Goal: Information Seeking & Learning: Learn about a topic

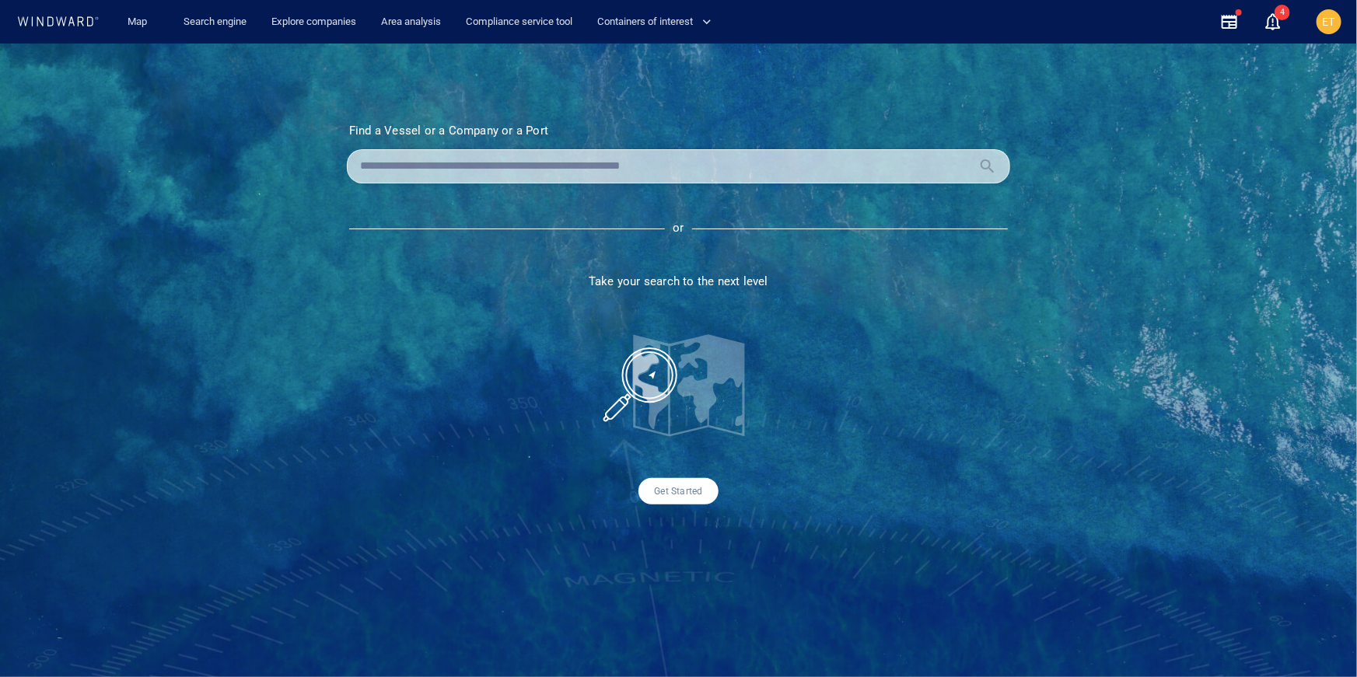
click at [440, 164] on input "text" at bounding box center [666, 166] width 612 height 23
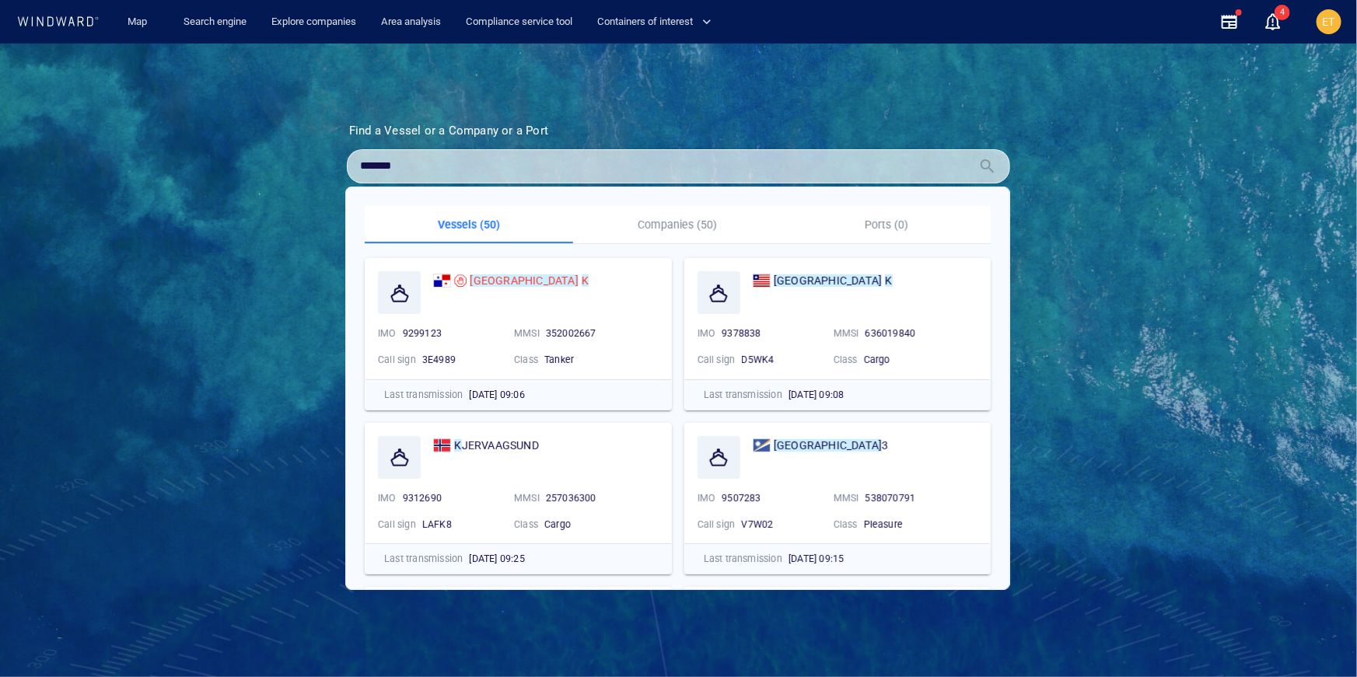
type input "*******"
click at [490, 281] on mark "SOFIA" at bounding box center [524, 280] width 108 height 12
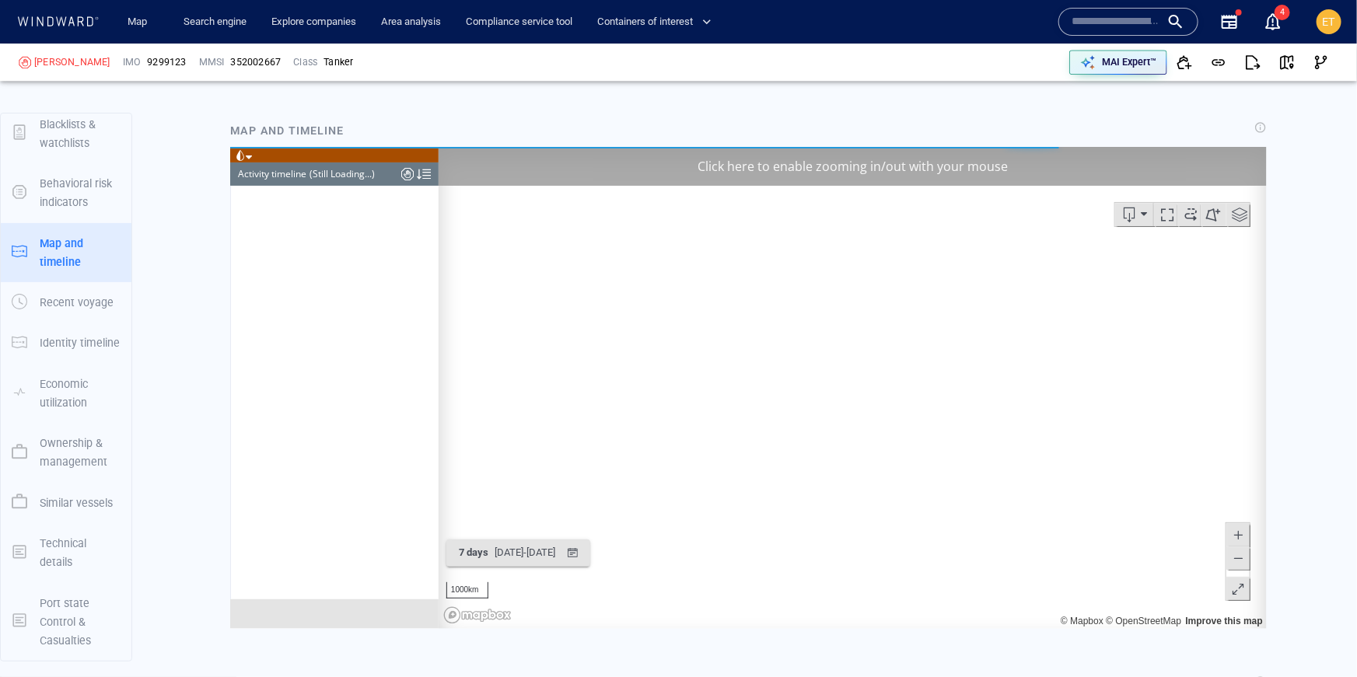
scroll to position [2038, 0]
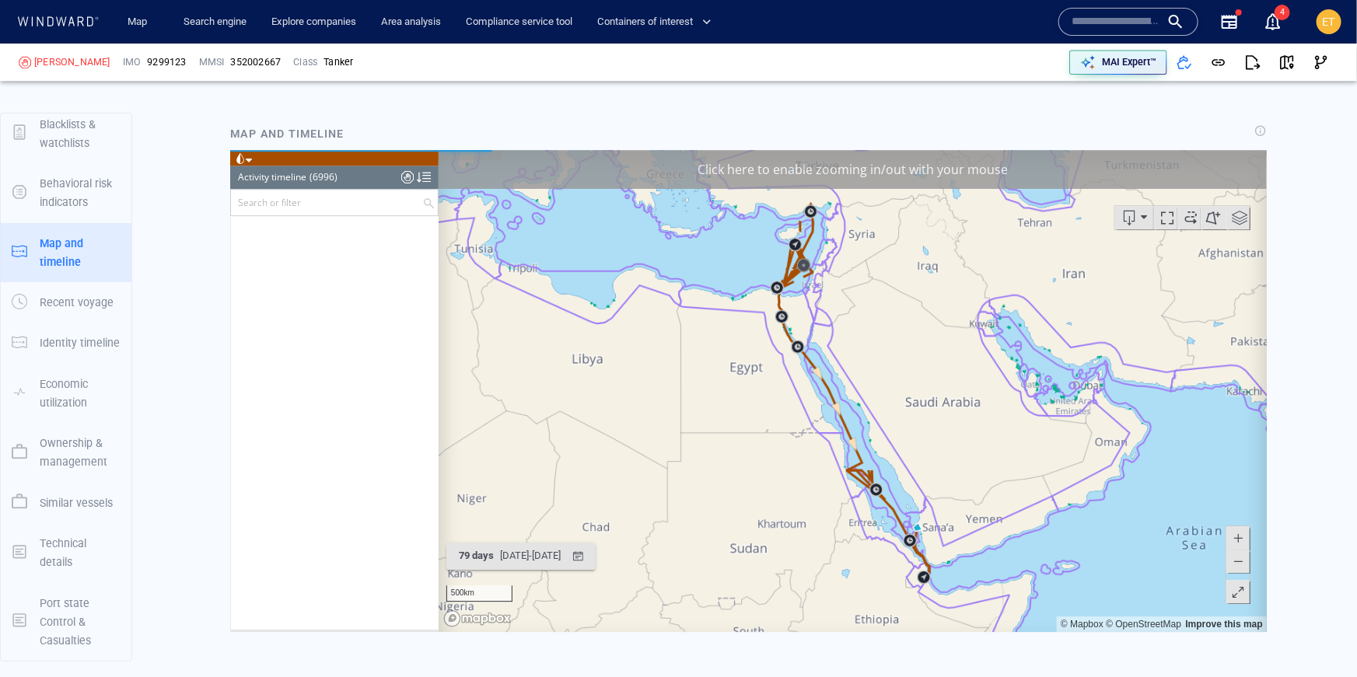
scroll to position [284926, 0]
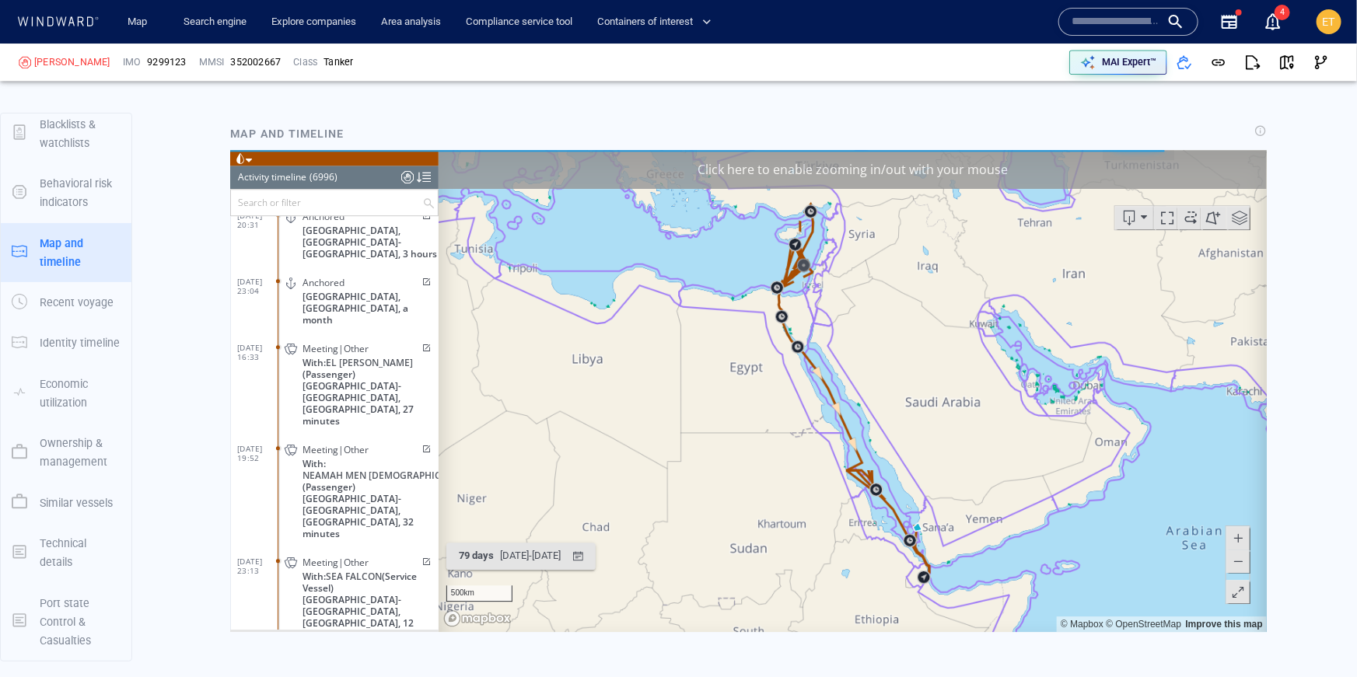
click at [343, 657] on span "Meeting|Commodity" at bounding box center [347, 663] width 91 height 12
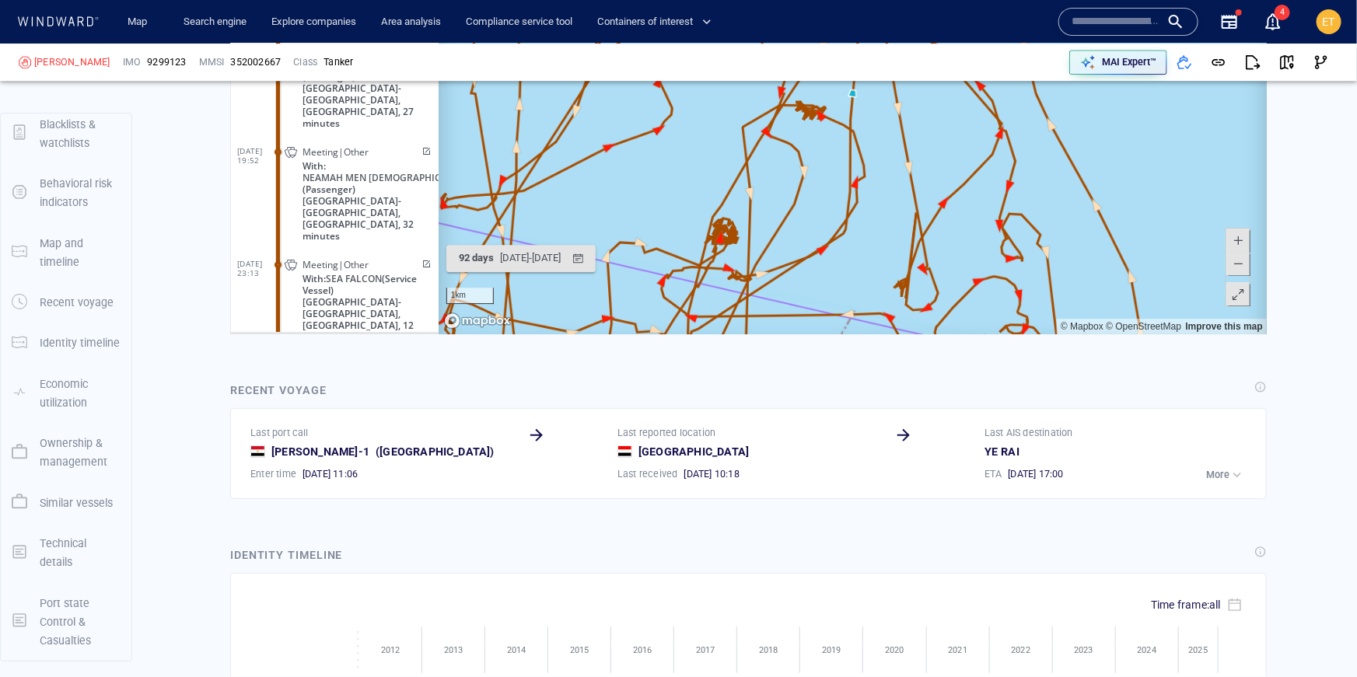
scroll to position [2438, 0]
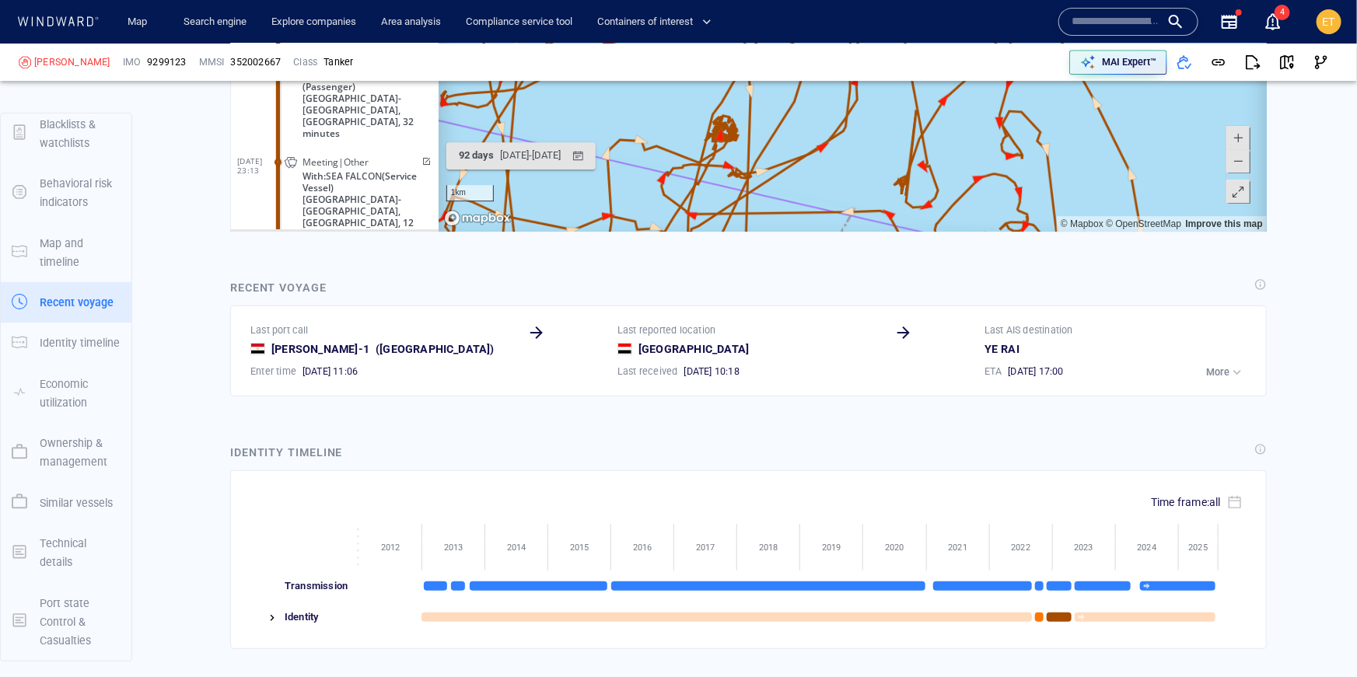
click at [272, 612] on img at bounding box center [272, 618] width 12 height 12
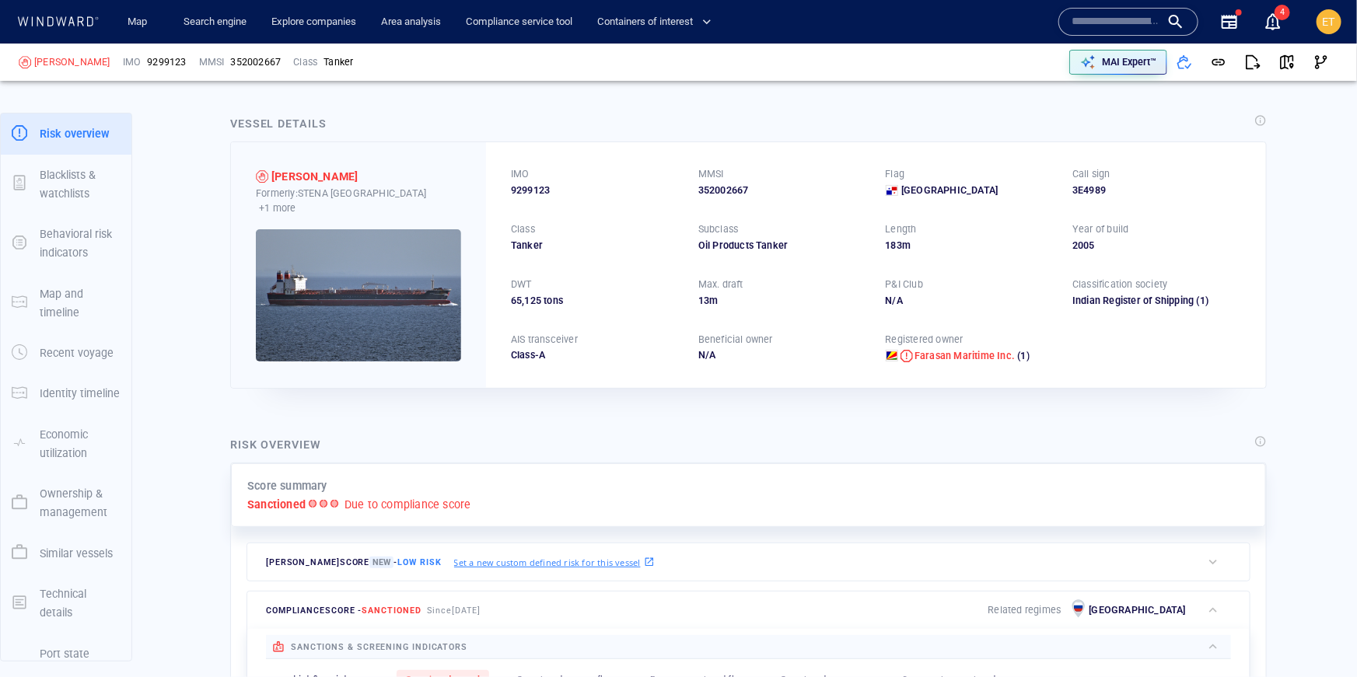
scroll to position [0, 0]
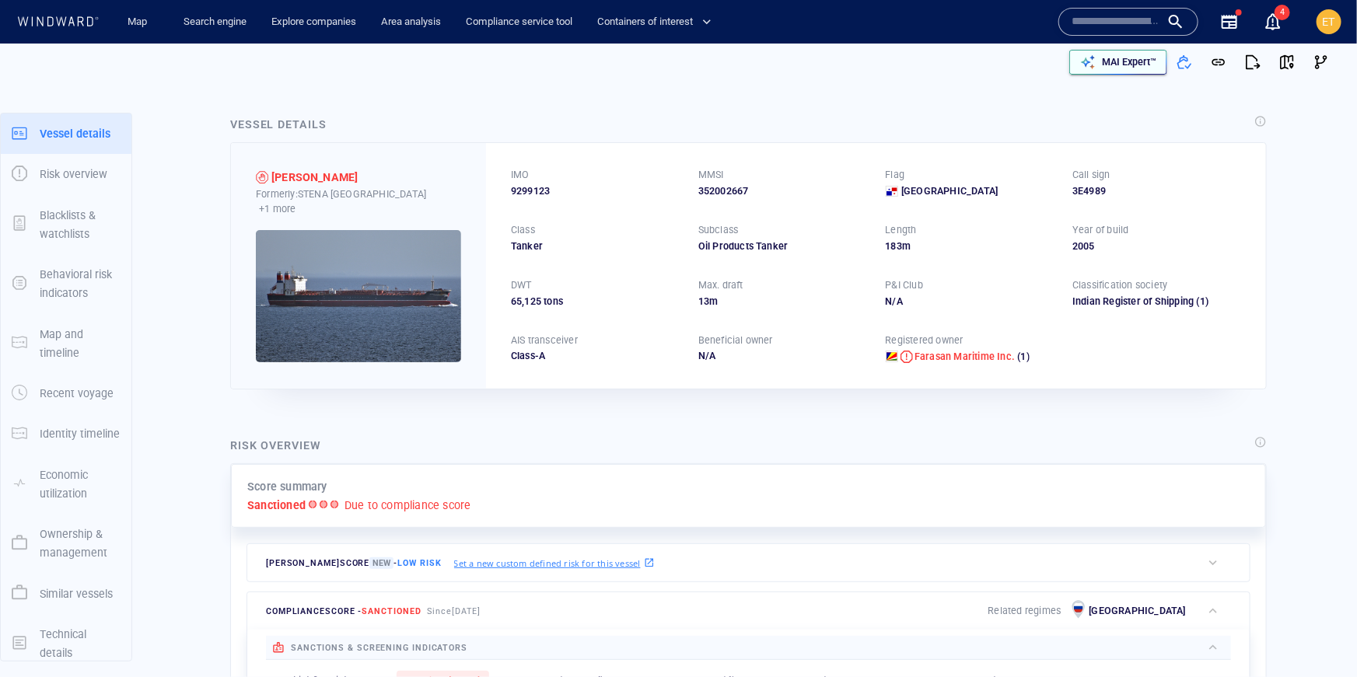
click at [1128, 63] on p "MAI Expert™" at bounding box center [1129, 62] width 54 height 14
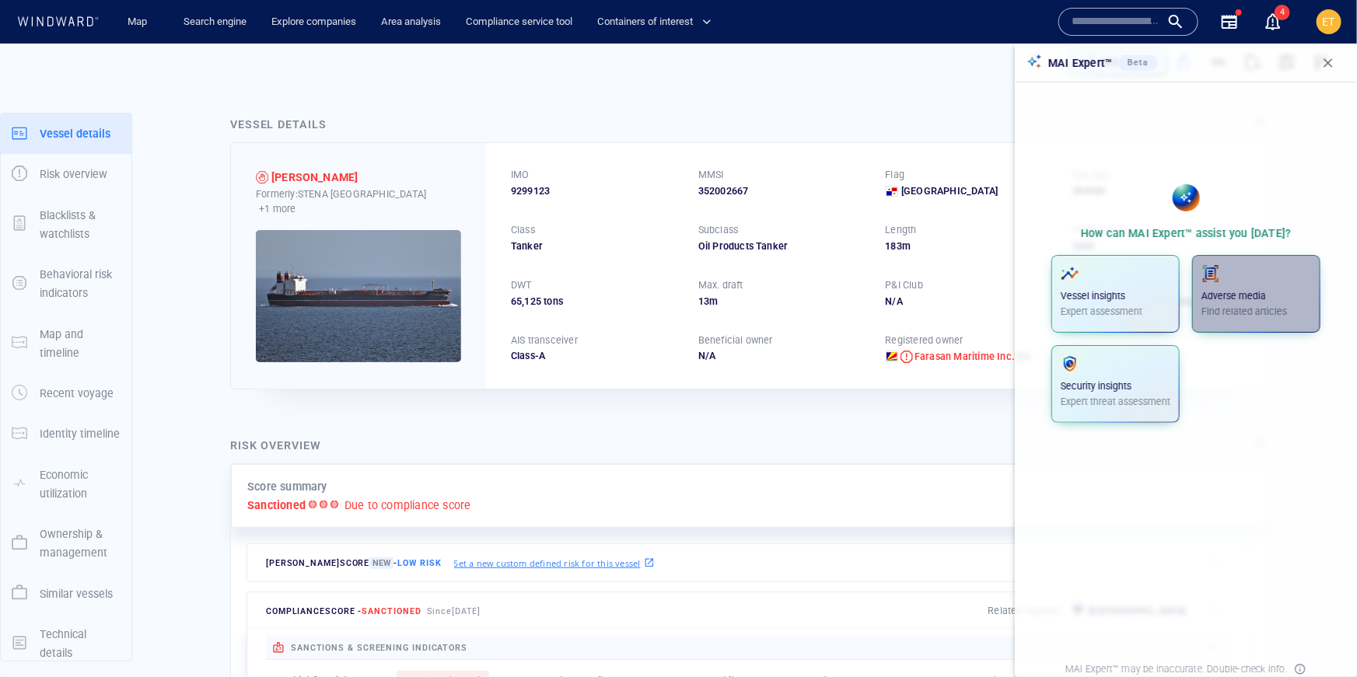
click at [1241, 278] on span "button" at bounding box center [1256, 273] width 110 height 19
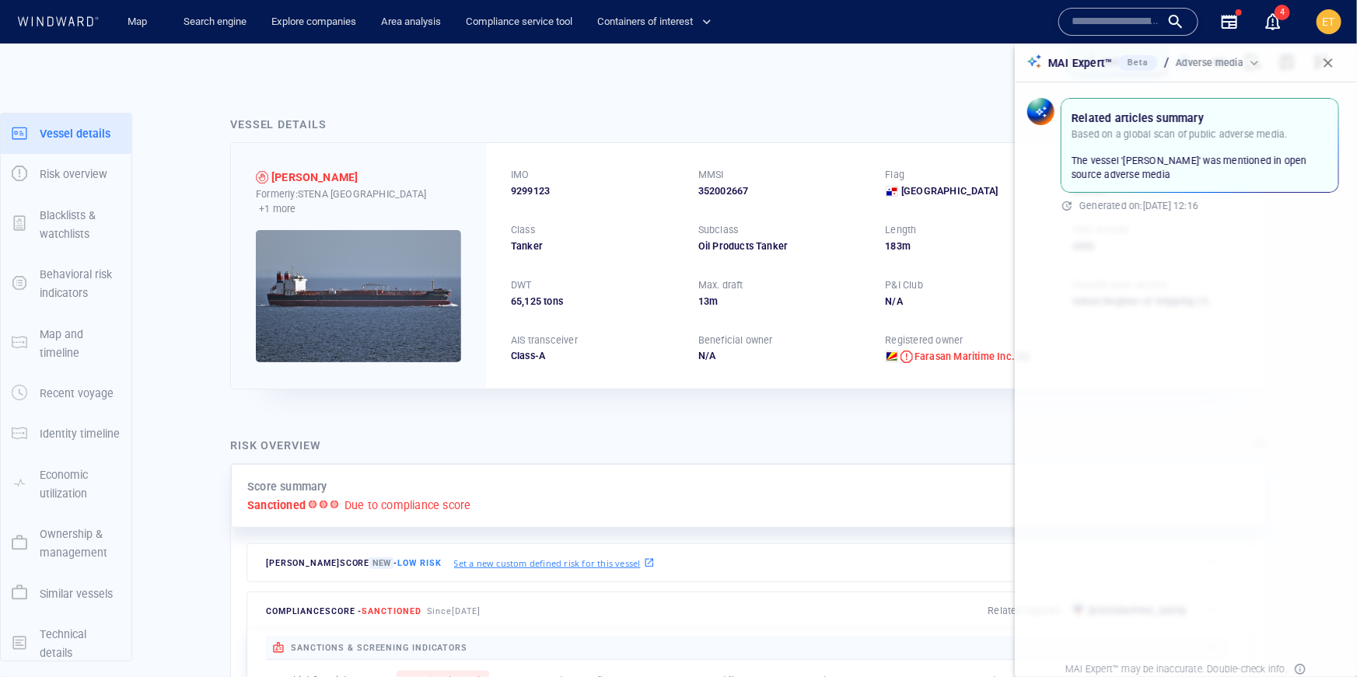
click at [1102, 18] on input "text" at bounding box center [1115, 21] width 89 height 23
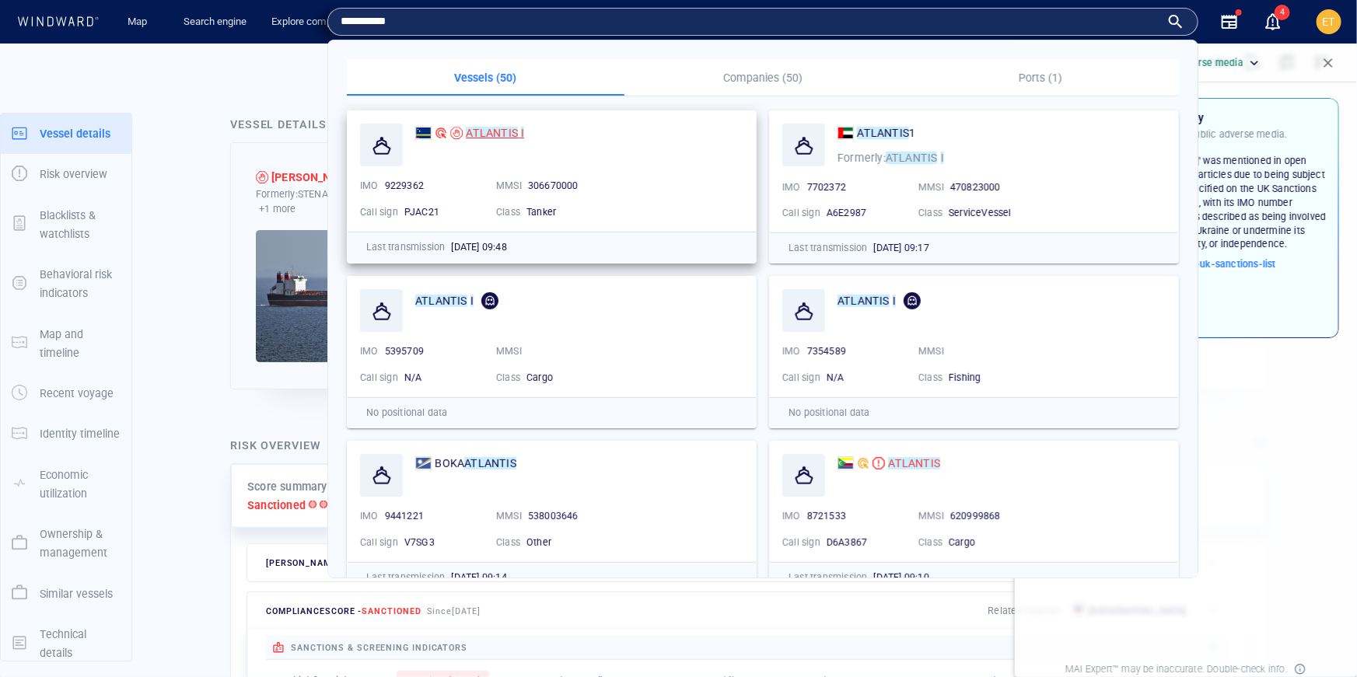
type input "**********"
click at [478, 135] on mark "ATLANTIS" at bounding box center [492, 133] width 52 height 12
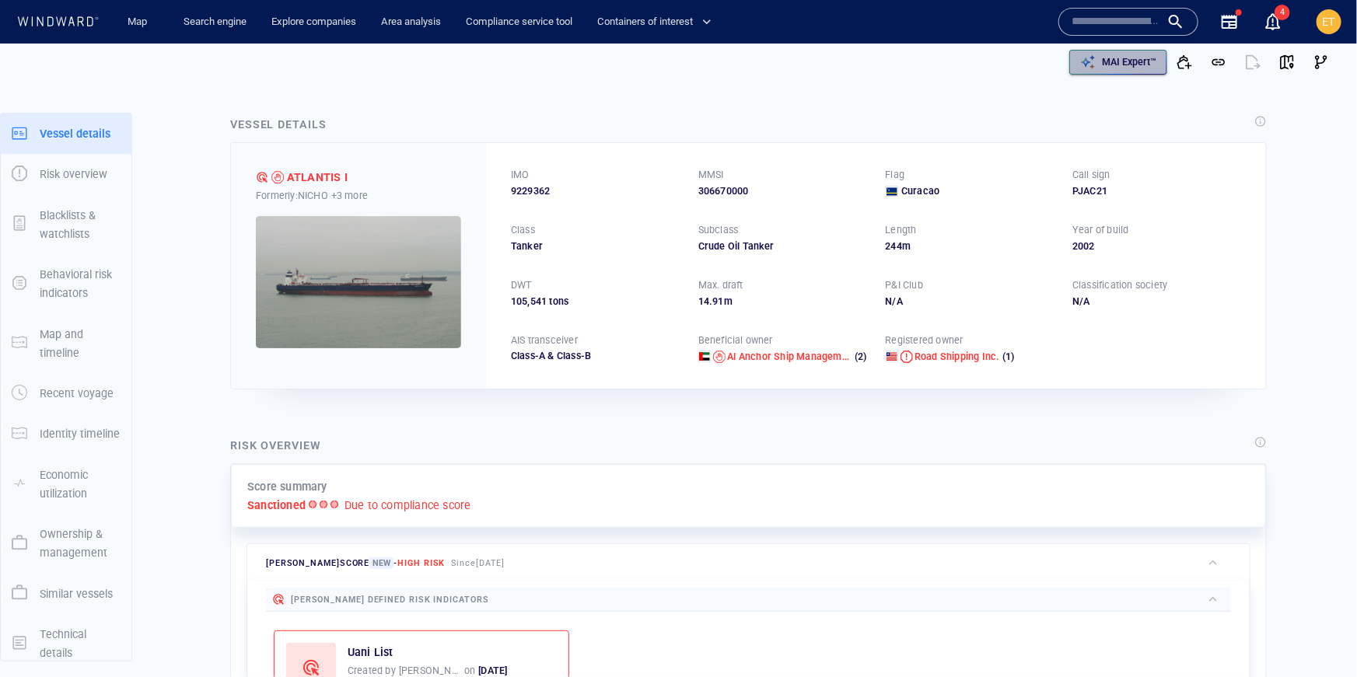
click at [1119, 65] on p "MAI Expert™" at bounding box center [1129, 62] width 54 height 14
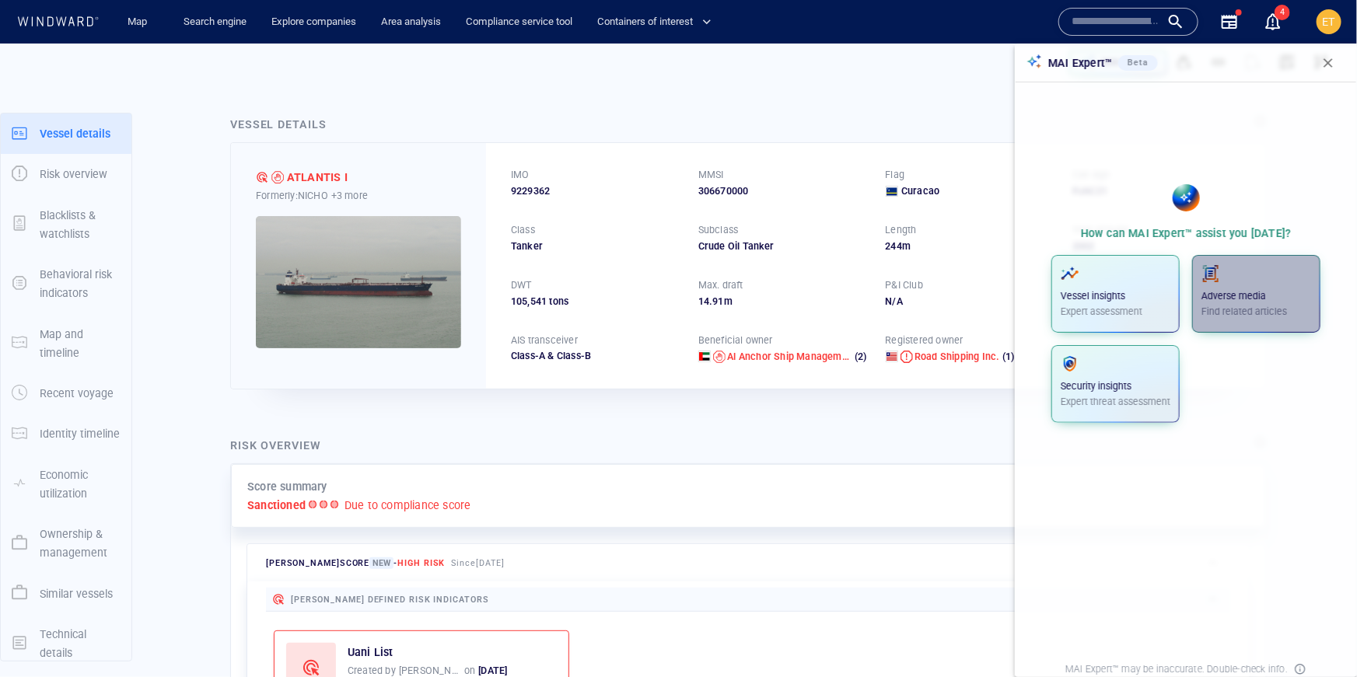
click at [1240, 284] on div "Adverse media Find related articles" at bounding box center [1256, 291] width 110 height 54
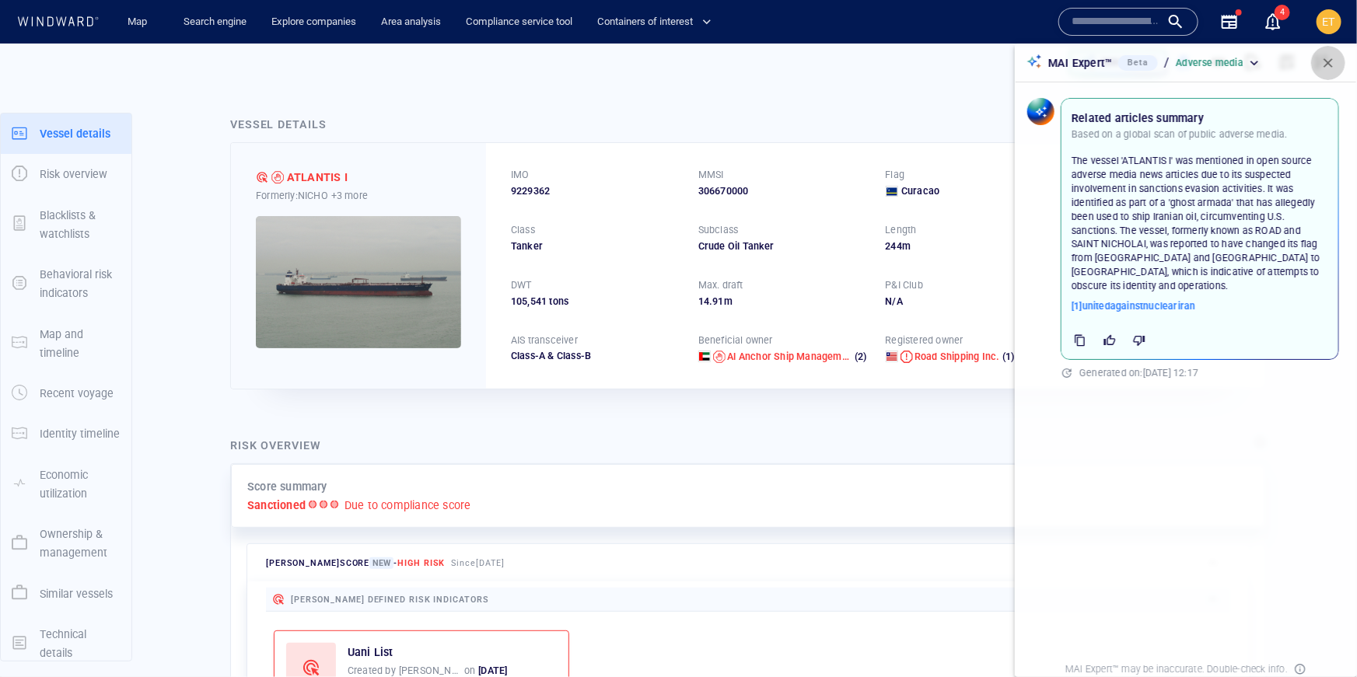
click at [1333, 61] on span "button" at bounding box center [1328, 63] width 16 height 16
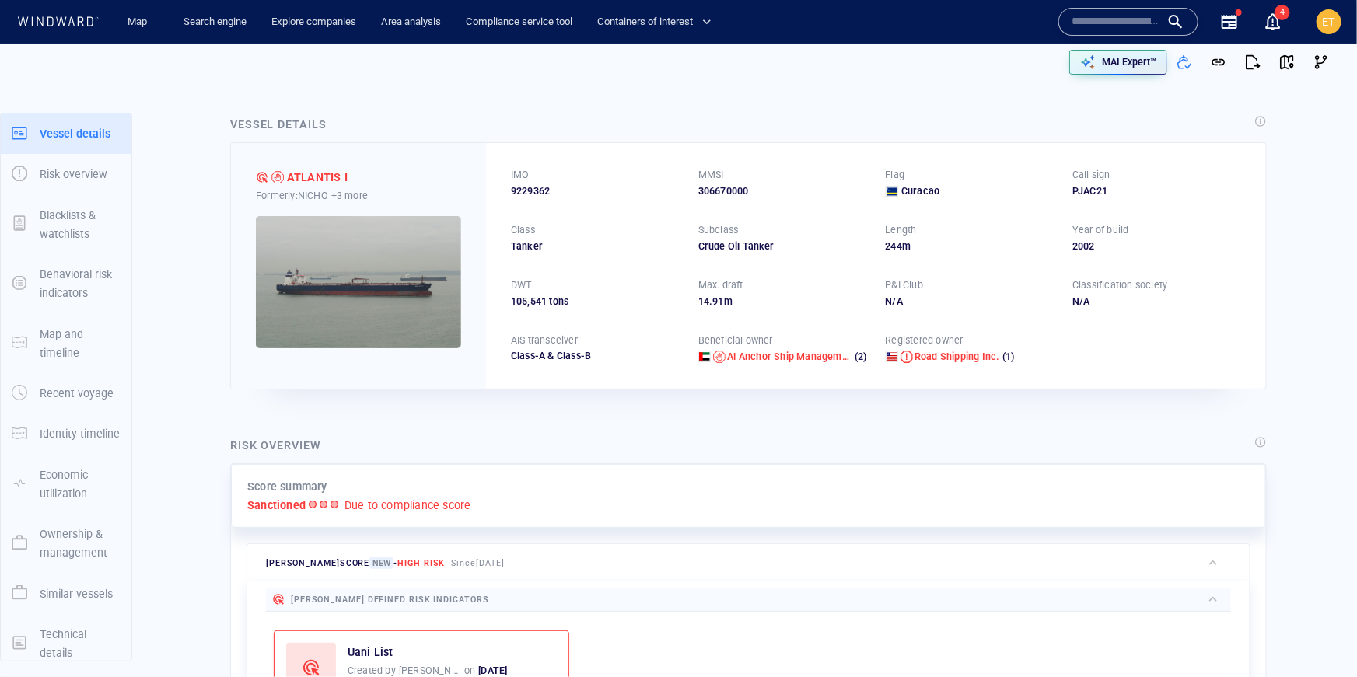
click at [51, 12] on div at bounding box center [57, 22] width 89 height 21
click at [82, 24] on icon at bounding box center [81, 20] width 6 height 9
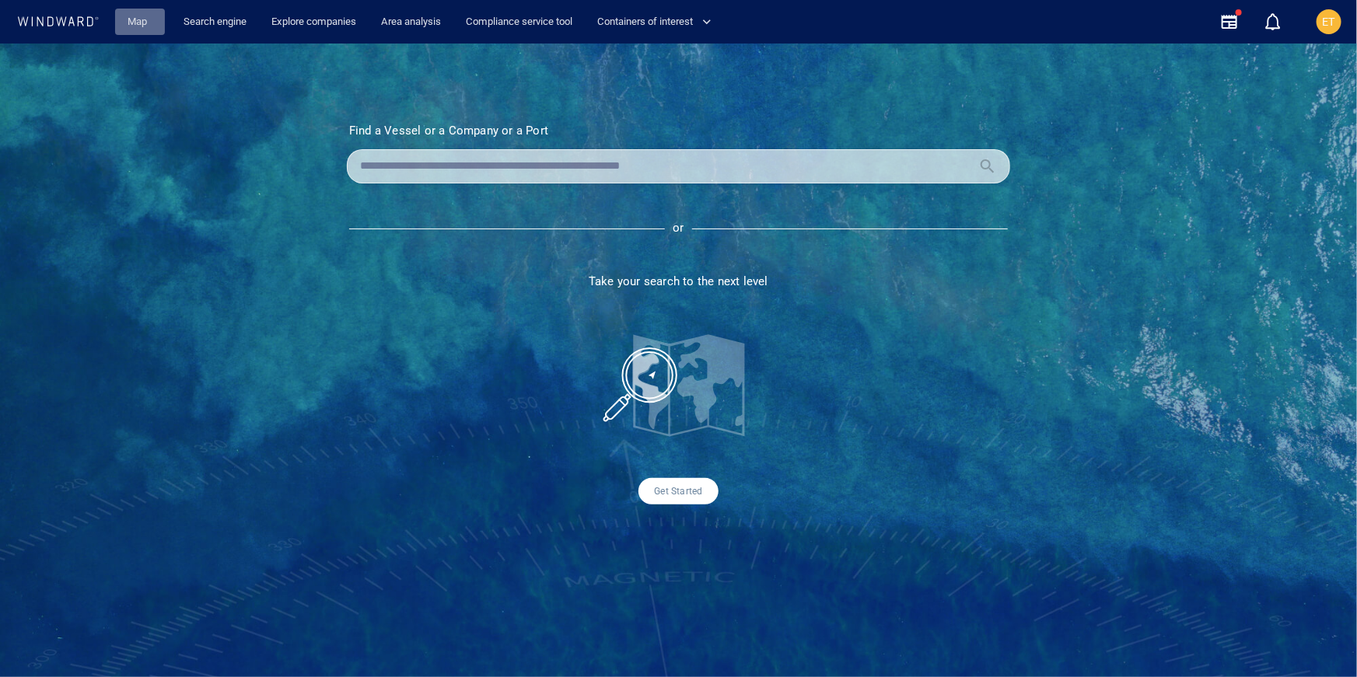
click at [125, 25] on link "Map" at bounding box center [139, 22] width 37 height 27
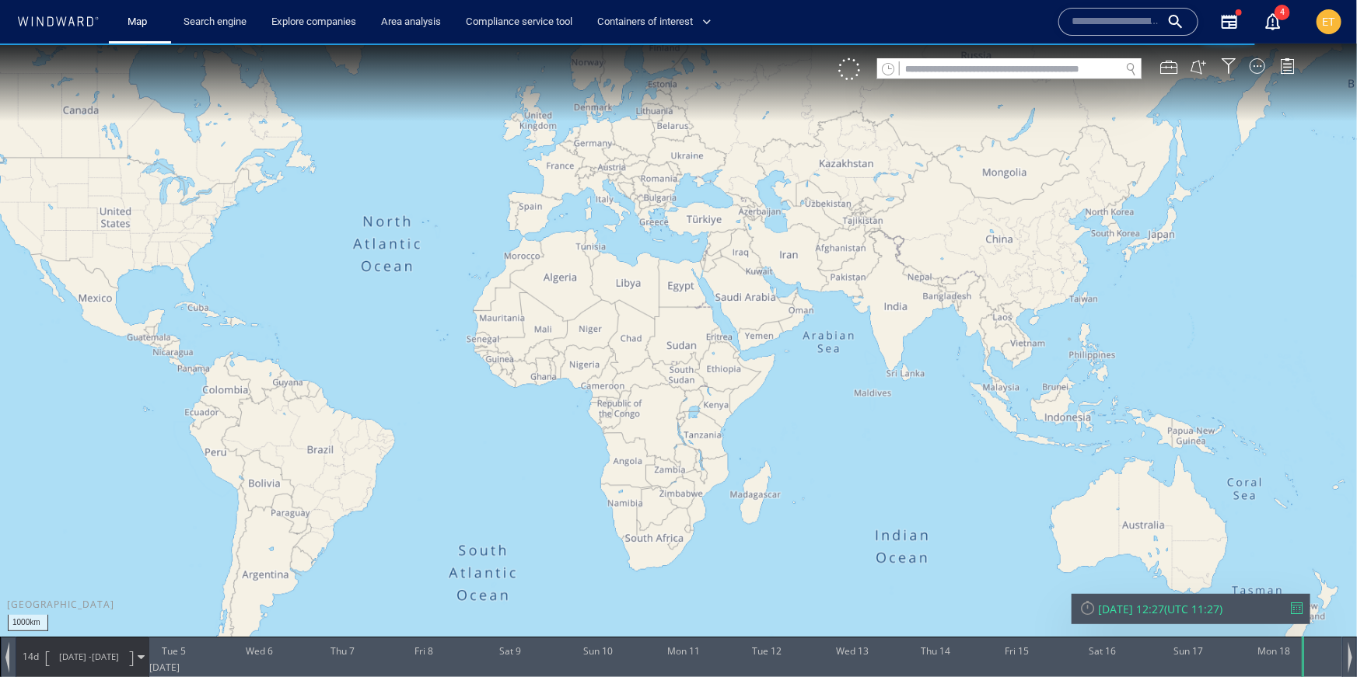
drag, startPoint x: 931, startPoint y: 461, endPoint x: 809, endPoint y: 424, distance: 128.2
click at [808, 424] on canvas "Map" at bounding box center [678, 352] width 1357 height 618
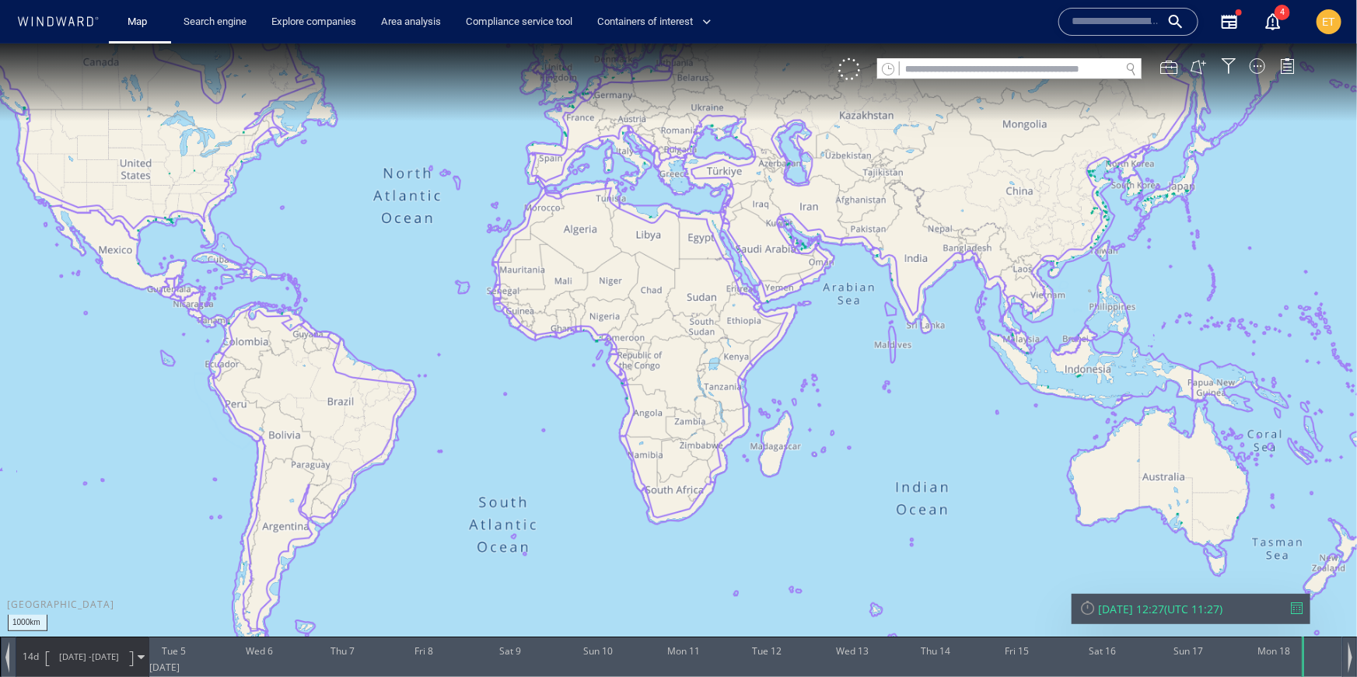
drag, startPoint x: 803, startPoint y: 463, endPoint x: 801, endPoint y: 391, distance: 72.3
click at [801, 391] on canvas "Map" at bounding box center [678, 352] width 1357 height 618
click at [982, 430] on canvas "Map" at bounding box center [678, 352] width 1357 height 618
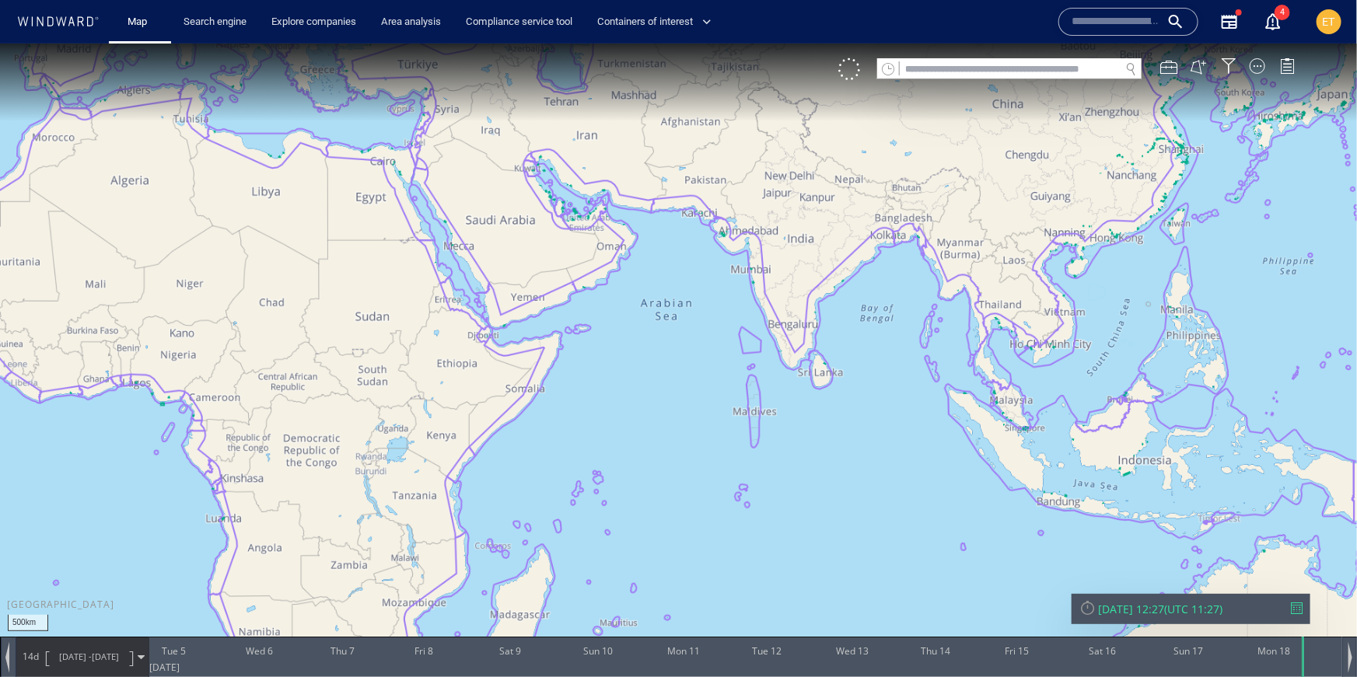
drag, startPoint x: 893, startPoint y: 421, endPoint x: 893, endPoint y: 557, distance: 135.3
click at [893, 557] on canvas "Map" at bounding box center [678, 352] width 1357 height 618
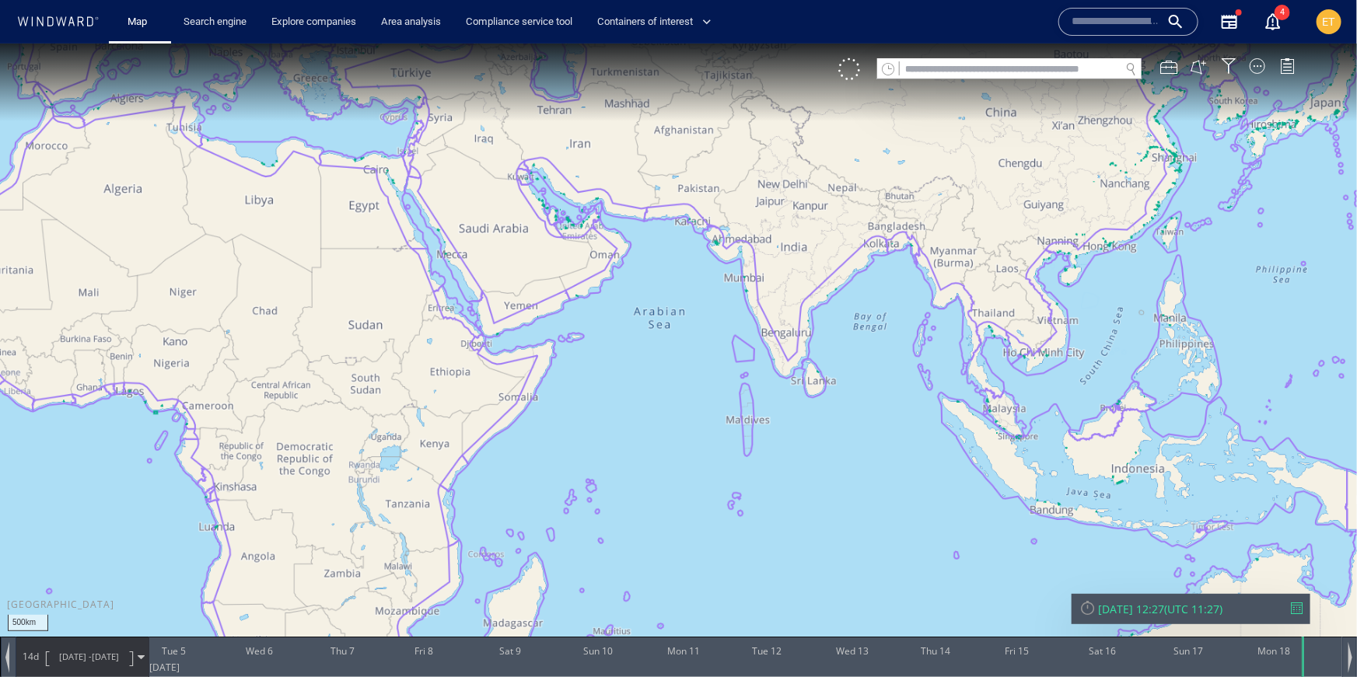
click at [944, 61] on input "text" at bounding box center [1010, 68] width 220 height 21
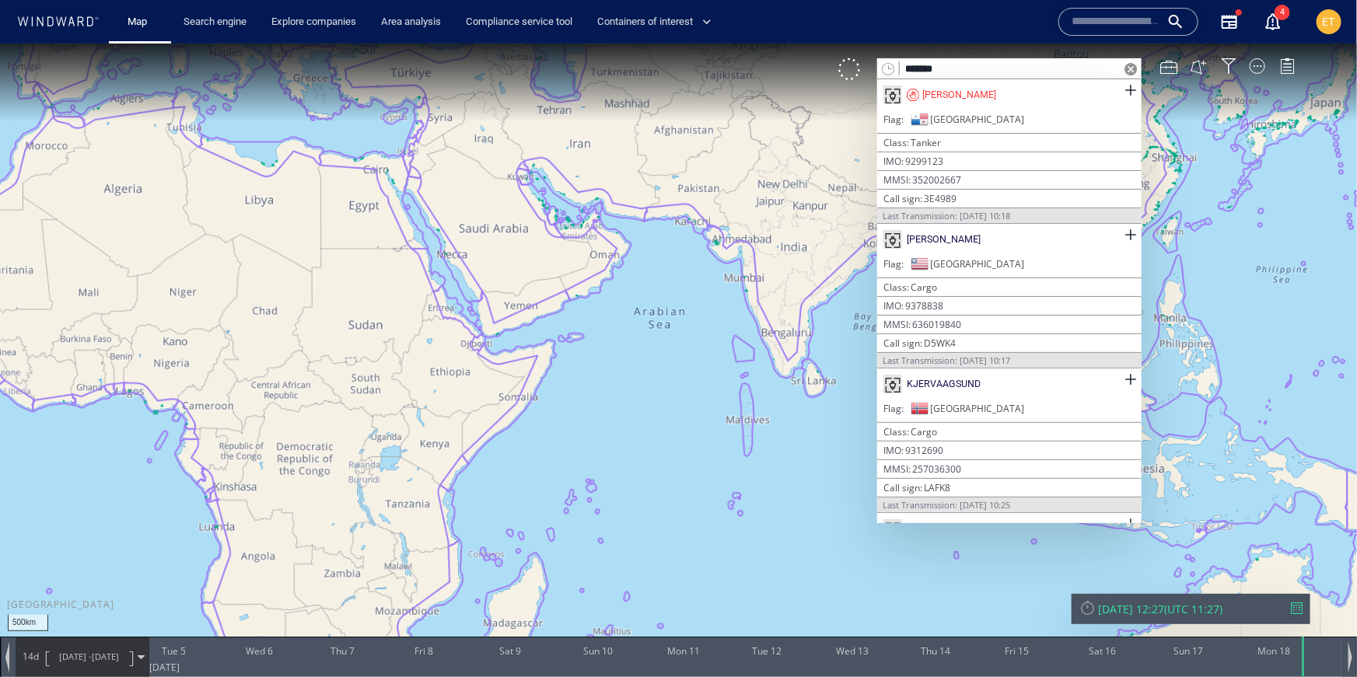
type input "*******"
click at [967, 97] on div "[PERSON_NAME]" at bounding box center [1009, 94] width 264 height 31
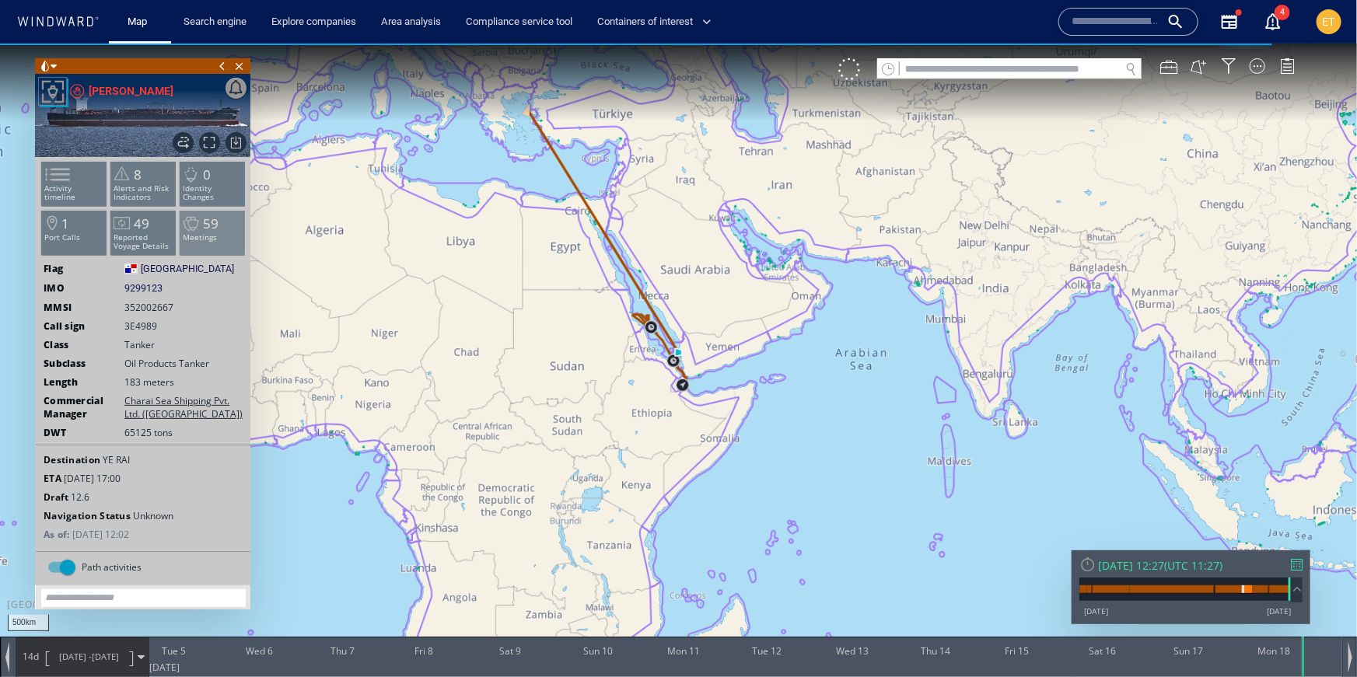
click at [204, 232] on p "Meetings" at bounding box center [213, 236] width 66 height 9
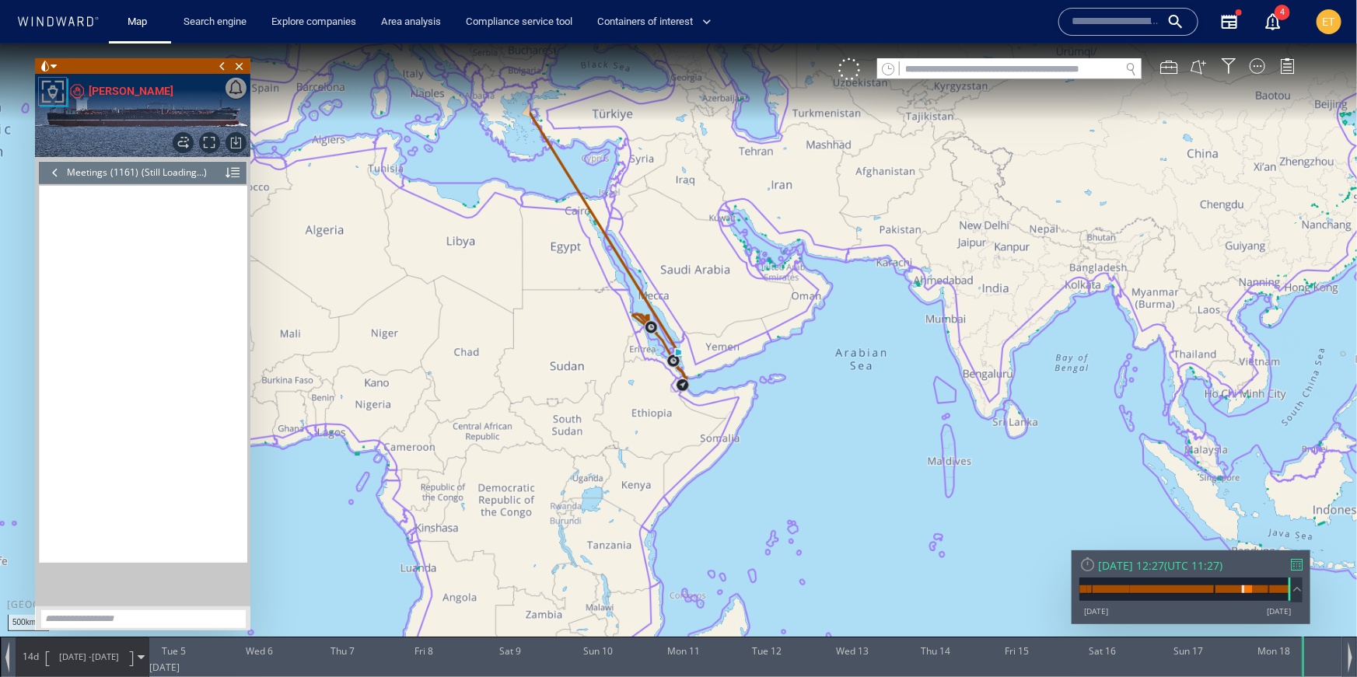
scroll to position [49267, 0]
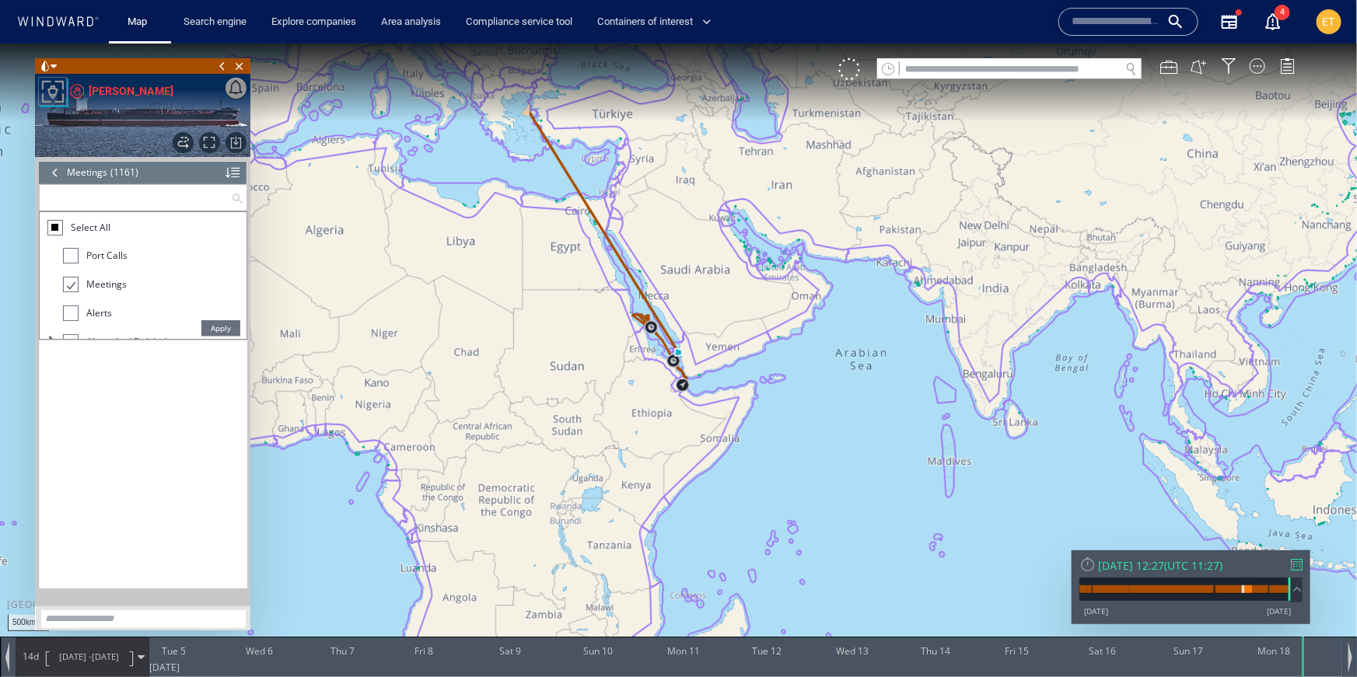
click at [132, 202] on input "text" at bounding box center [135, 197] width 191 height 26
type input "*******"
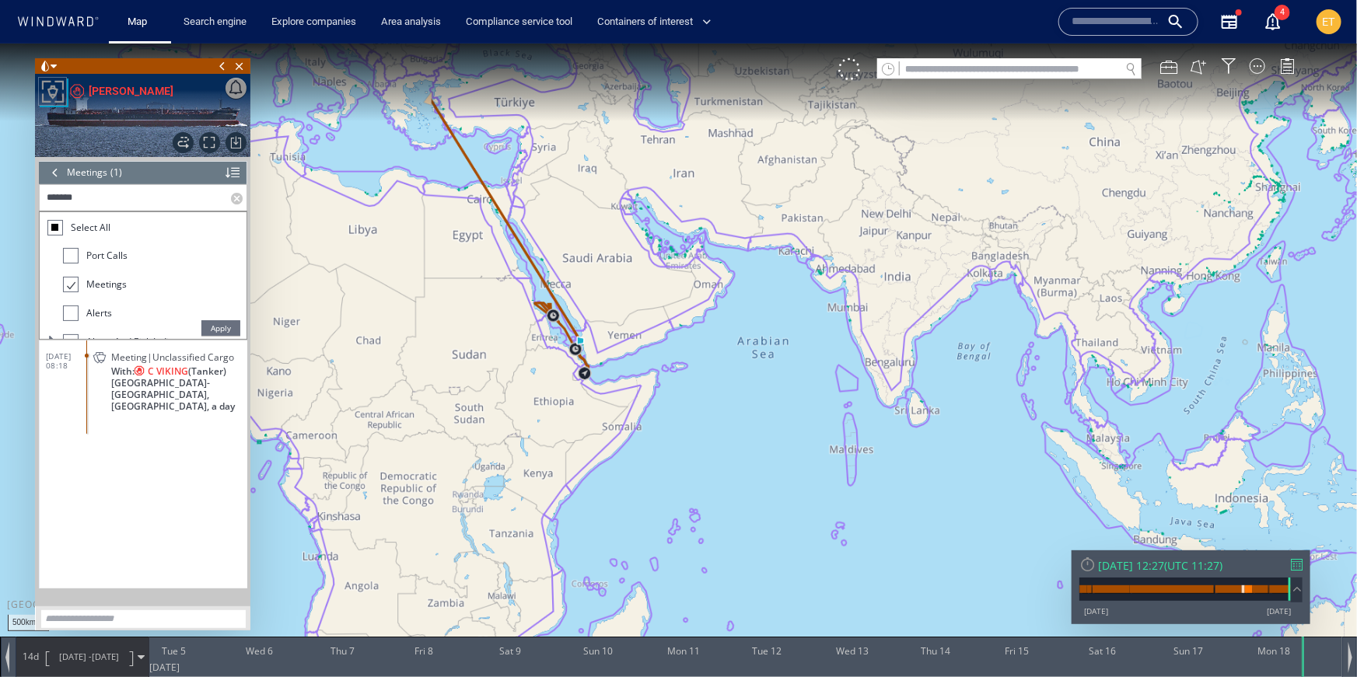
drag, startPoint x: 628, startPoint y: 500, endPoint x: 529, endPoint y: 489, distance: 99.3
click at [529, 489] on canvas "Map" at bounding box center [678, 352] width 1357 height 618
click at [243, 195] on label at bounding box center [239, 197] width 16 height 26
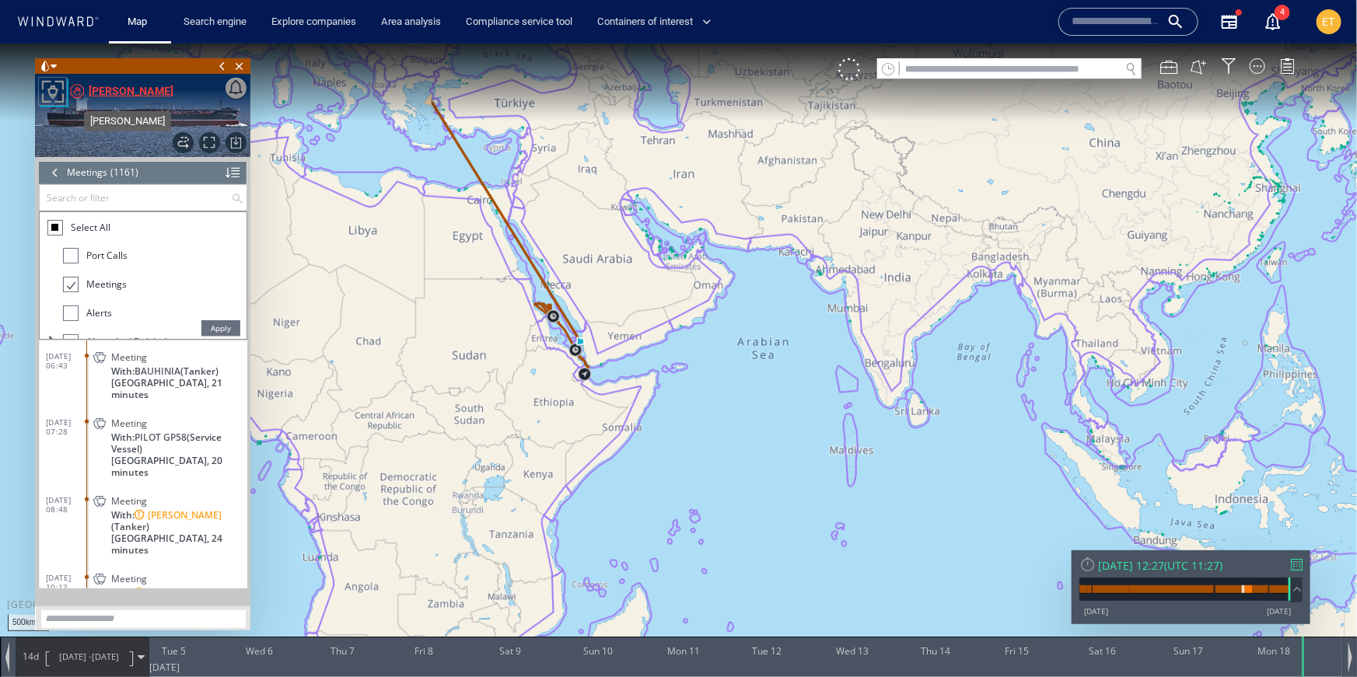
click at [120, 96] on div "[PERSON_NAME]" at bounding box center [131, 90] width 85 height 19
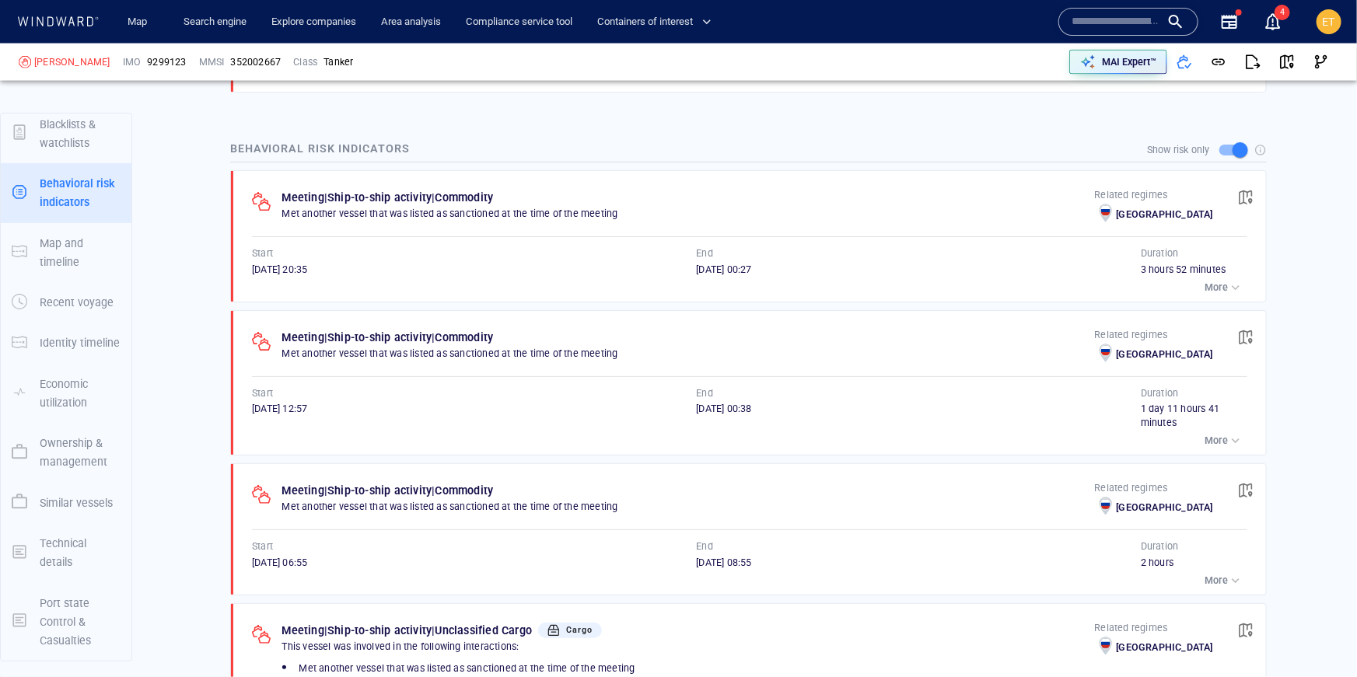
scroll to position [1298, 0]
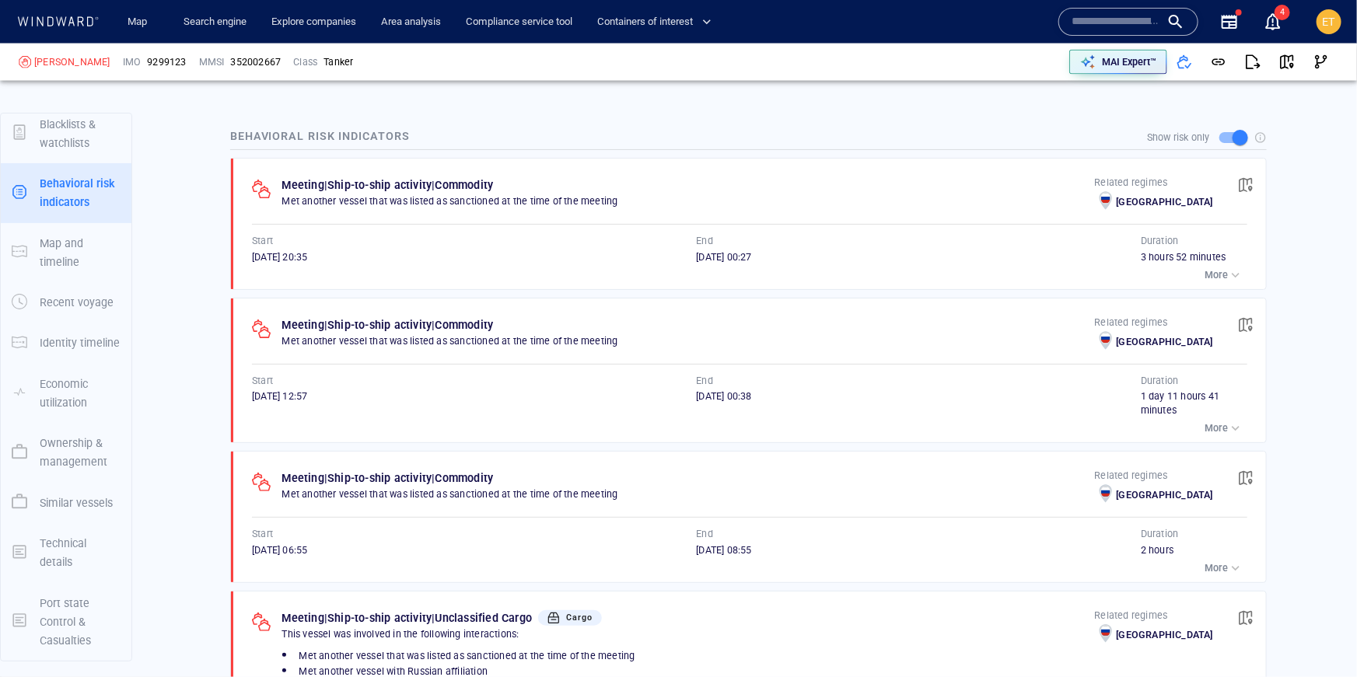
click at [1220, 421] on p "More" at bounding box center [1215, 428] width 23 height 14
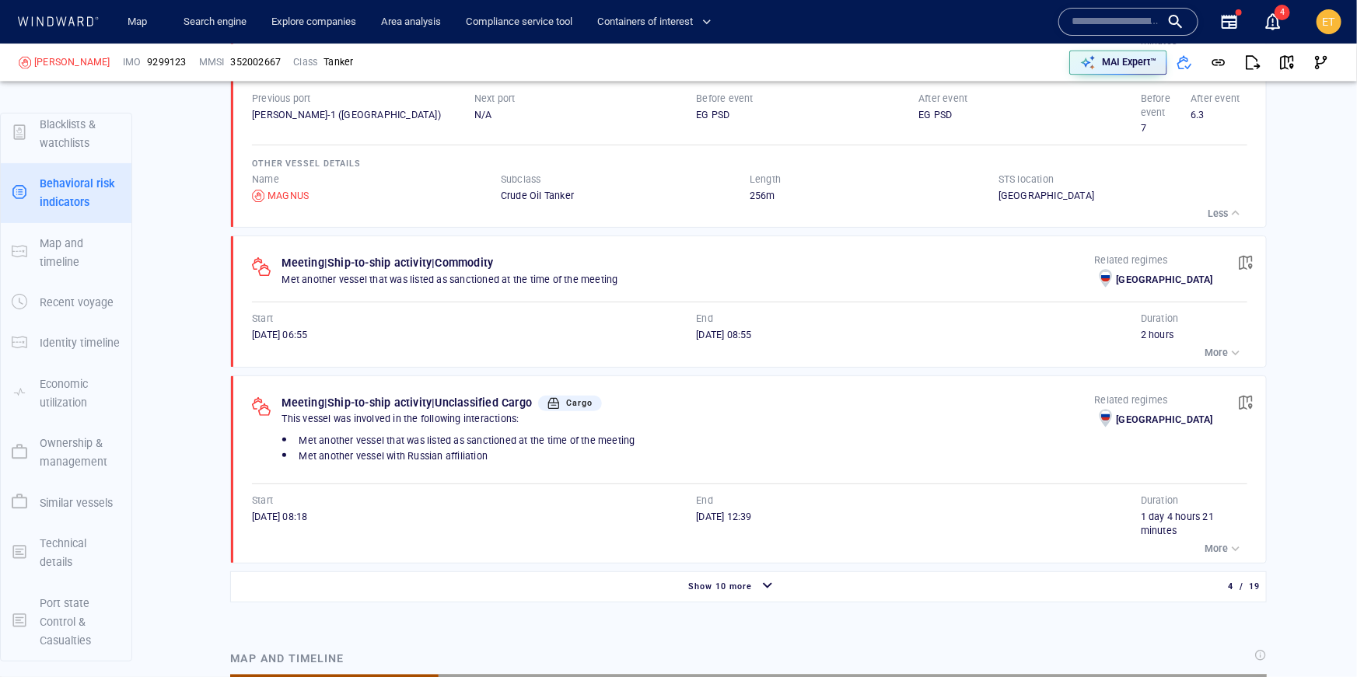
scroll to position [13811, 0]
click at [1218, 541] on p "More" at bounding box center [1215, 548] width 23 height 14
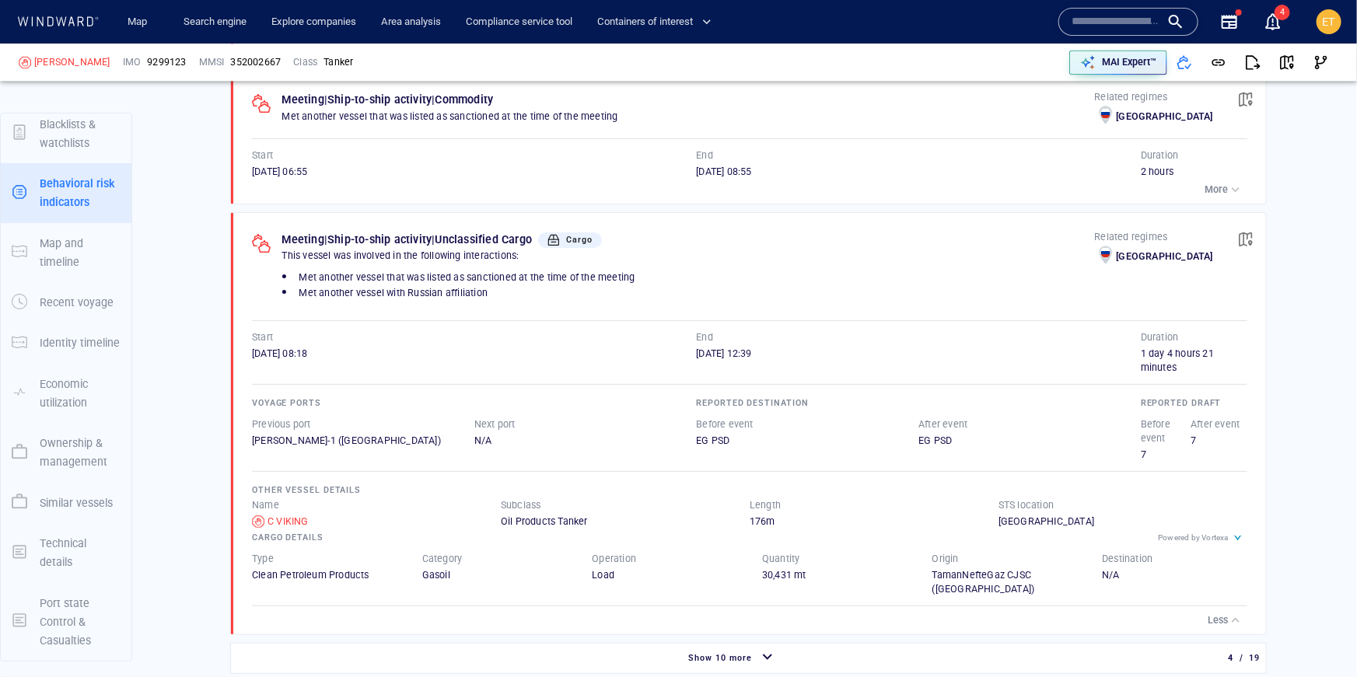
scroll to position [1836, 0]
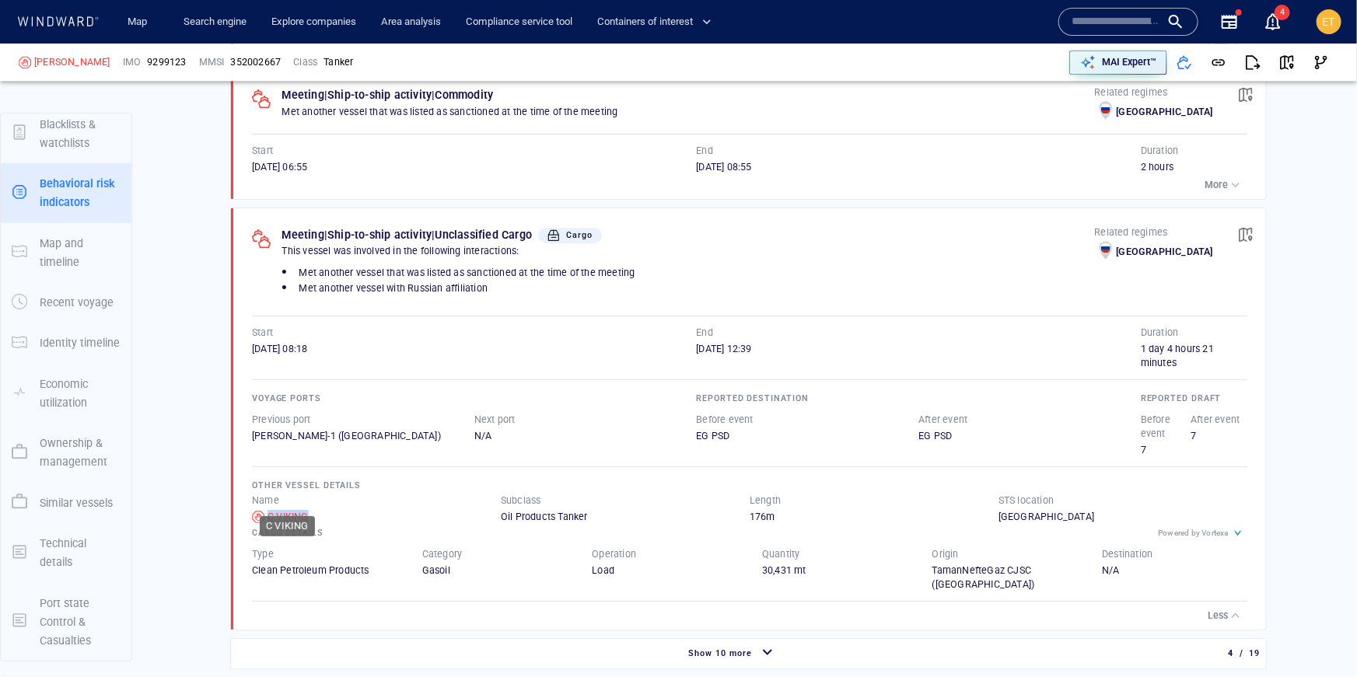
drag, startPoint x: 320, startPoint y: 497, endPoint x: 270, endPoint y: 497, distance: 50.5
click at [270, 510] on div "C VIKING" at bounding box center [376, 517] width 249 height 14
copy div "C VIKING"
click at [1289, 62] on span "button" at bounding box center [1287, 62] width 16 height 16
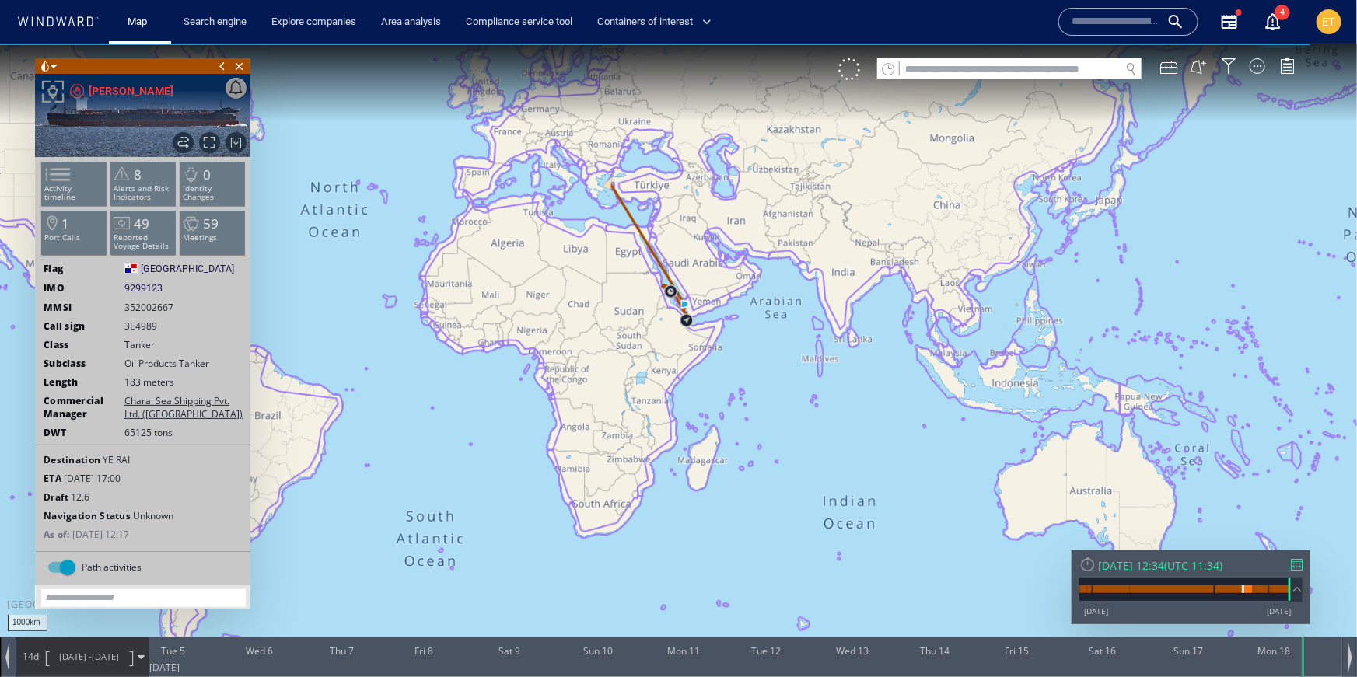
drag, startPoint x: 791, startPoint y: 313, endPoint x: 798, endPoint y: 295, distance: 19.2
click at [798, 295] on canvas "Map" at bounding box center [678, 352] width 1357 height 618
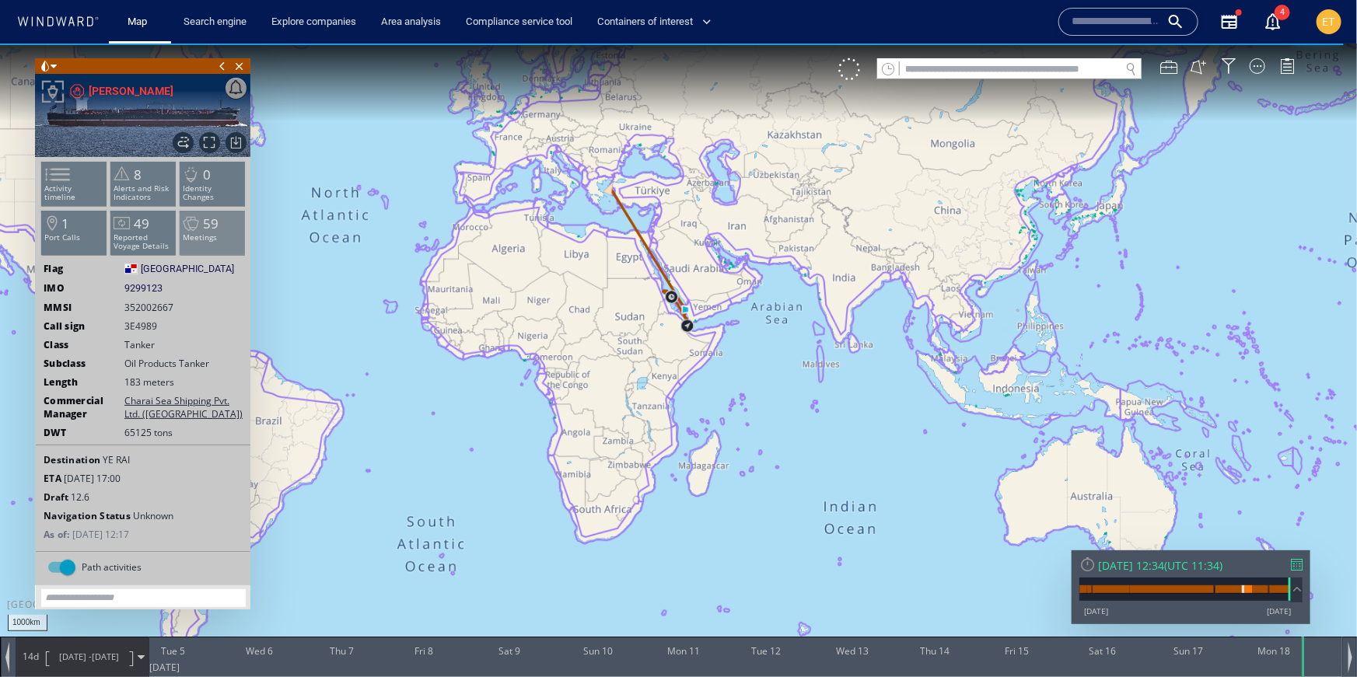
click at [207, 239] on p "Meetings" at bounding box center [213, 236] width 66 height 9
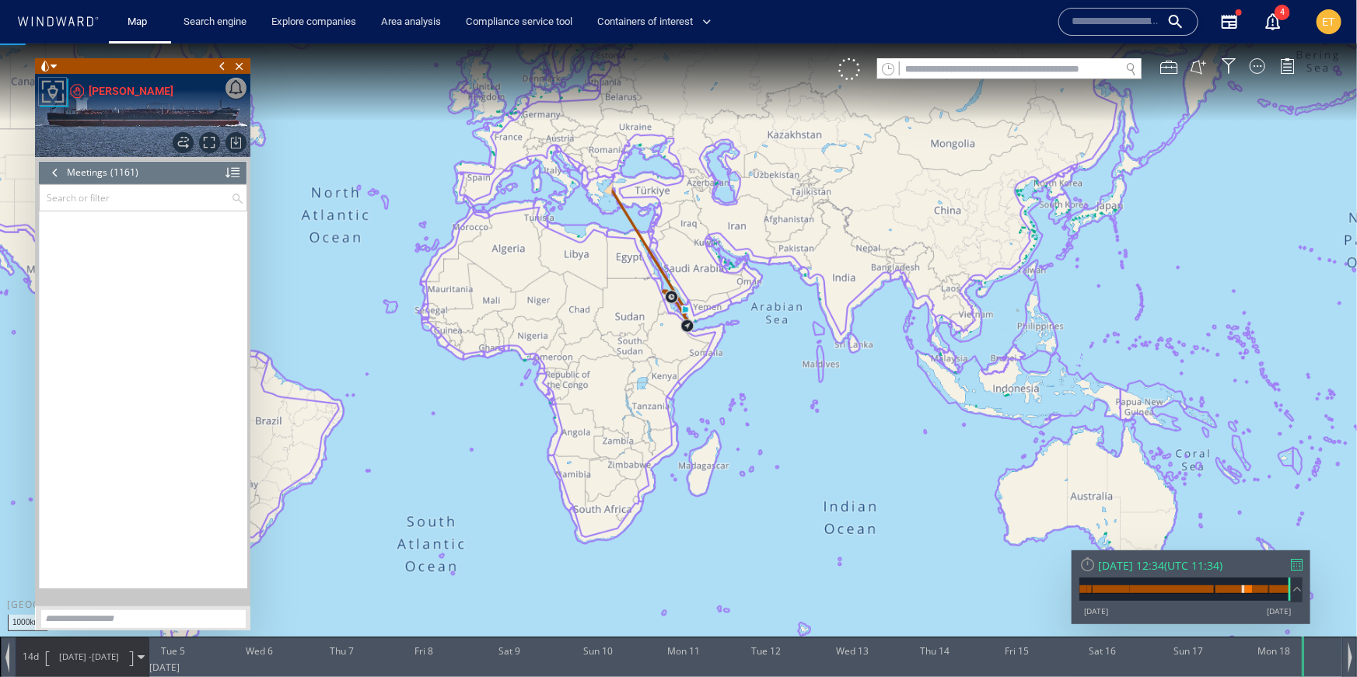
scroll to position [49267, 0]
click at [107, 198] on input "text" at bounding box center [135, 197] width 191 height 26
paste input "********"
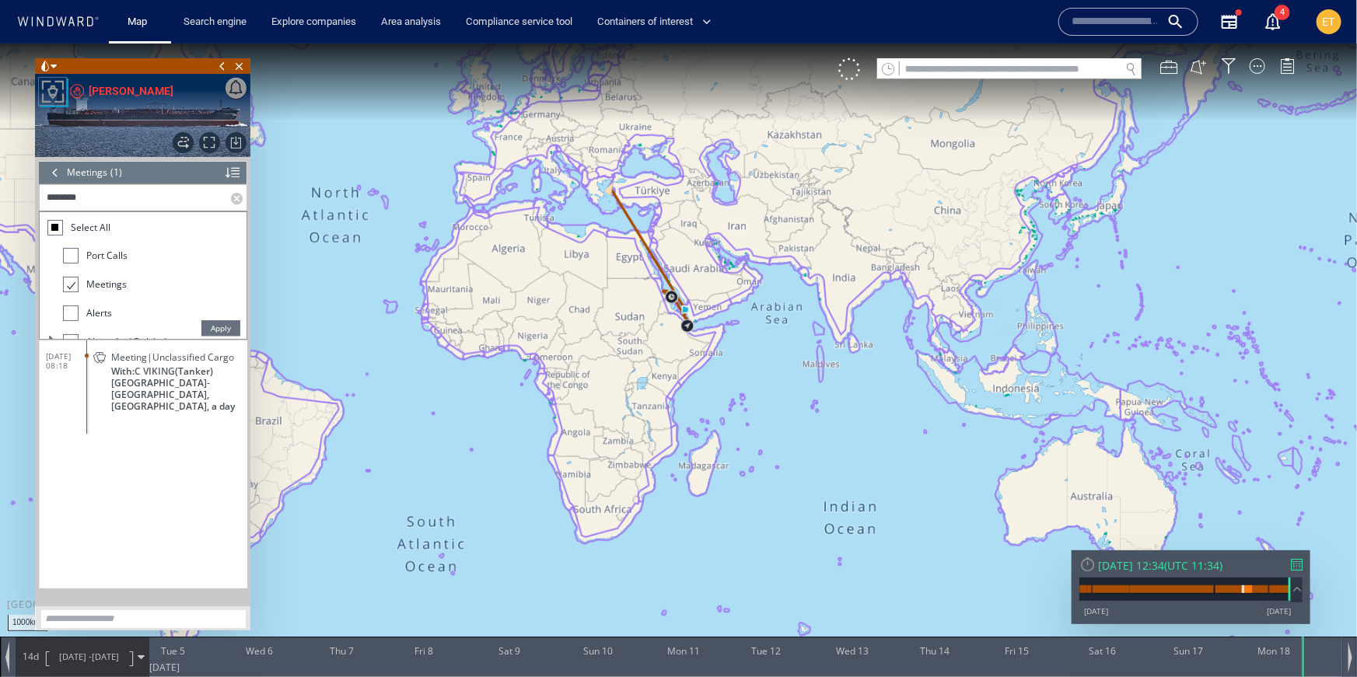
scroll to position [0, 0]
type input "********"
click at [154, 355] on span "Meeting|Unclassified Cargo" at bounding box center [172, 357] width 123 height 12
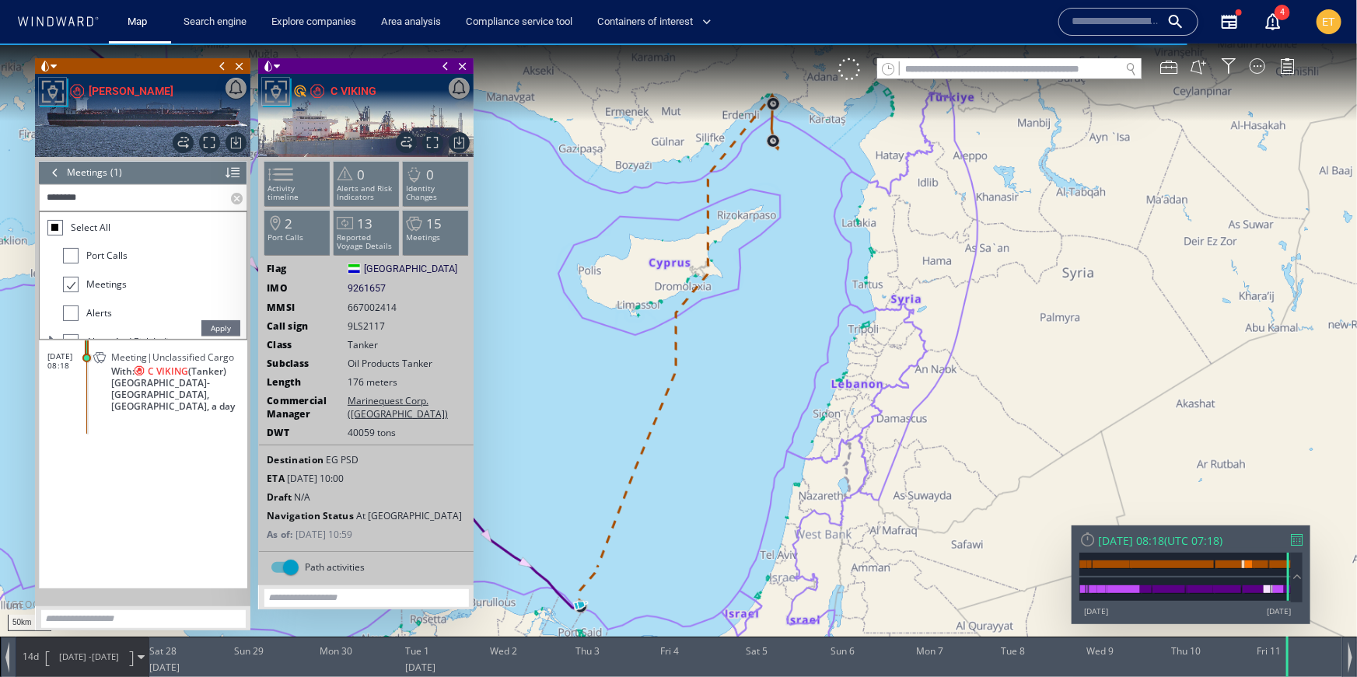
drag, startPoint x: 575, startPoint y: 410, endPoint x: 597, endPoint y: 313, distance: 99.6
click at [597, 313] on canvas "Map" at bounding box center [678, 352] width 1357 height 618
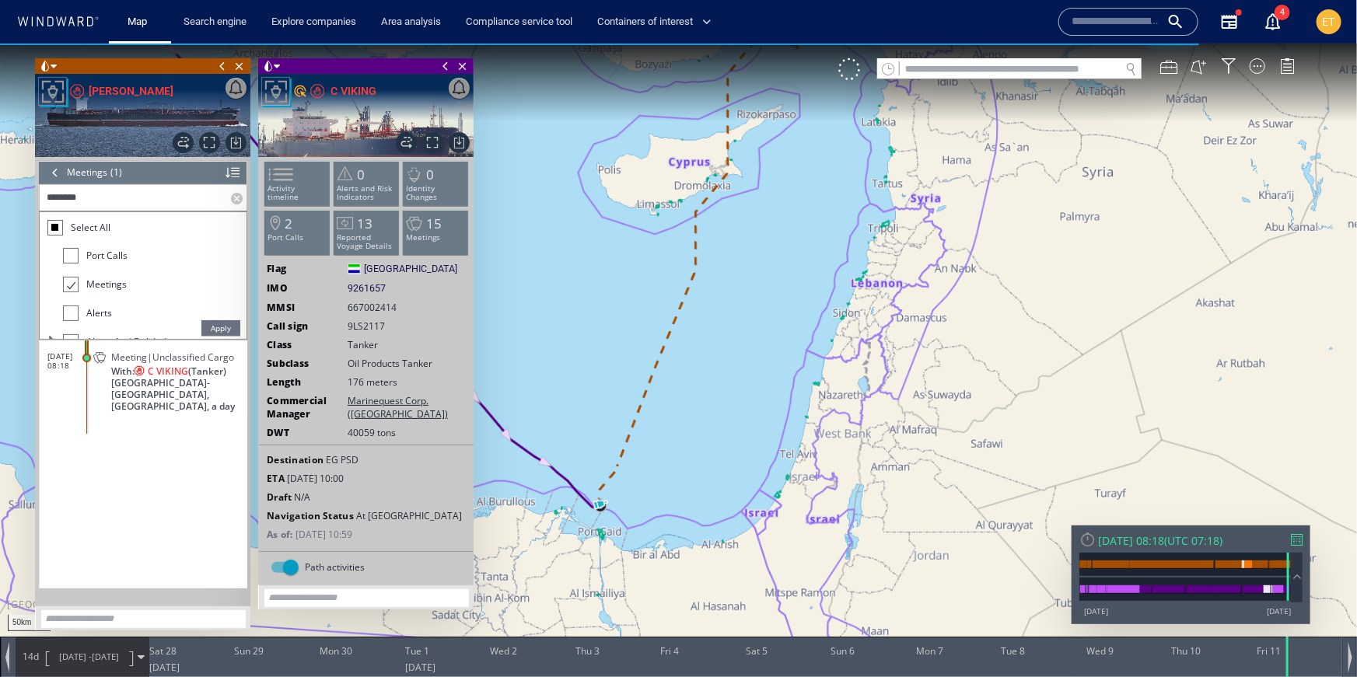
click at [655, 441] on canvas "Map" at bounding box center [678, 352] width 1357 height 618
click at [644, 504] on canvas "Map" at bounding box center [678, 352] width 1357 height 618
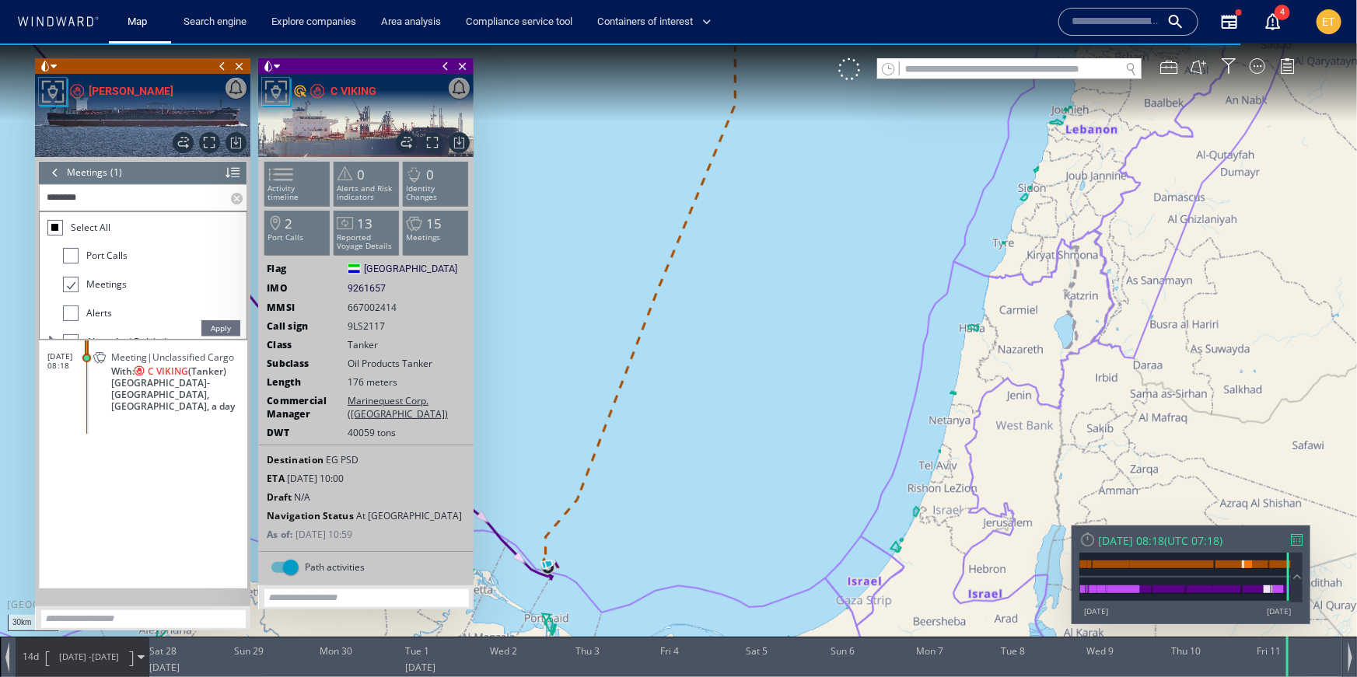
click at [644, 504] on canvas "Map" at bounding box center [678, 352] width 1357 height 618
drag, startPoint x: 644, startPoint y: 504, endPoint x: 707, endPoint y: 345, distance: 170.9
click at [707, 345] on canvas "Map" at bounding box center [678, 352] width 1357 height 618
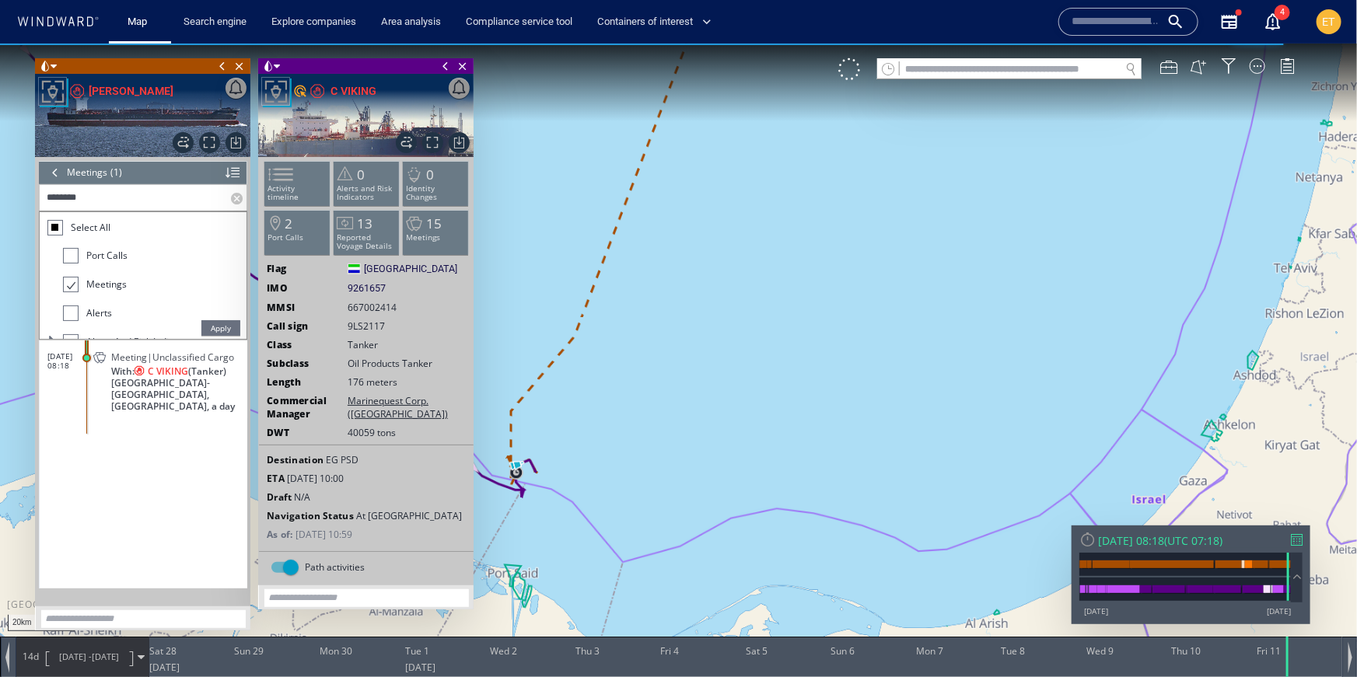
drag, startPoint x: 553, startPoint y: 544, endPoint x: 699, endPoint y: 452, distance: 172.6
click at [699, 452] on canvas "Map" at bounding box center [678, 352] width 1357 height 618
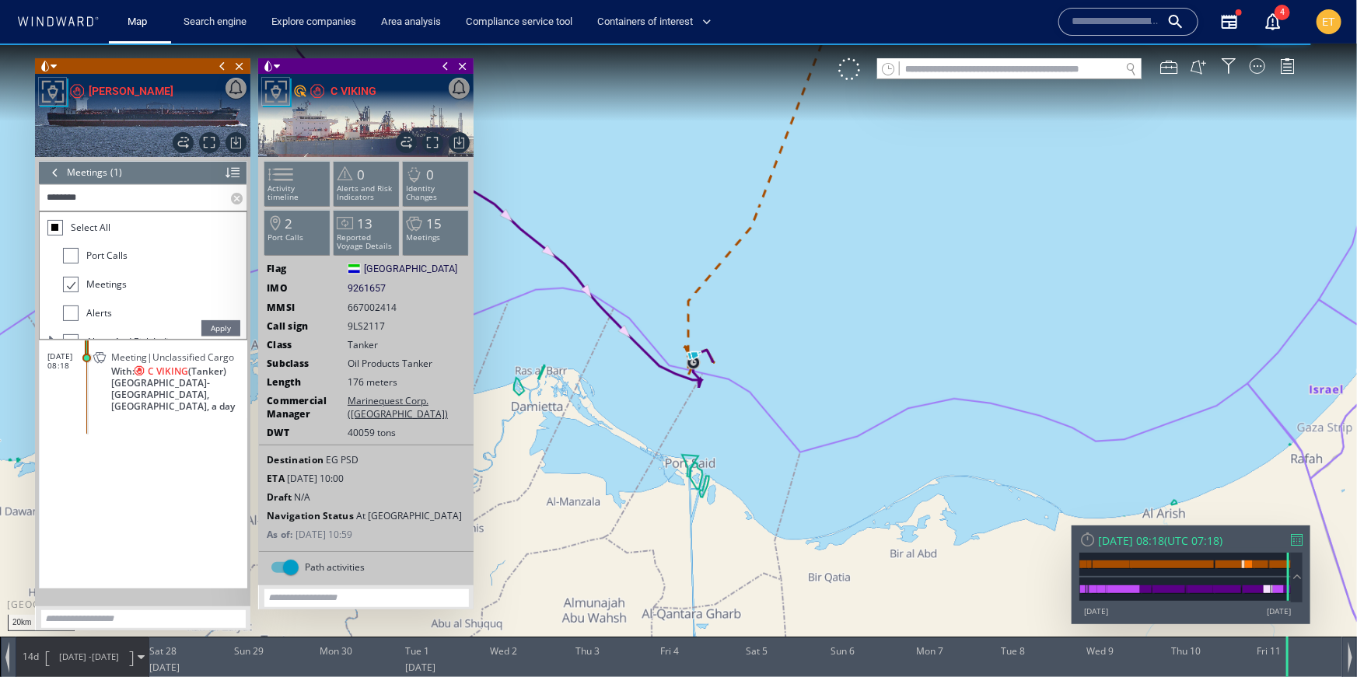
click at [142, 655] on span at bounding box center [141, 656] width 7 height 7
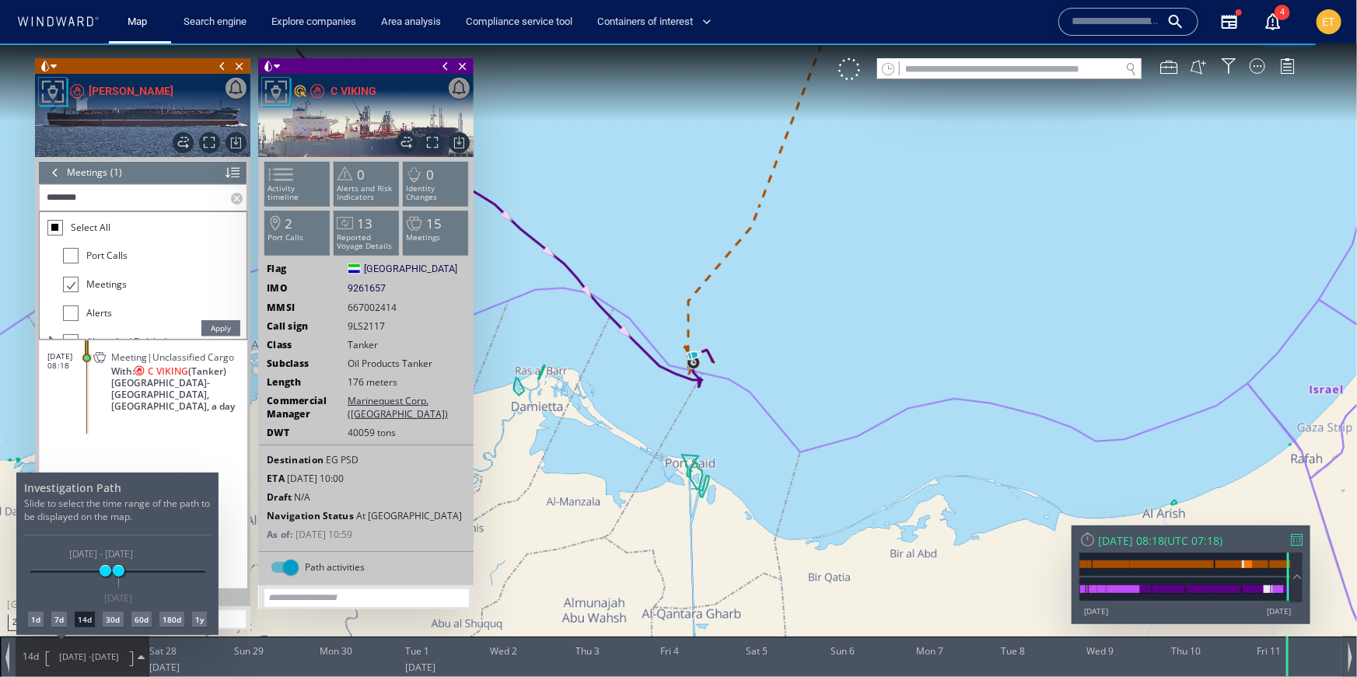
click at [58, 621] on div "7d" at bounding box center [59, 619] width 16 height 16
click at [734, 422] on div at bounding box center [678, 360] width 1357 height 634
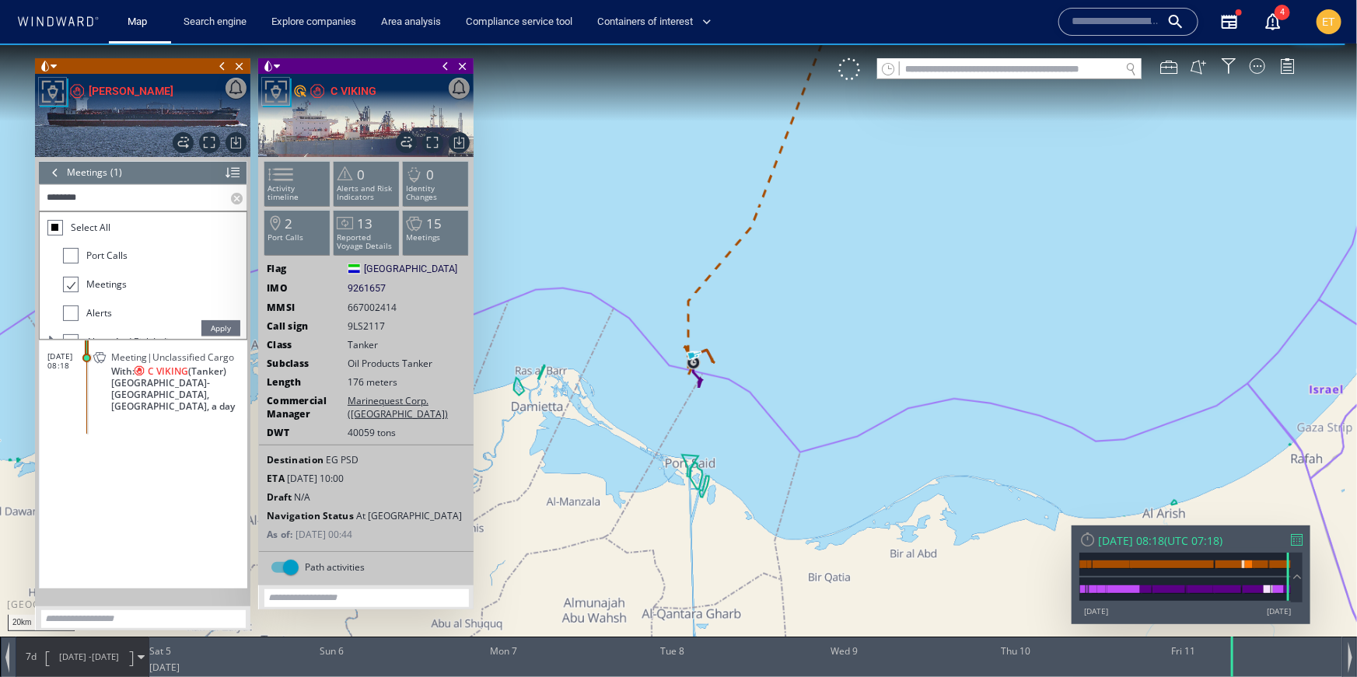
click at [734, 422] on canvas "Map" at bounding box center [678, 352] width 1357 height 618
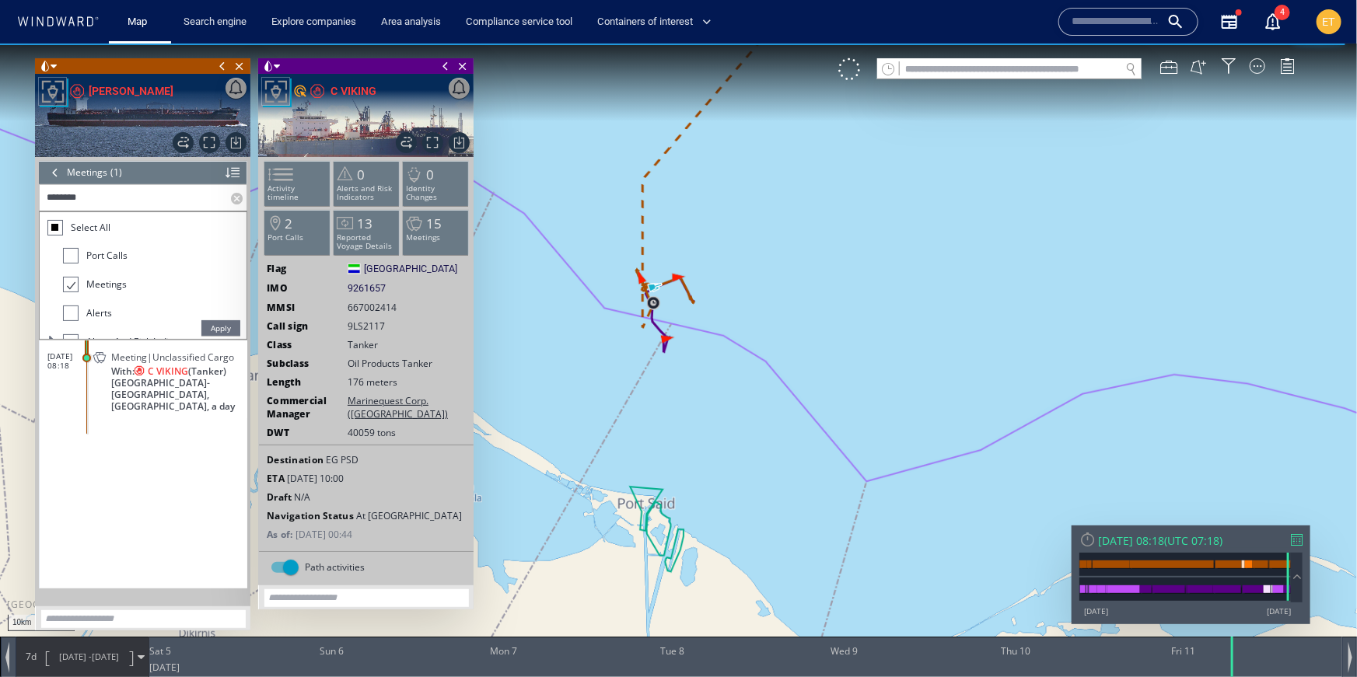
click at [119, 658] on span "[DATE]" at bounding box center [105, 656] width 27 height 12
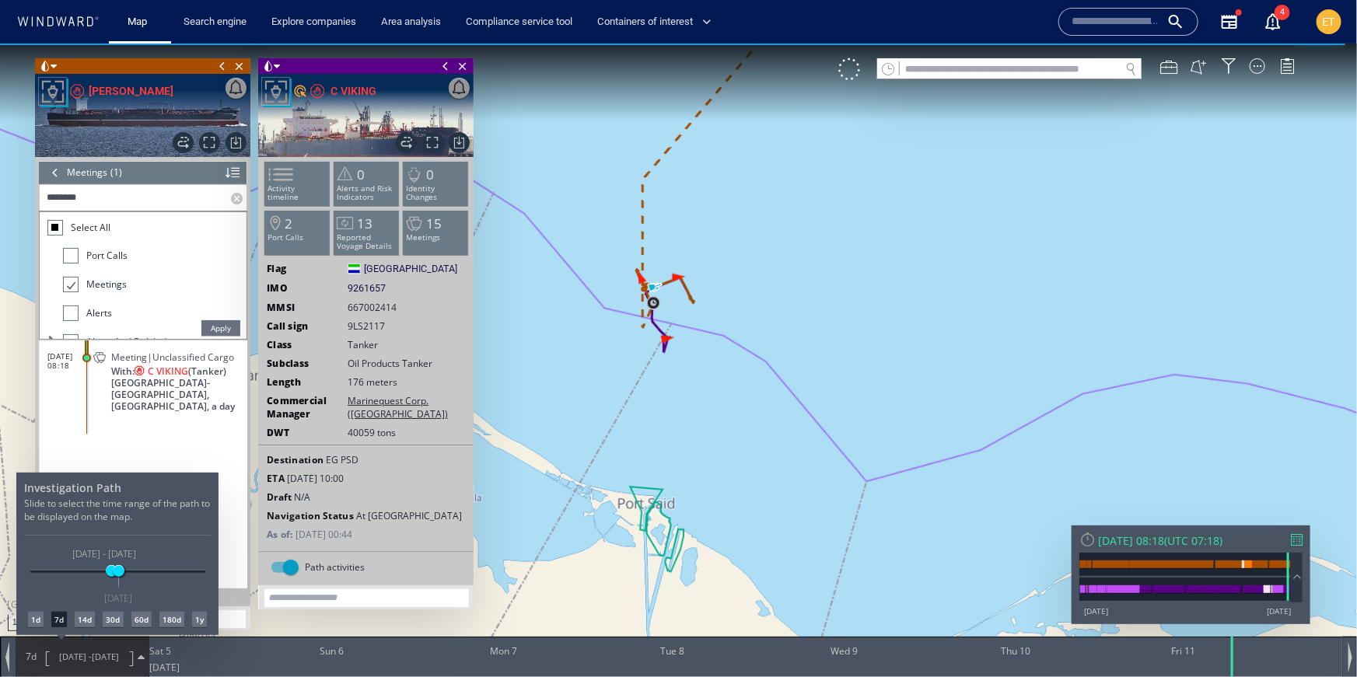
click at [33, 617] on div "1d" at bounding box center [36, 619] width 16 height 16
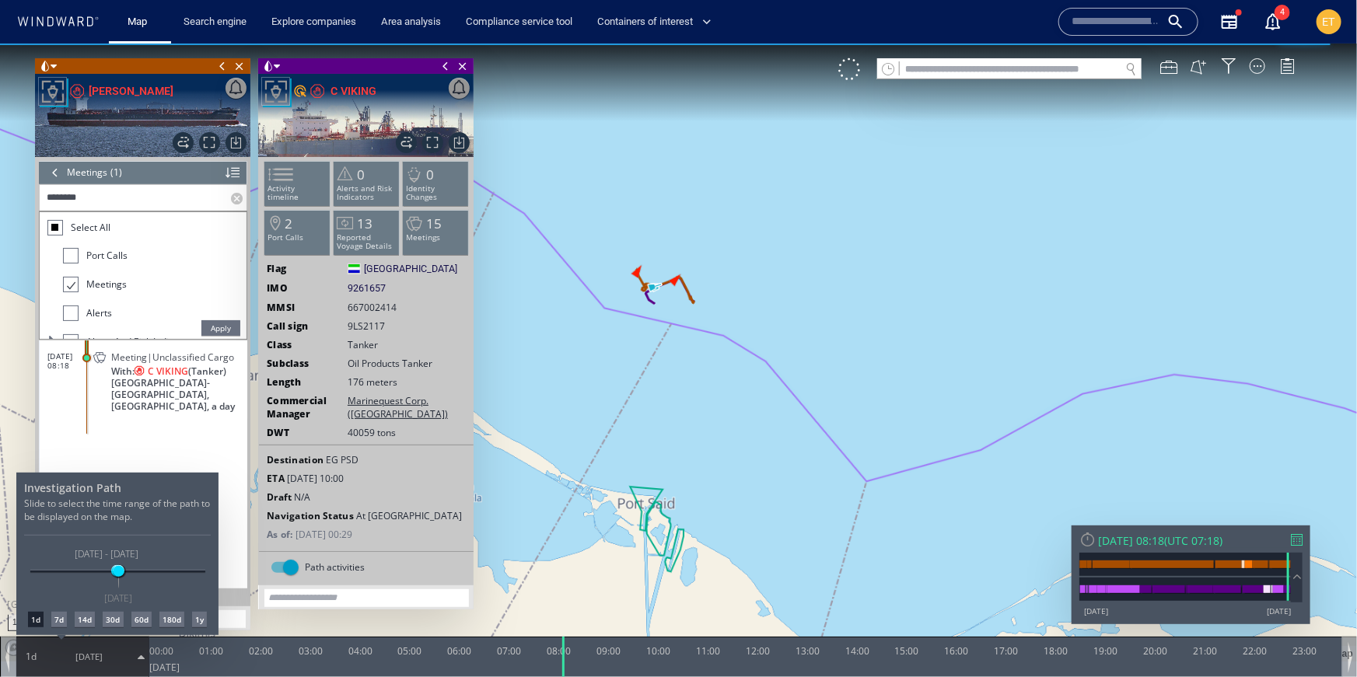
click at [651, 334] on div at bounding box center [678, 360] width 1357 height 634
click at [651, 334] on canvas "Map" at bounding box center [678, 352] width 1357 height 618
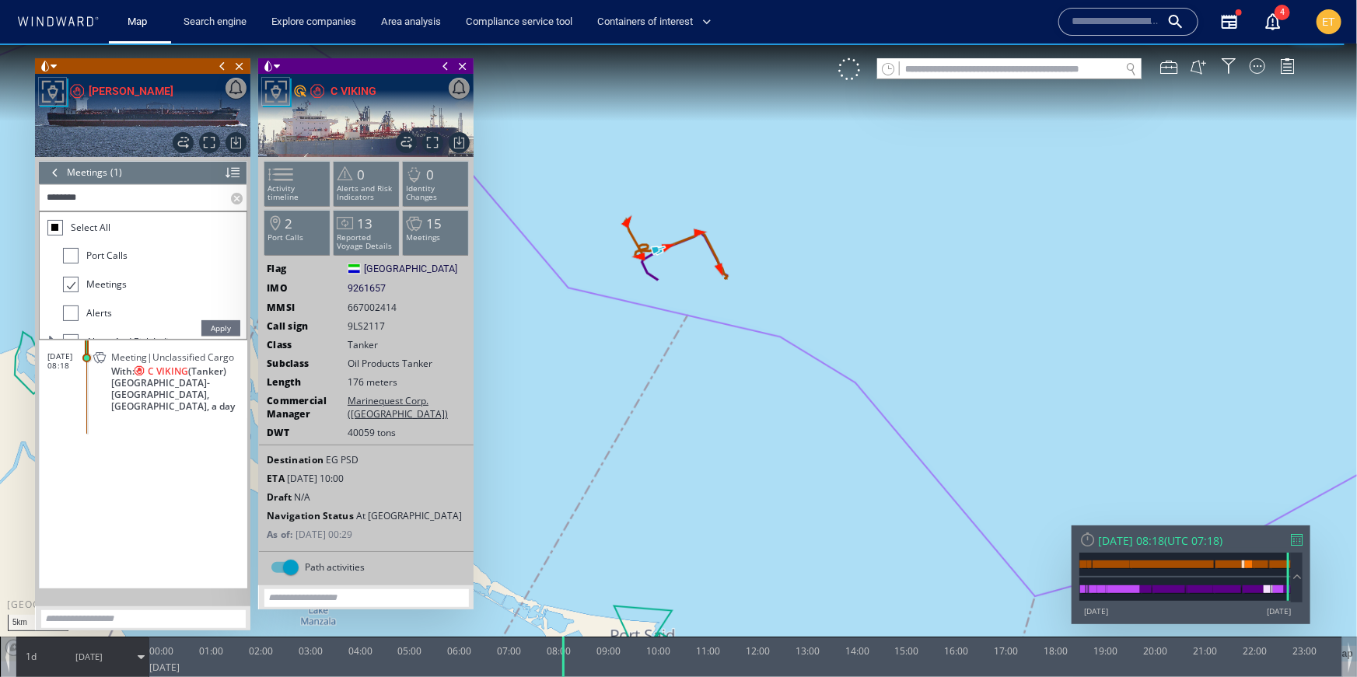
click at [650, 303] on canvas "Map" at bounding box center [678, 352] width 1357 height 618
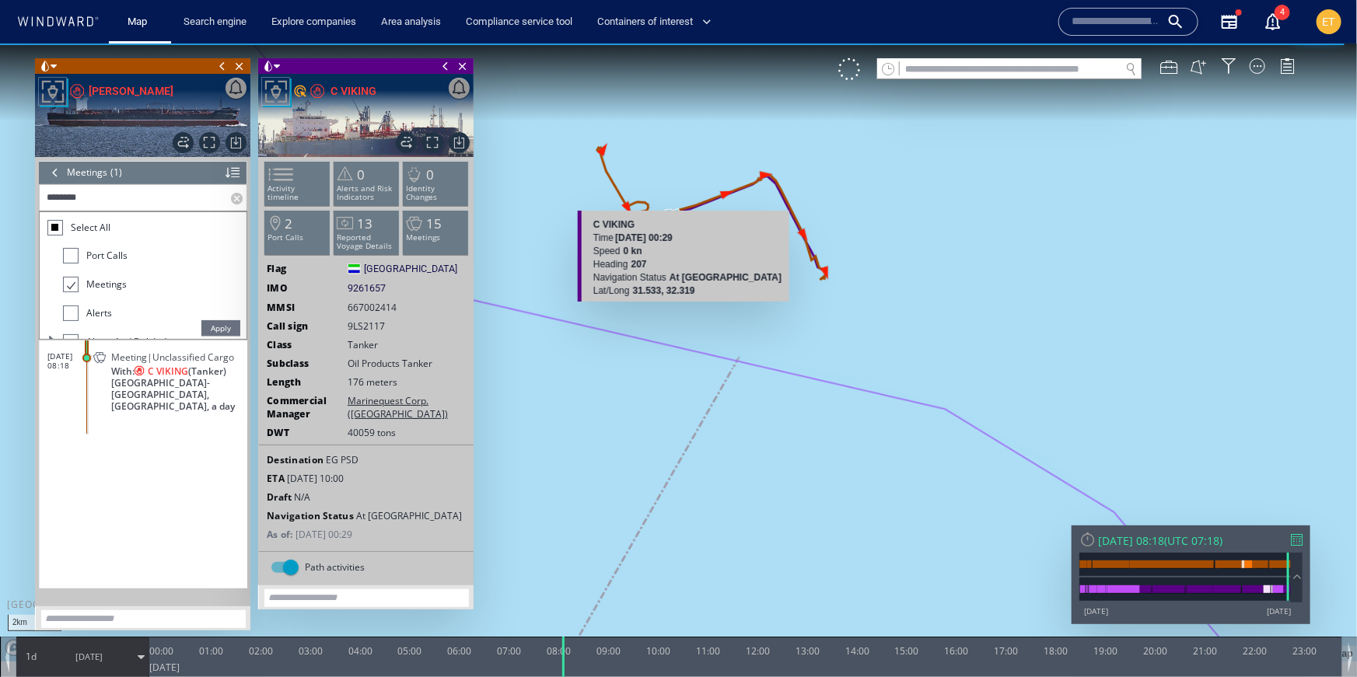
drag, startPoint x: 675, startPoint y: 253, endPoint x: 690, endPoint y: 320, distance: 68.6
click at [690, 320] on canvas "Map" at bounding box center [678, 352] width 1357 height 618
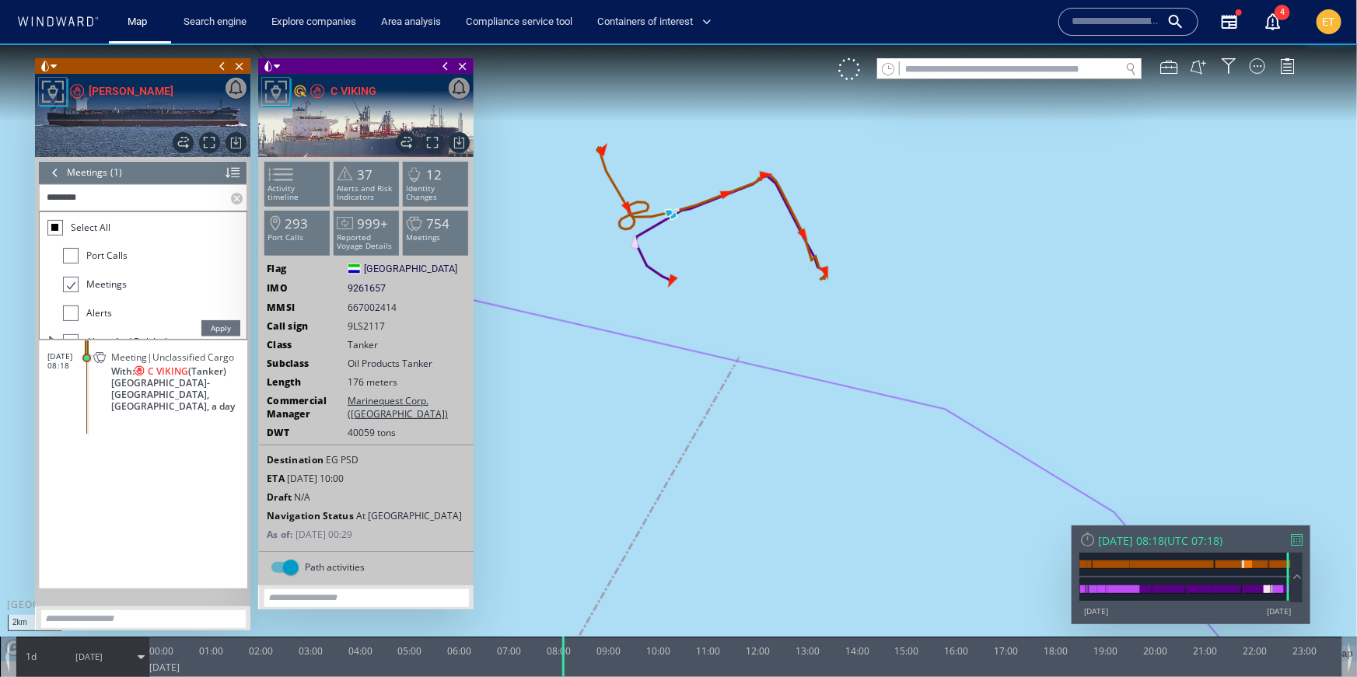
click at [742, 302] on canvas "Map" at bounding box center [678, 352] width 1357 height 618
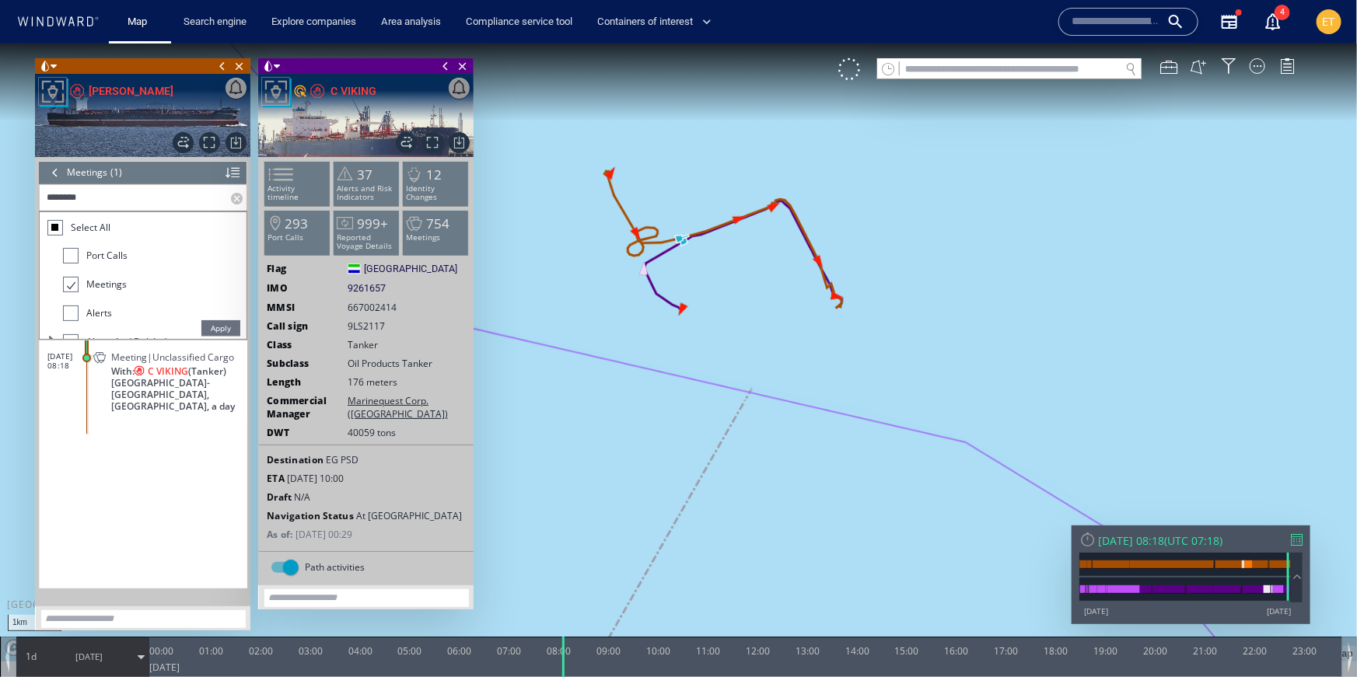
drag, startPoint x: 713, startPoint y: 274, endPoint x: 765, endPoint y: 330, distance: 76.5
click at [765, 330] on canvas "Map" at bounding box center [678, 352] width 1357 height 618
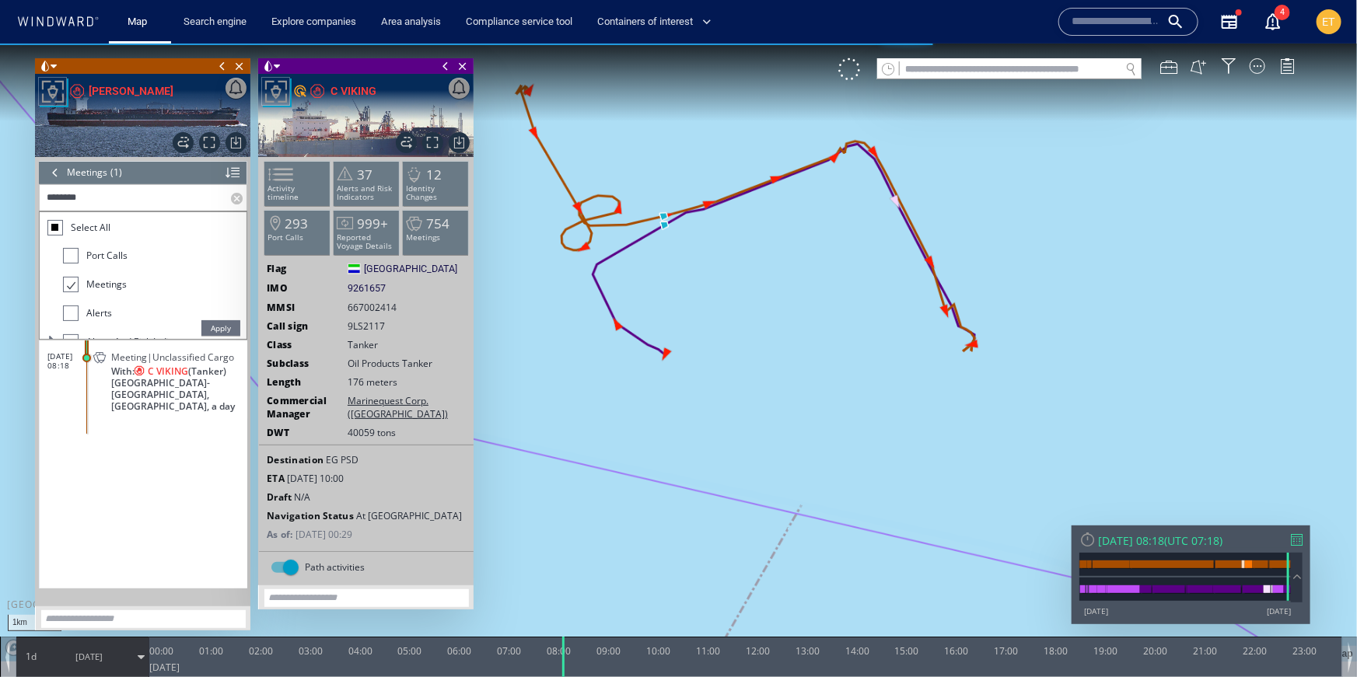
drag, startPoint x: 564, startPoint y: 662, endPoint x: 564, endPoint y: 676, distance: 14.0
click at [564, 676] on html "1km © Mapbox © OpenStreetMap Improve this map 0 0 23:00 [DATE] 00:00 01:00 02:0…" at bounding box center [678, 360] width 1357 height 634
click at [445, 67] on span at bounding box center [445, 66] width 17 height 16
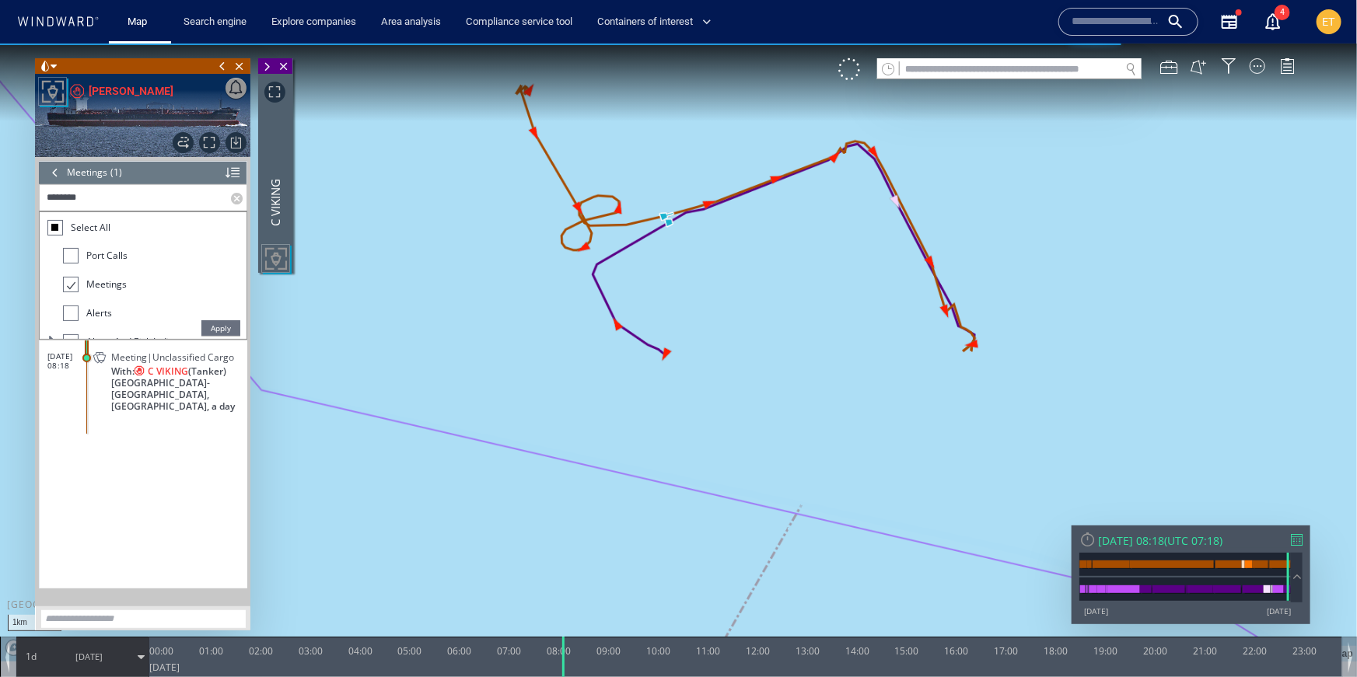
click at [219, 67] on span at bounding box center [222, 66] width 17 height 16
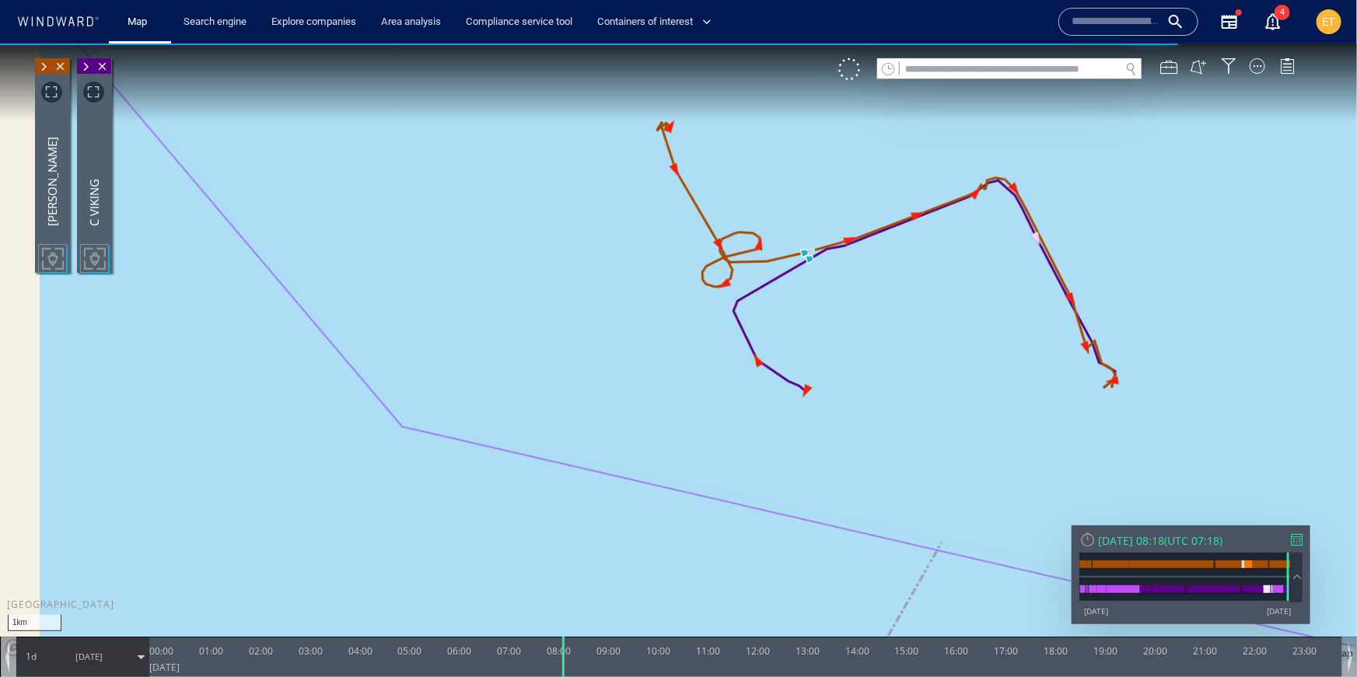
drag, startPoint x: 386, startPoint y: 215, endPoint x: 521, endPoint y: 218, distance: 134.5
click at [521, 218] on canvas "Map" at bounding box center [678, 352] width 1357 height 618
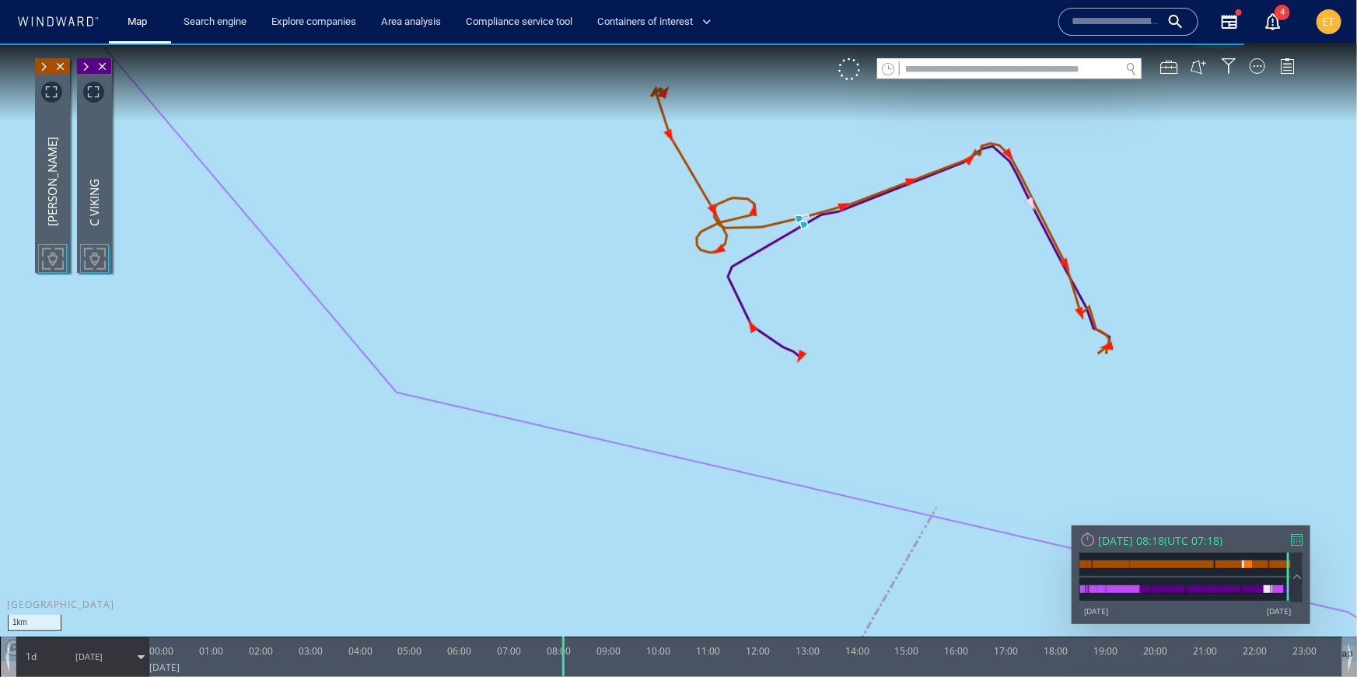
click at [1266, 65] on div "VM" at bounding box center [1074, 69] width 472 height 22
click at [1255, 68] on div at bounding box center [1257, 66] width 16 height 16
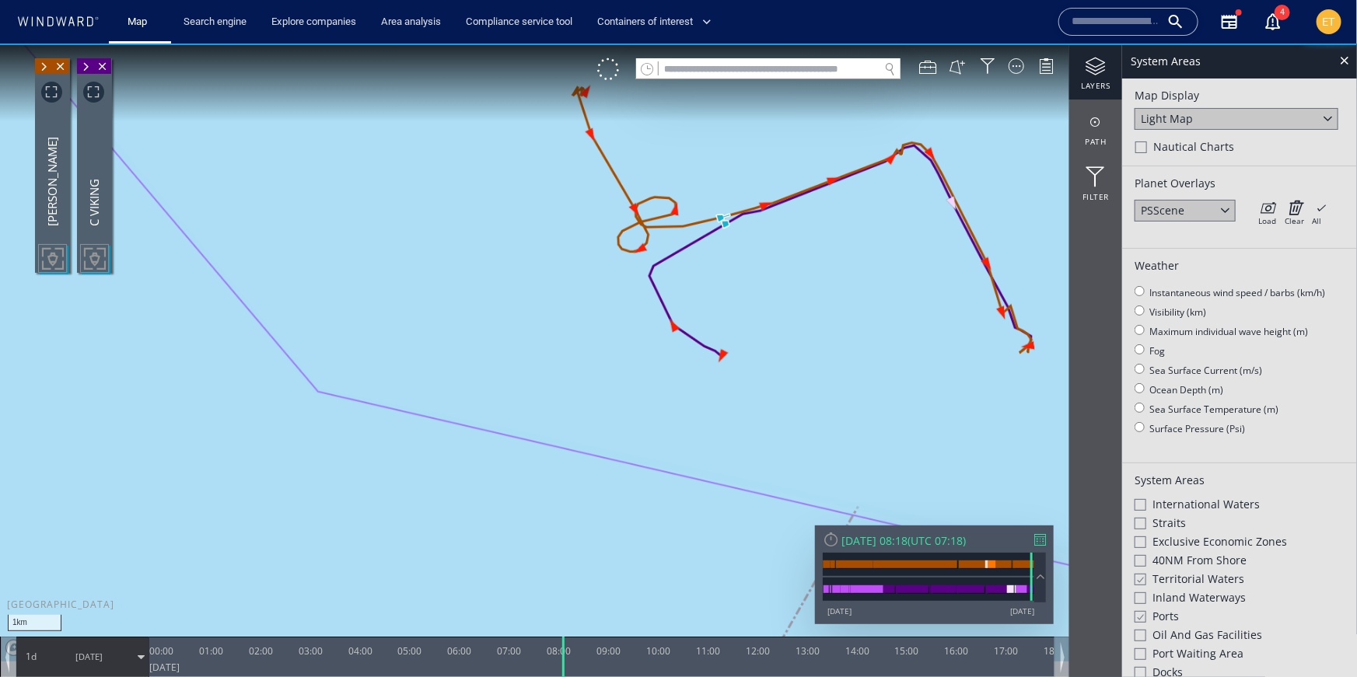
drag, startPoint x: 987, startPoint y: 288, endPoint x: 915, endPoint y: 287, distance: 72.3
click at [915, 287] on canvas "Map" at bounding box center [678, 352] width 1357 height 618
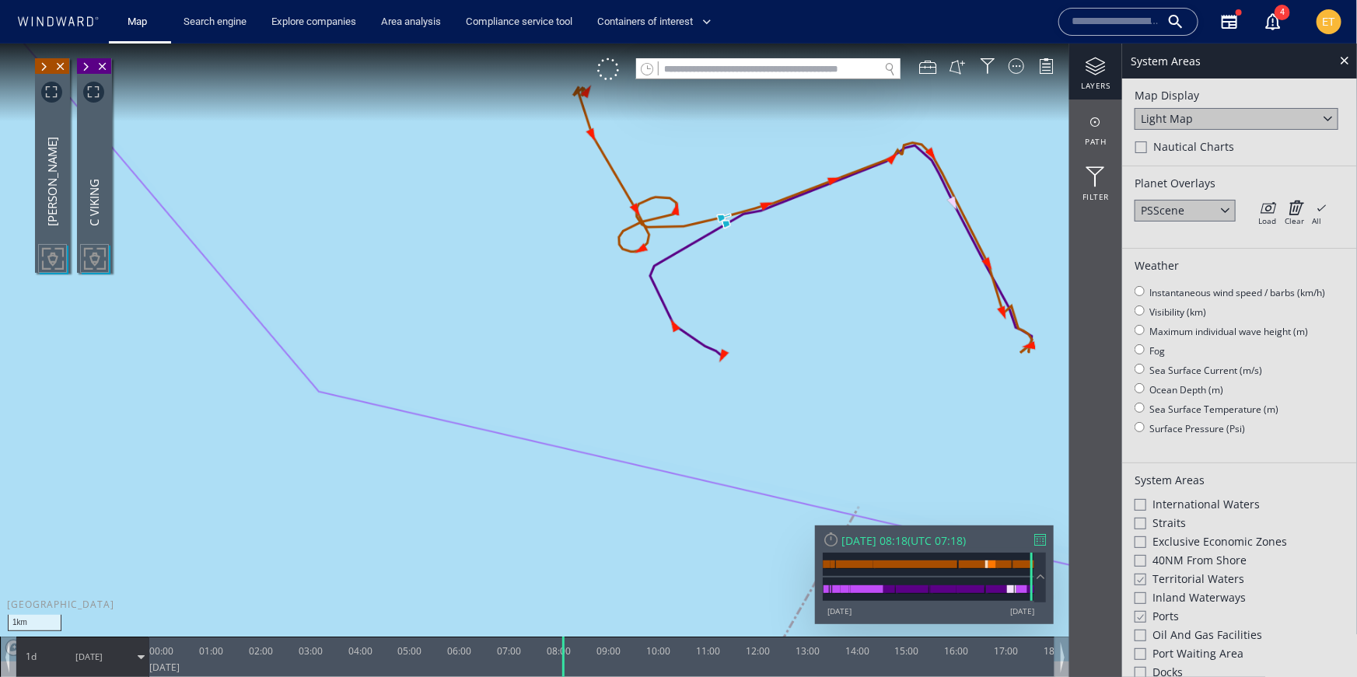
click at [1142, 148] on div at bounding box center [1141, 147] width 12 height 12
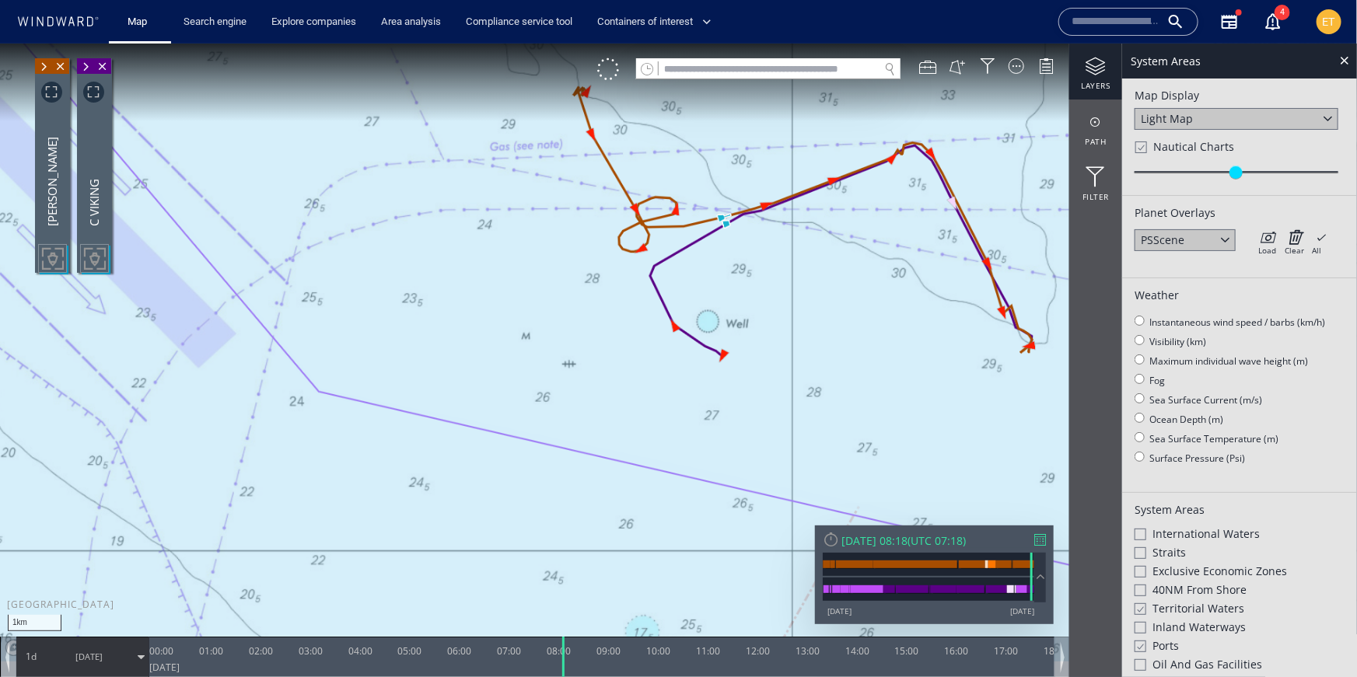
click at [1142, 147] on div at bounding box center [1140, 146] width 12 height 13
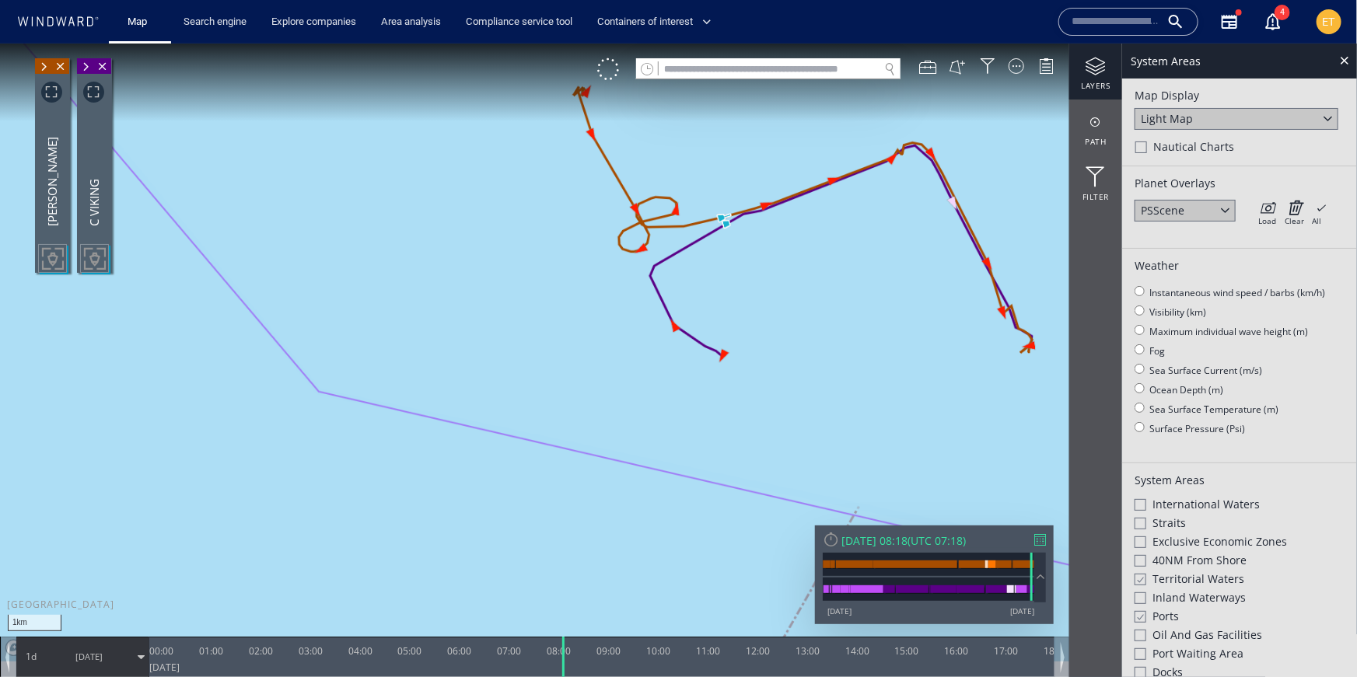
click at [1228, 215] on div at bounding box center [1225, 209] width 18 height 18
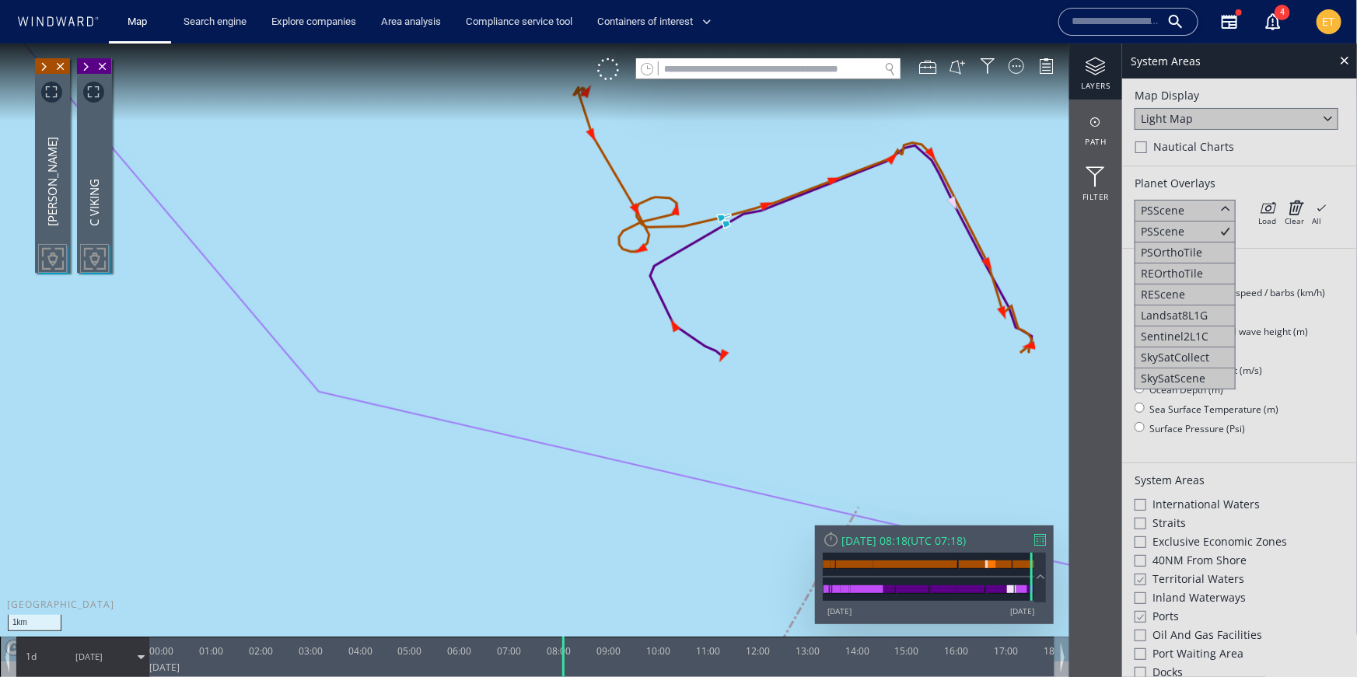
click at [1224, 208] on div at bounding box center [1225, 209] width 18 height 18
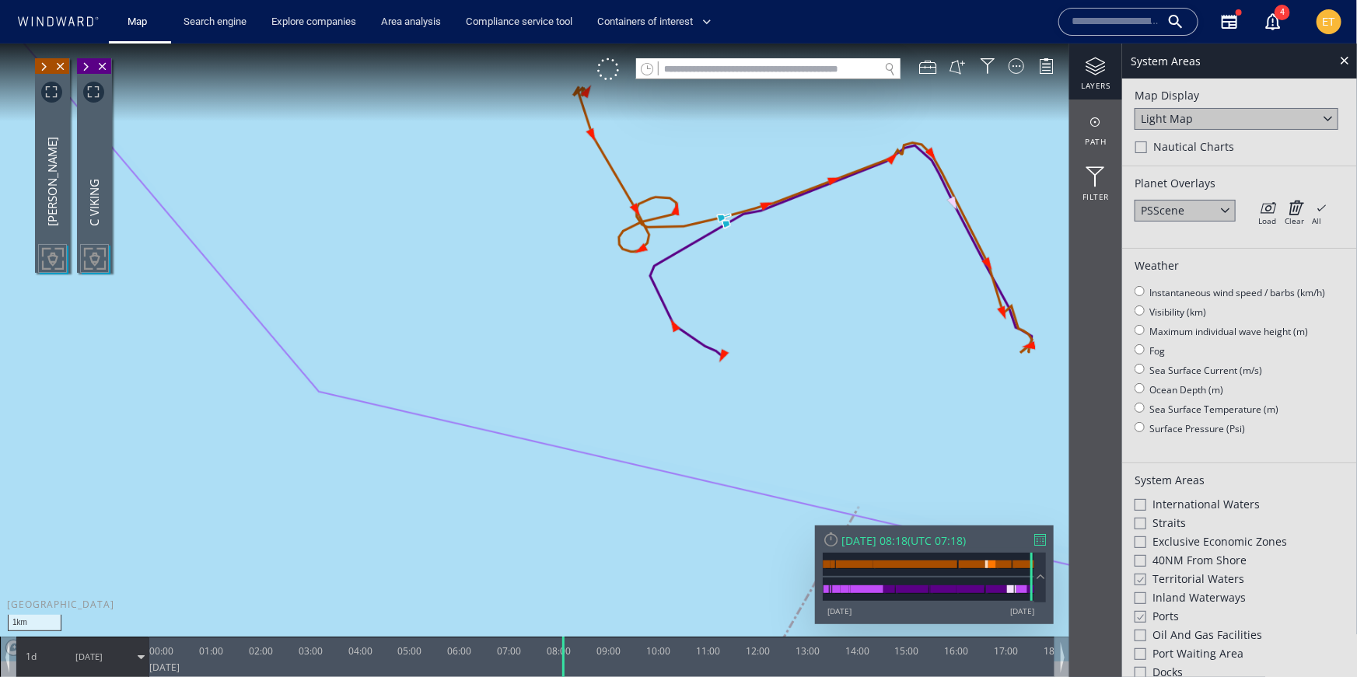
click at [1261, 116] on div "Light Map" at bounding box center [1236, 118] width 204 height 22
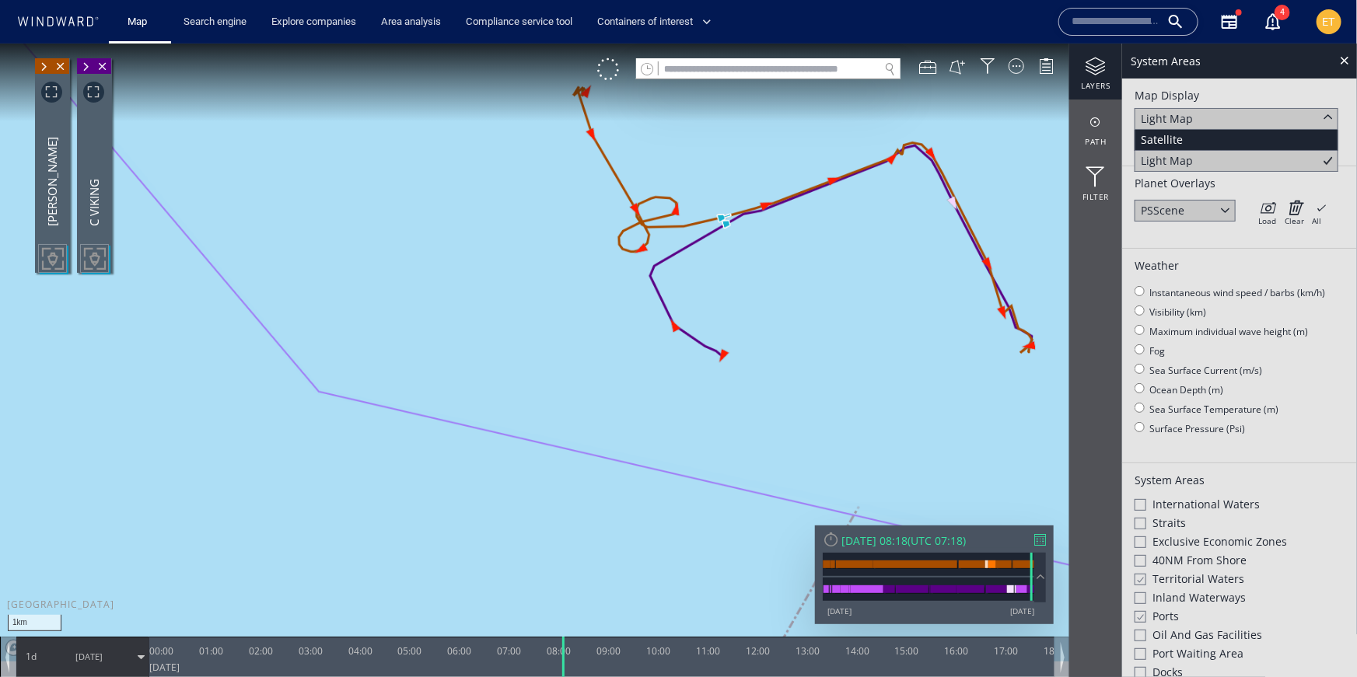
click at [1215, 139] on div "Satellite" at bounding box center [1236, 139] width 204 height 21
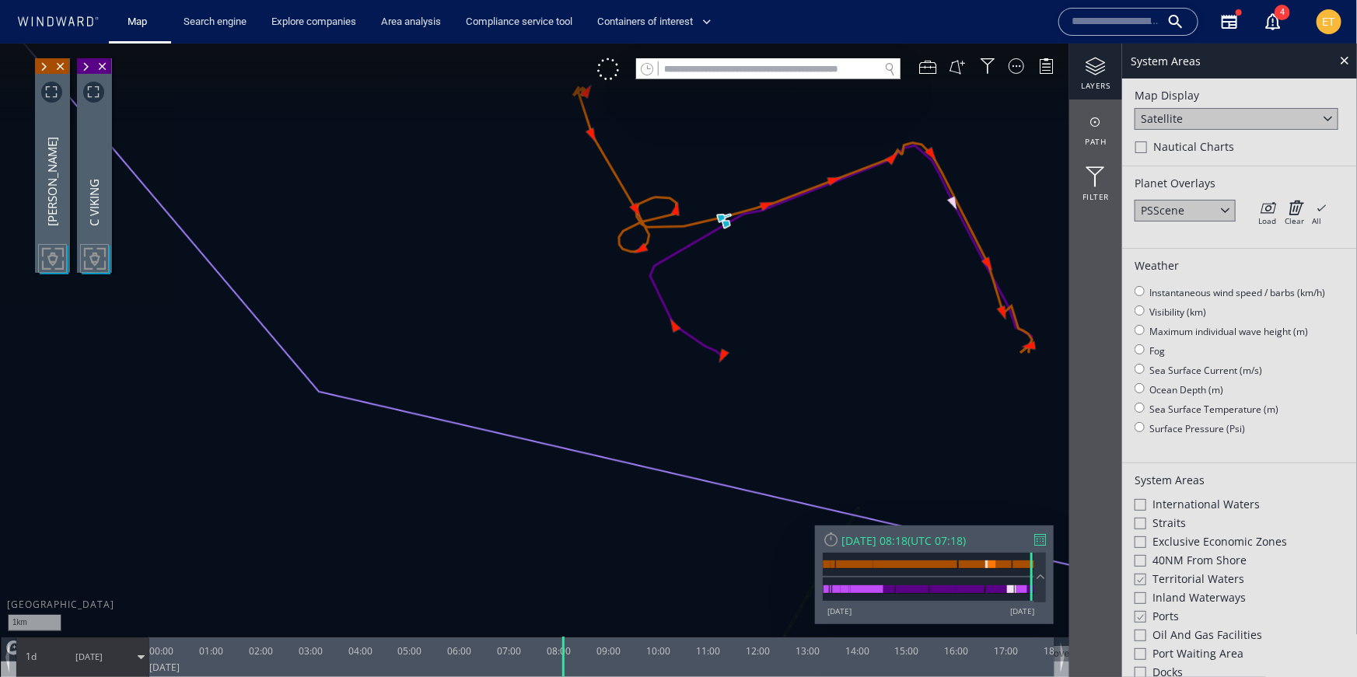
drag, startPoint x: 820, startPoint y: 360, endPoint x: 841, endPoint y: 358, distance: 21.0
click at [841, 358] on canvas "Map" at bounding box center [678, 352] width 1357 height 618
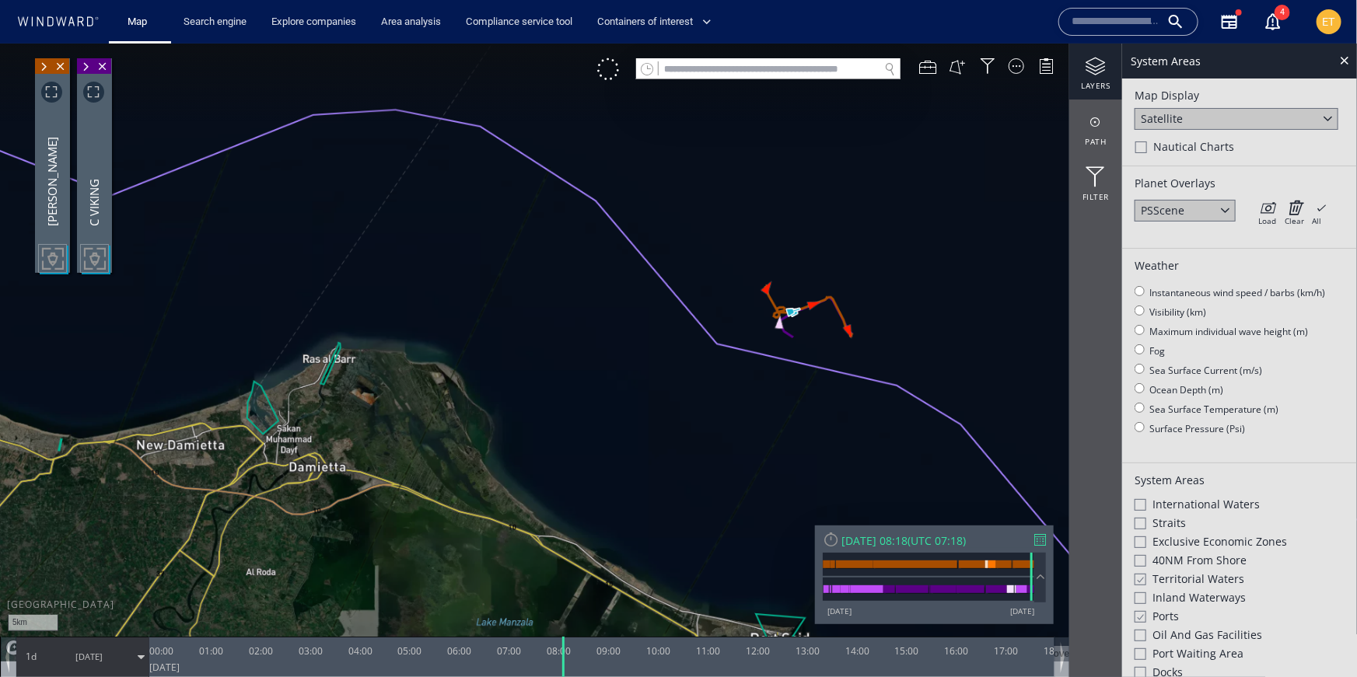
drag, startPoint x: 763, startPoint y: 416, endPoint x: 733, endPoint y: 396, distance: 35.8
click at [733, 396] on canvas "Map" at bounding box center [678, 352] width 1357 height 618
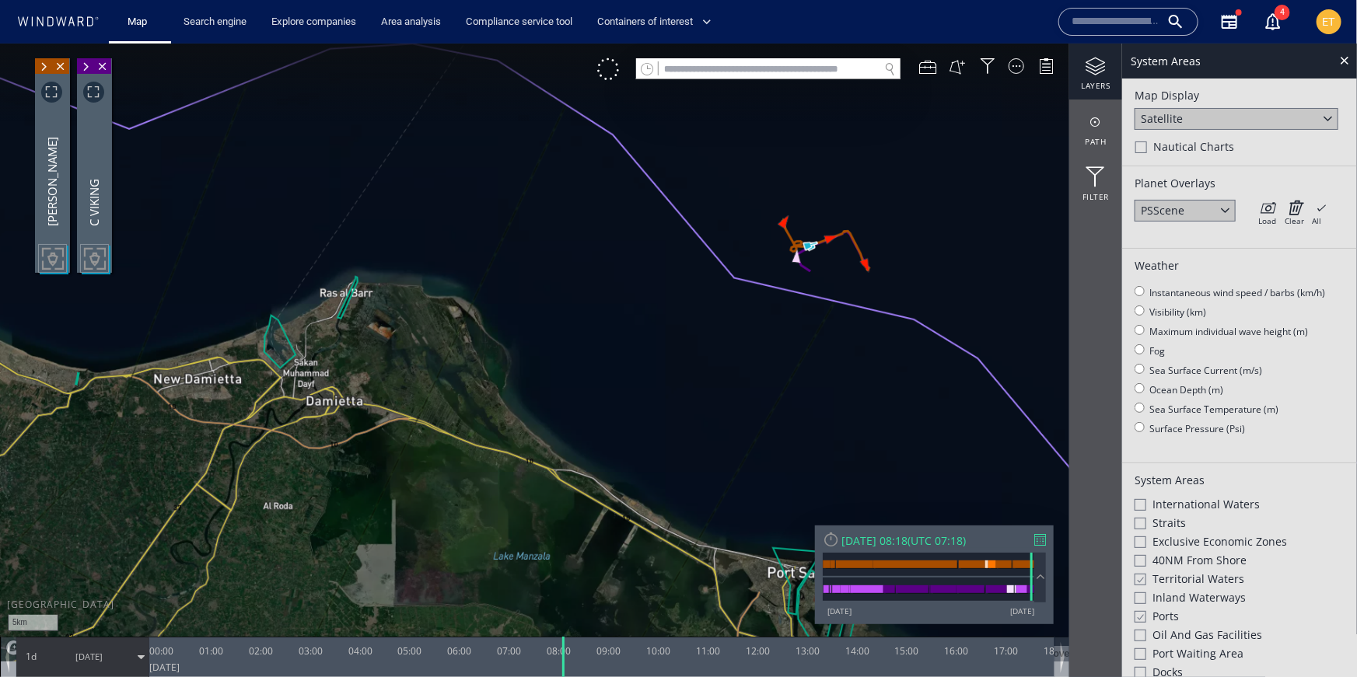
drag, startPoint x: 719, startPoint y: 443, endPoint x: 739, endPoint y: 385, distance: 61.7
click at [739, 385] on canvas "Map" at bounding box center [678, 352] width 1357 height 618
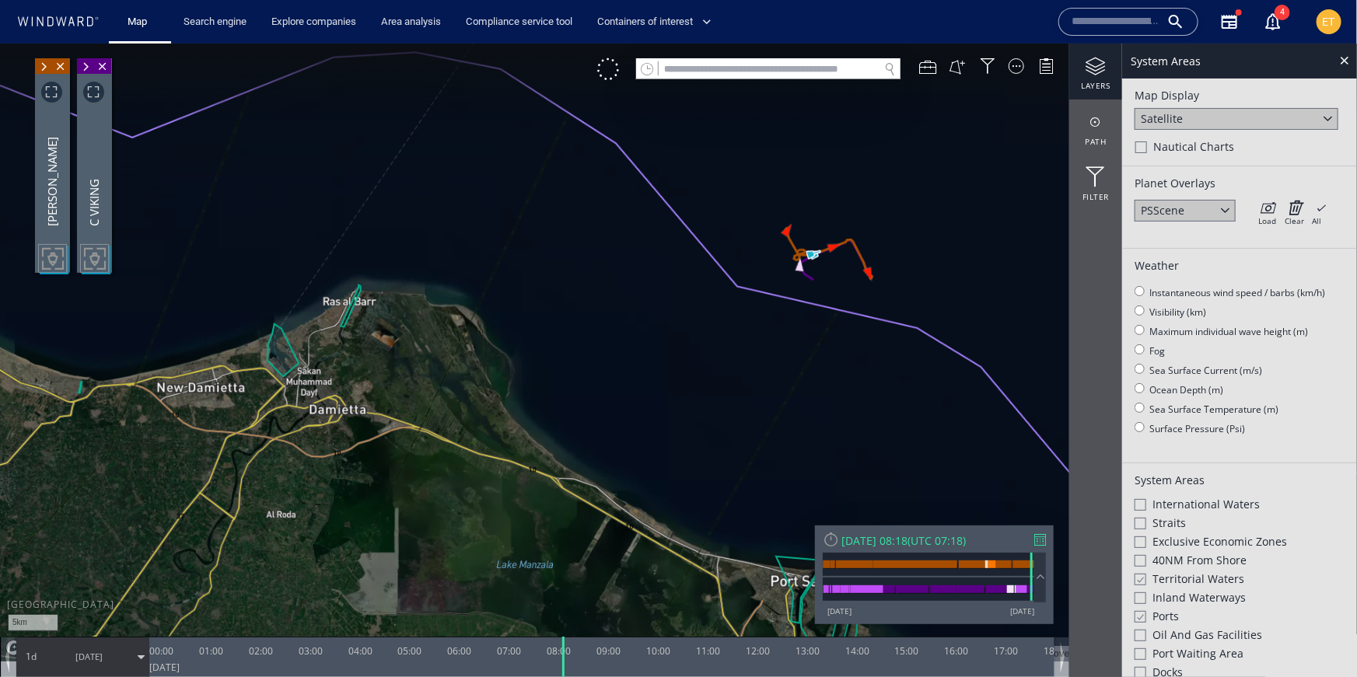
drag, startPoint x: 762, startPoint y: 355, endPoint x: 714, endPoint y: 445, distance: 101.9
click at [714, 445] on canvas "Map" at bounding box center [678, 352] width 1357 height 618
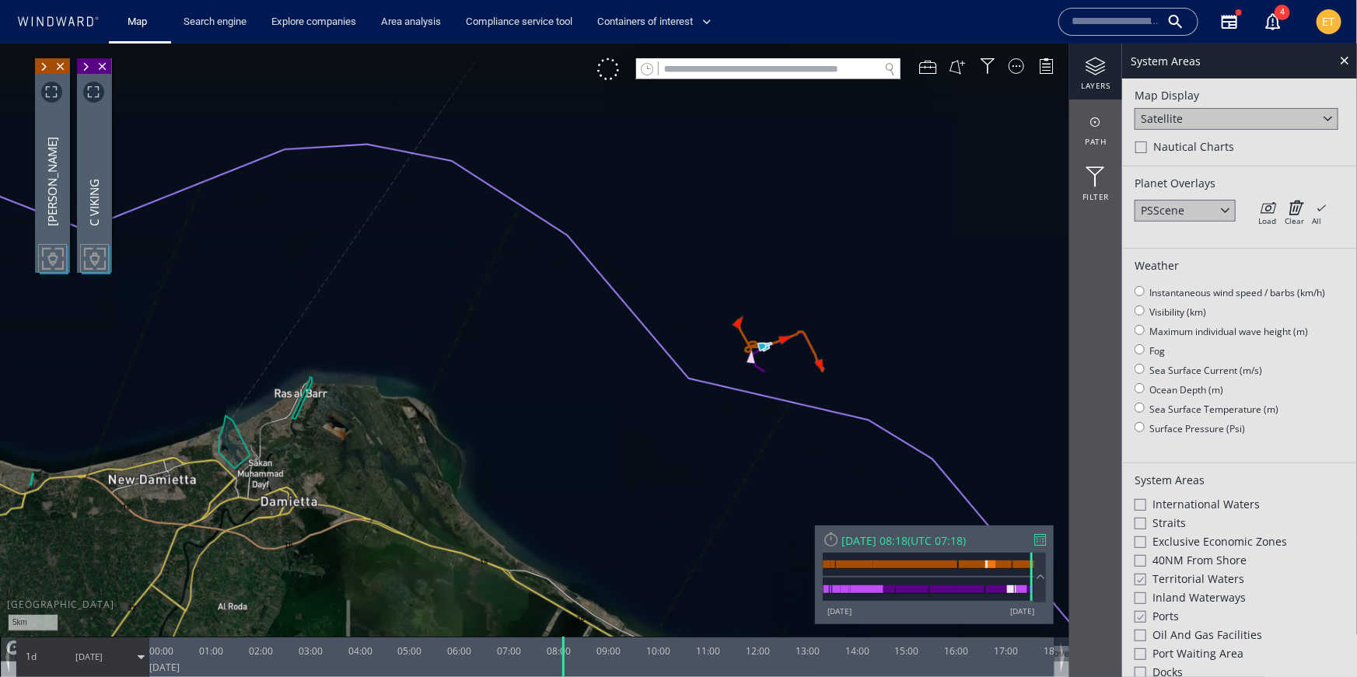
click at [781, 376] on canvas "Map" at bounding box center [678, 352] width 1357 height 618
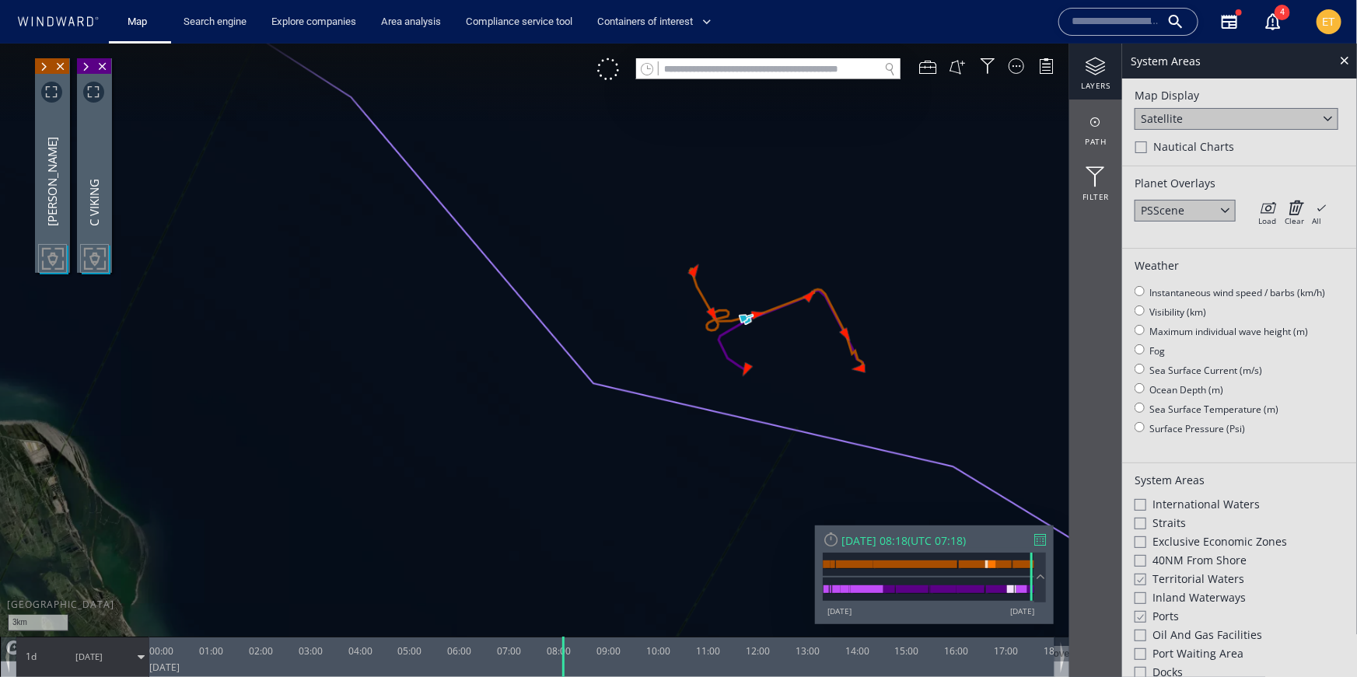
click at [1242, 120] on div "Satellite" at bounding box center [1236, 118] width 204 height 22
click at [1192, 157] on div "Light Map" at bounding box center [1236, 160] width 204 height 21
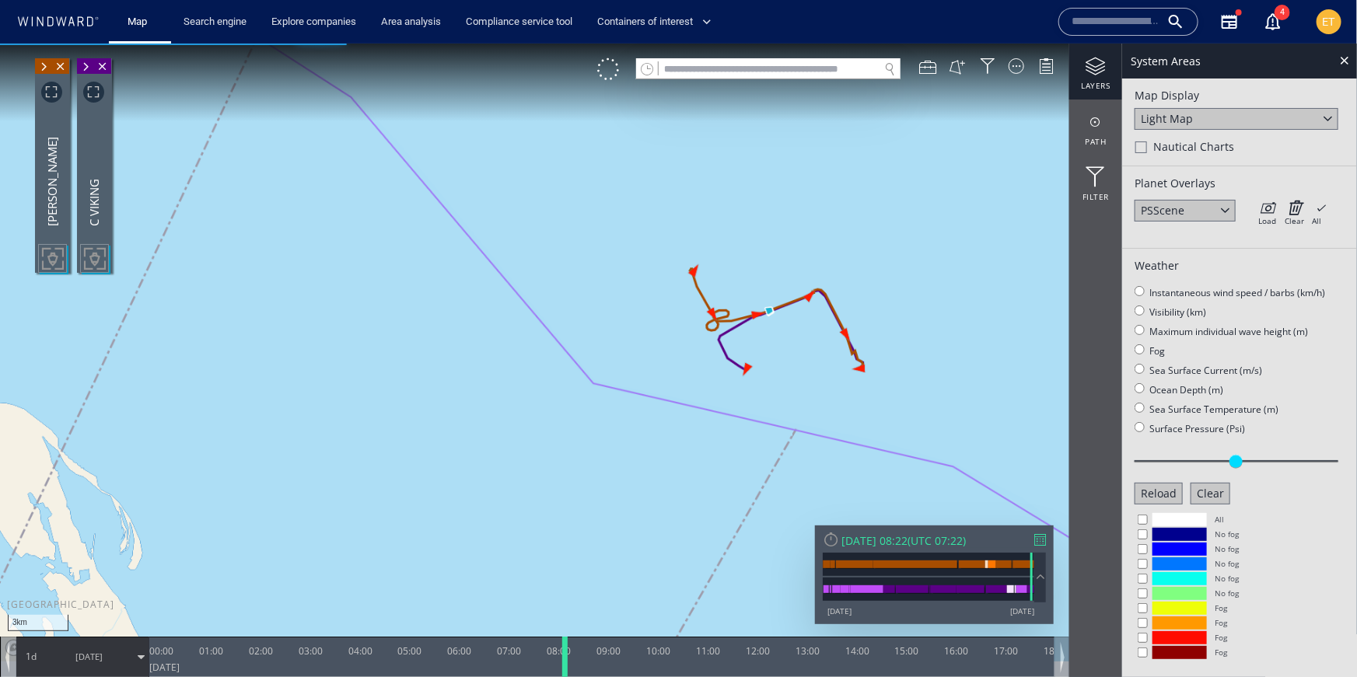
click at [560, 655] on div at bounding box center [568, 656] width 16 height 40
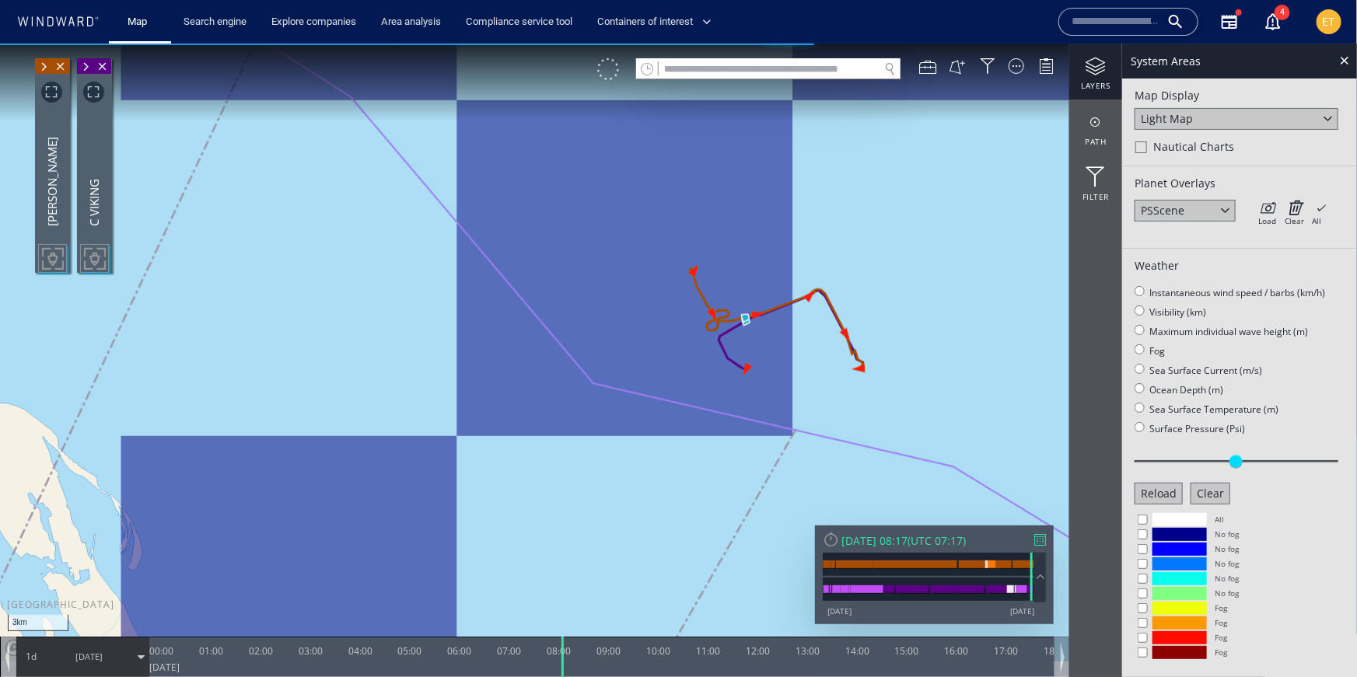
click at [609, 71] on div at bounding box center [608, 69] width 22 height 22
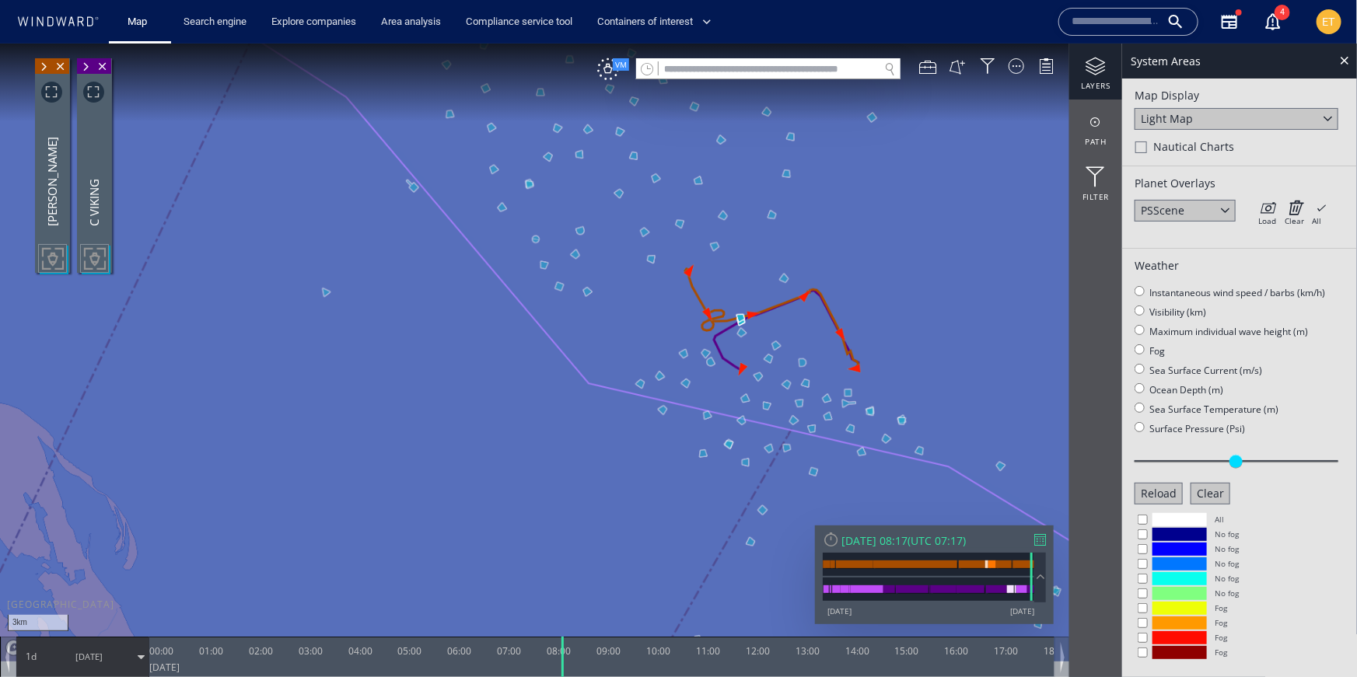
drag, startPoint x: 1023, startPoint y: 289, endPoint x: 979, endPoint y: 295, distance: 44.7
click at [979, 295] on canvas "Map" at bounding box center [678, 352] width 1357 height 618
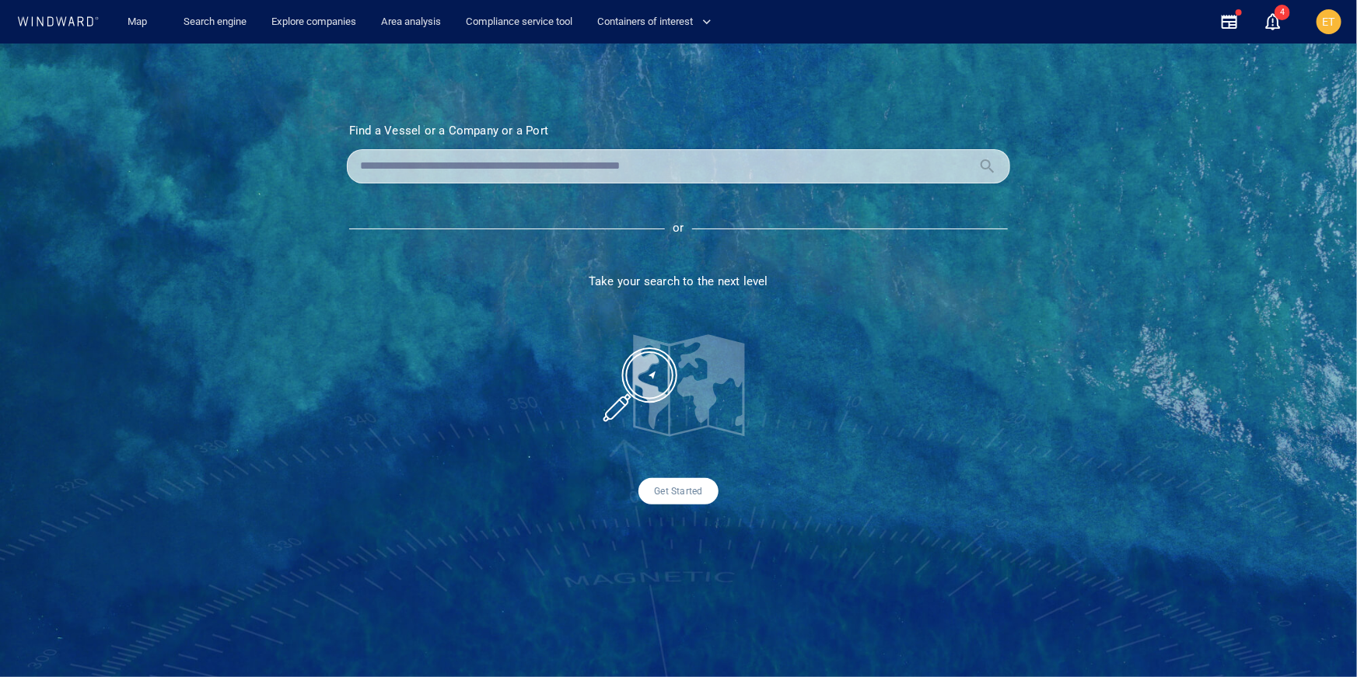
click at [466, 169] on input "text" at bounding box center [666, 166] width 612 height 23
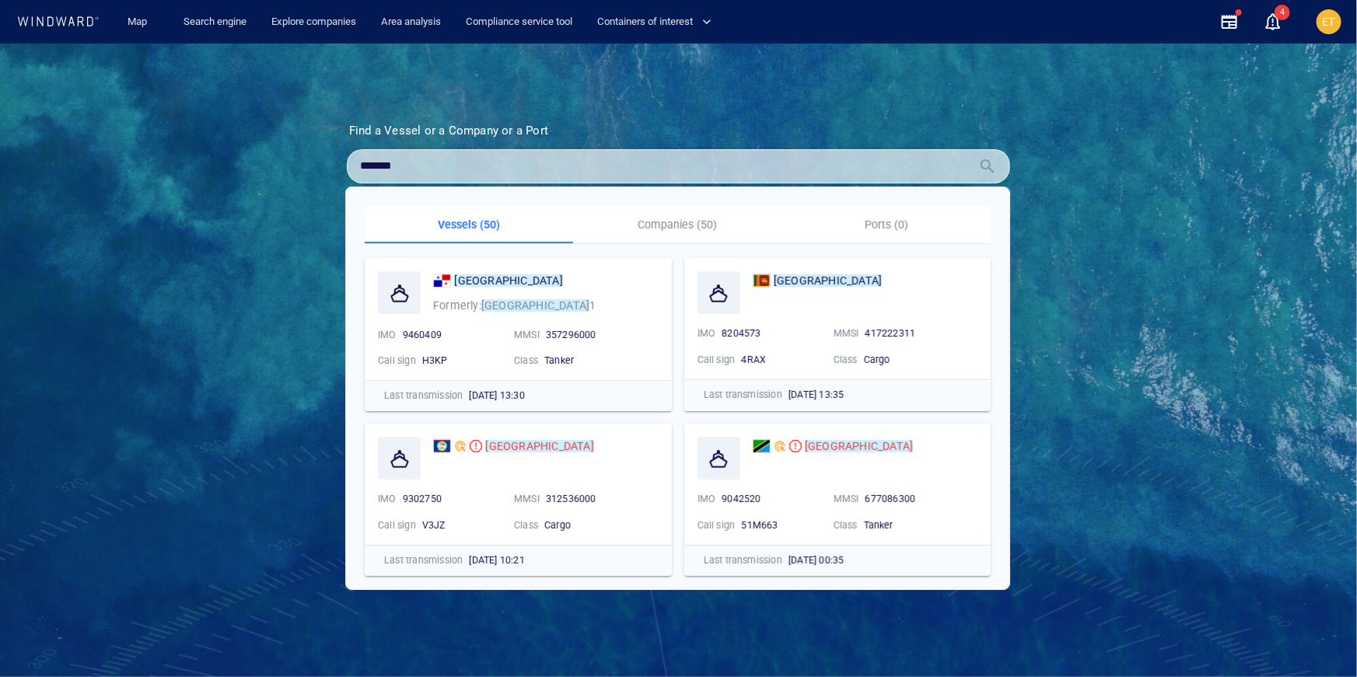
type input "*******"
click at [451, 180] on div "*******" at bounding box center [678, 166] width 663 height 34
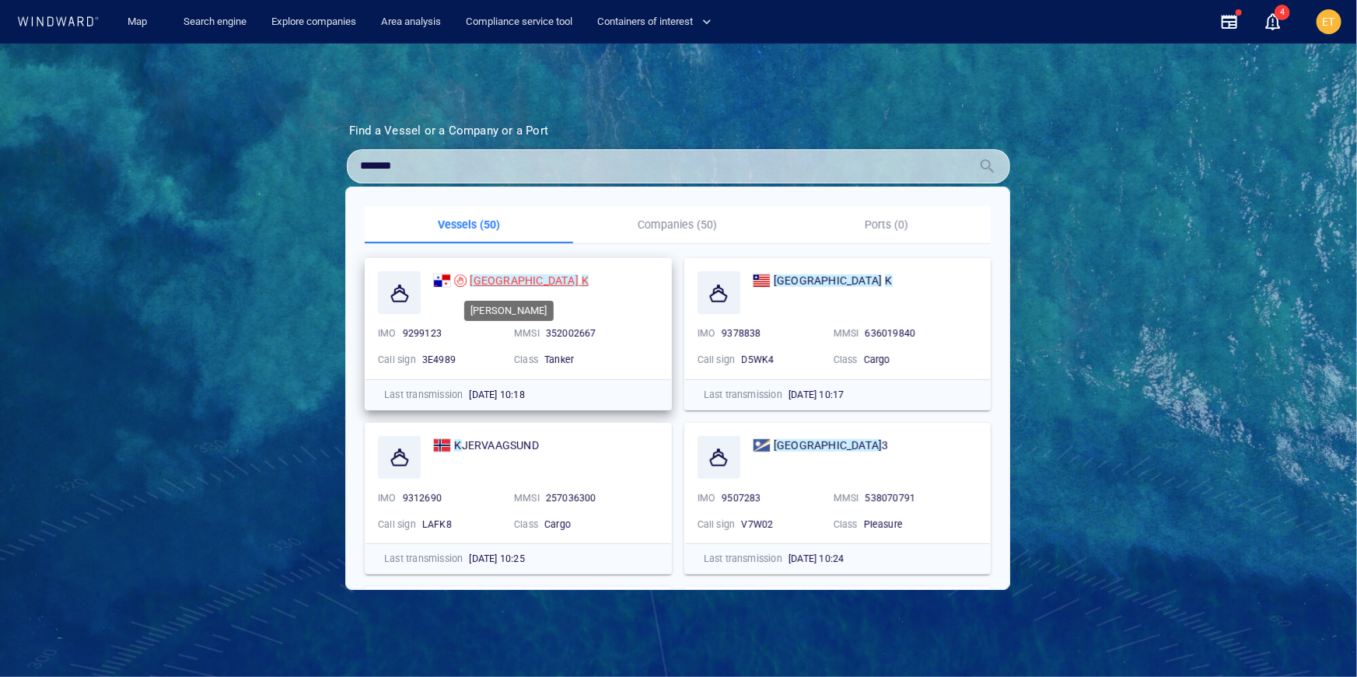
click at [491, 284] on mark "SOFIA" at bounding box center [524, 280] width 108 height 12
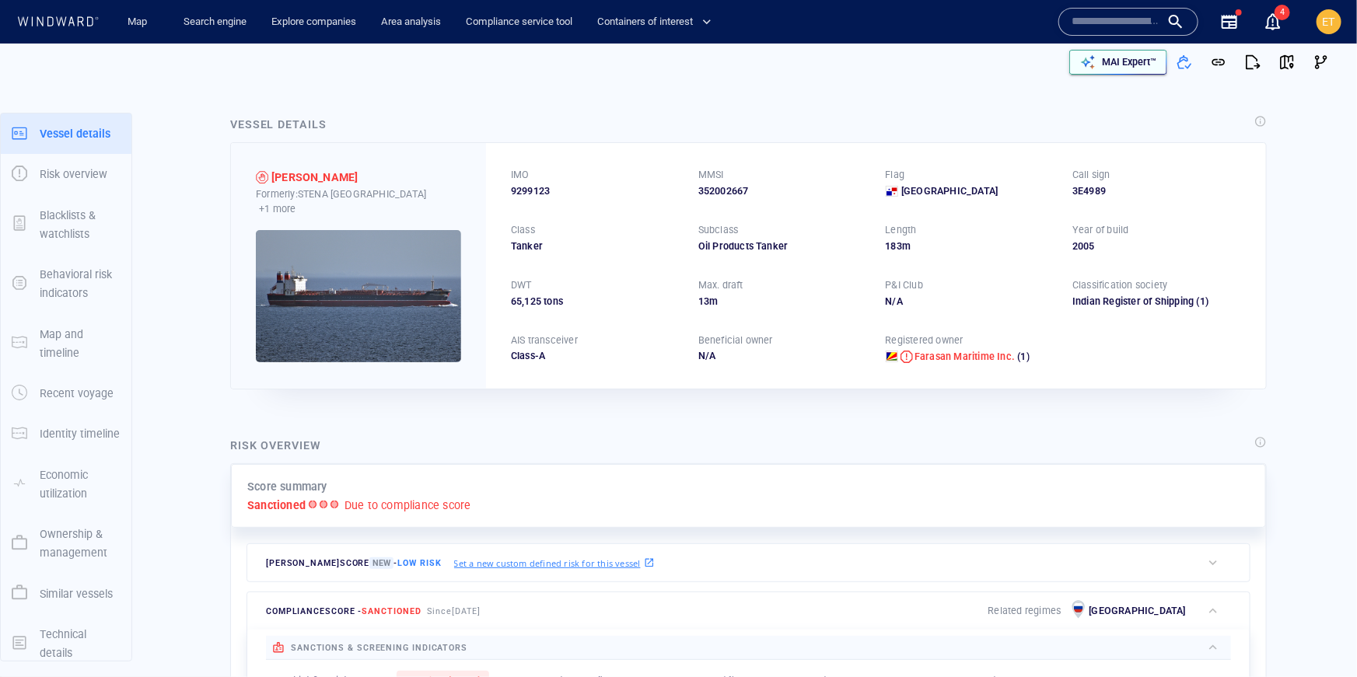
click at [1117, 63] on p "MAI Expert™" at bounding box center [1129, 62] width 54 height 14
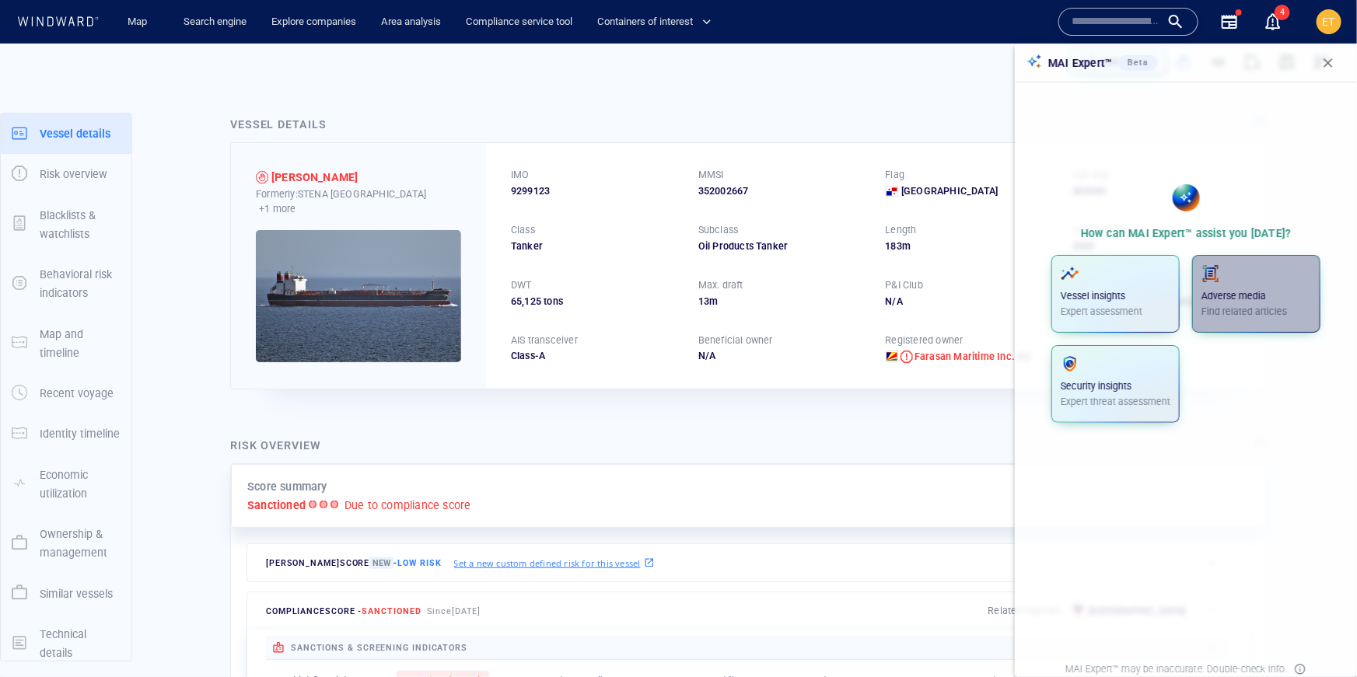
click at [1257, 298] on p "Adverse media" at bounding box center [1256, 296] width 110 height 14
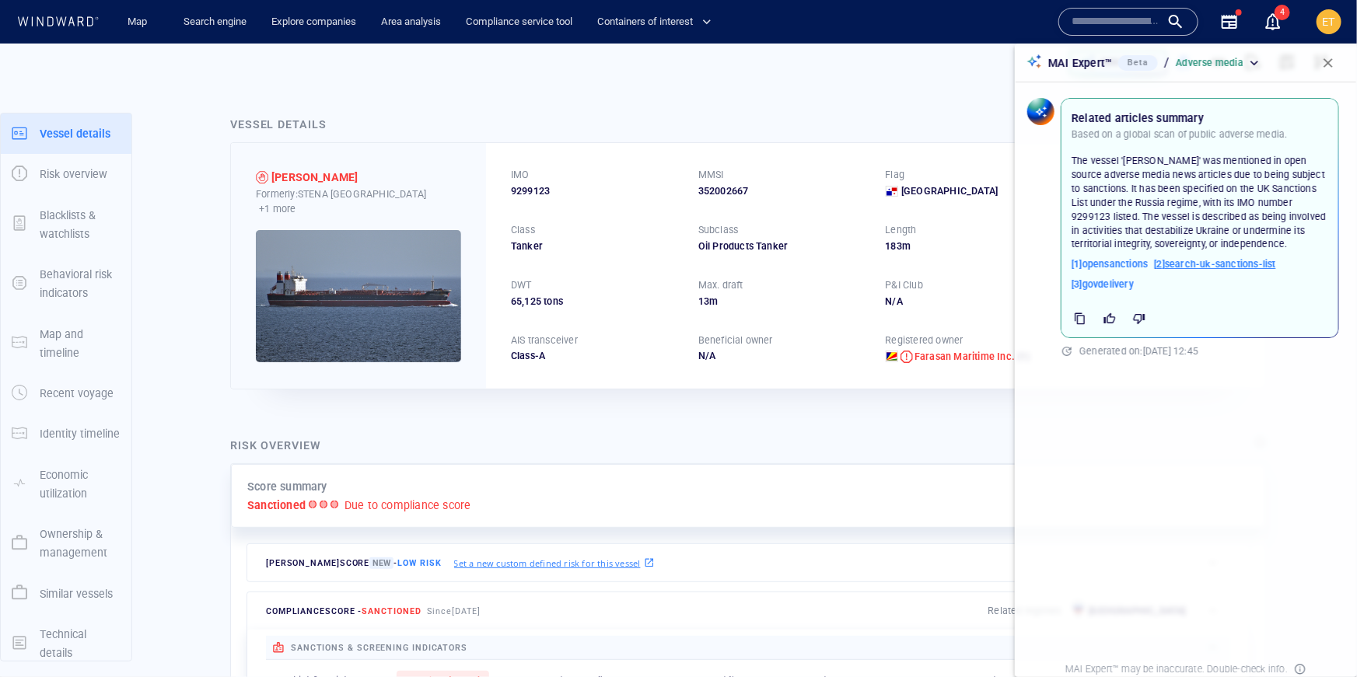
click at [1218, 264] on span "[ 2 ] search-uk-sanctions-list" at bounding box center [1214, 264] width 121 height 14
click at [844, 438] on div "Risk overview" at bounding box center [748, 446] width 1043 height 27
click at [1328, 61] on span "button" at bounding box center [1328, 63] width 16 height 16
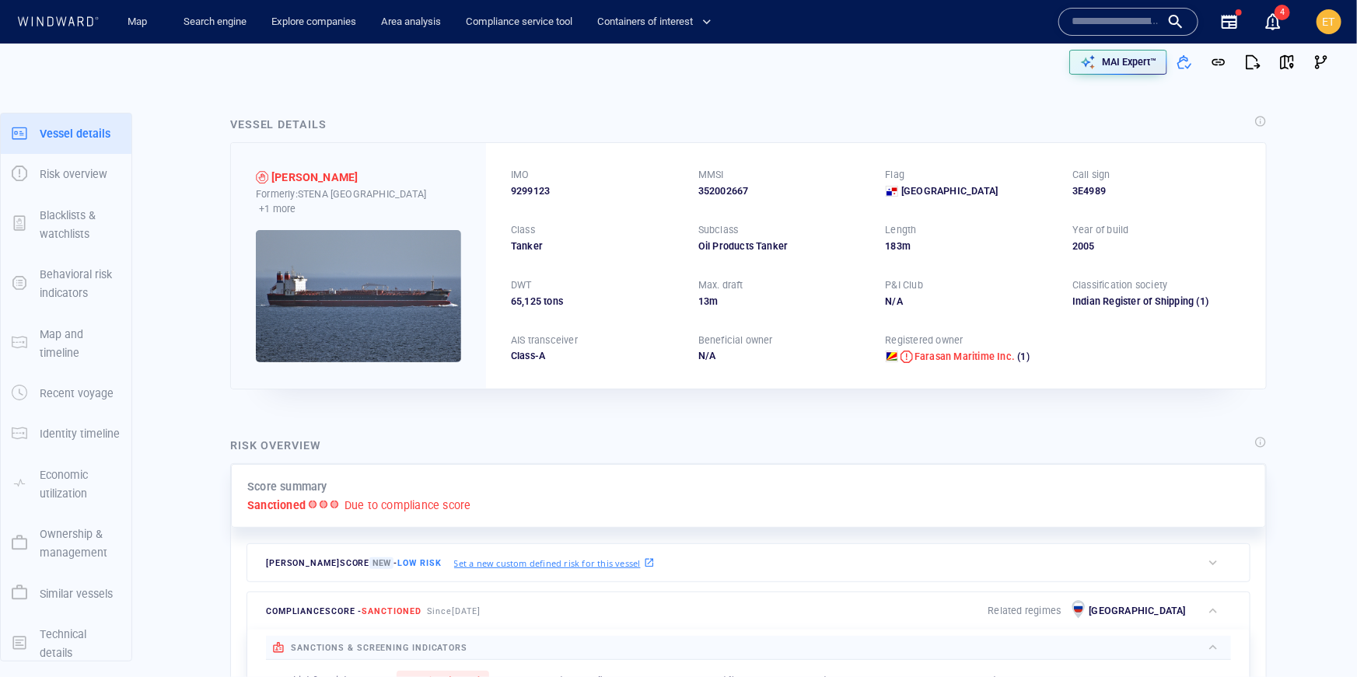
click at [1113, 29] on input "text" at bounding box center [1115, 21] width 89 height 23
paste input "**********"
type input "**********"
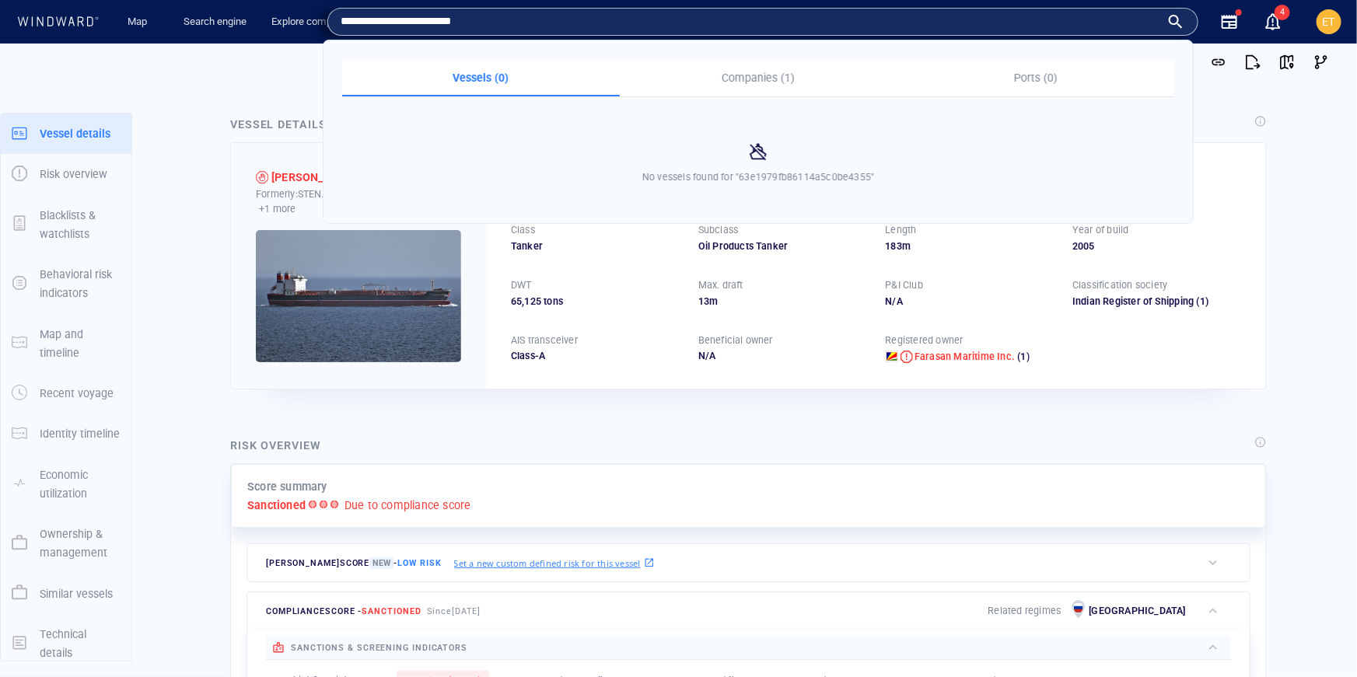
click at [516, 23] on input "**********" at bounding box center [750, 21] width 819 height 23
drag, startPoint x: 516, startPoint y: 23, endPoint x: 347, endPoint y: 15, distance: 169.7
click at [347, 15] on input "**********" at bounding box center [750, 21] width 819 height 23
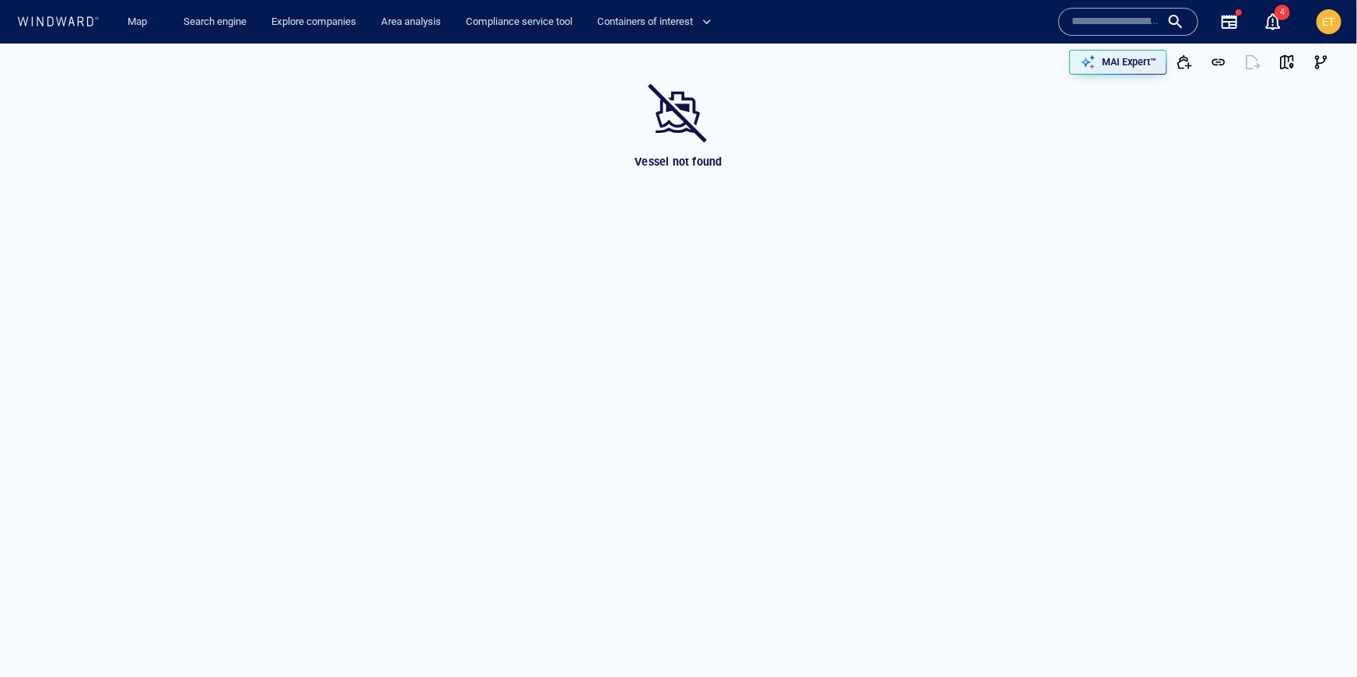
click at [621, 158] on div "Vessel not found" at bounding box center [678, 126] width 1363 height 96
click at [1097, 26] on input "text" at bounding box center [1115, 21] width 89 height 23
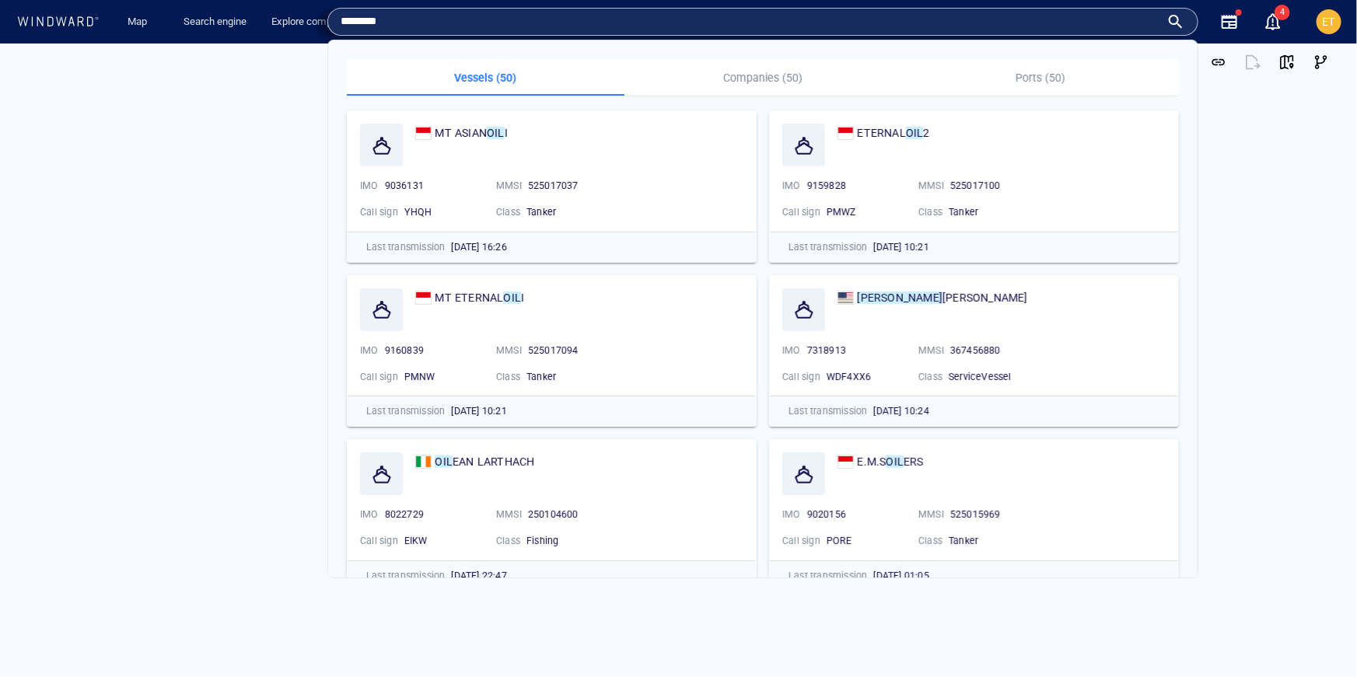
type input "********"
click at [750, 77] on p "Companies (50)" at bounding box center [763, 77] width 259 height 19
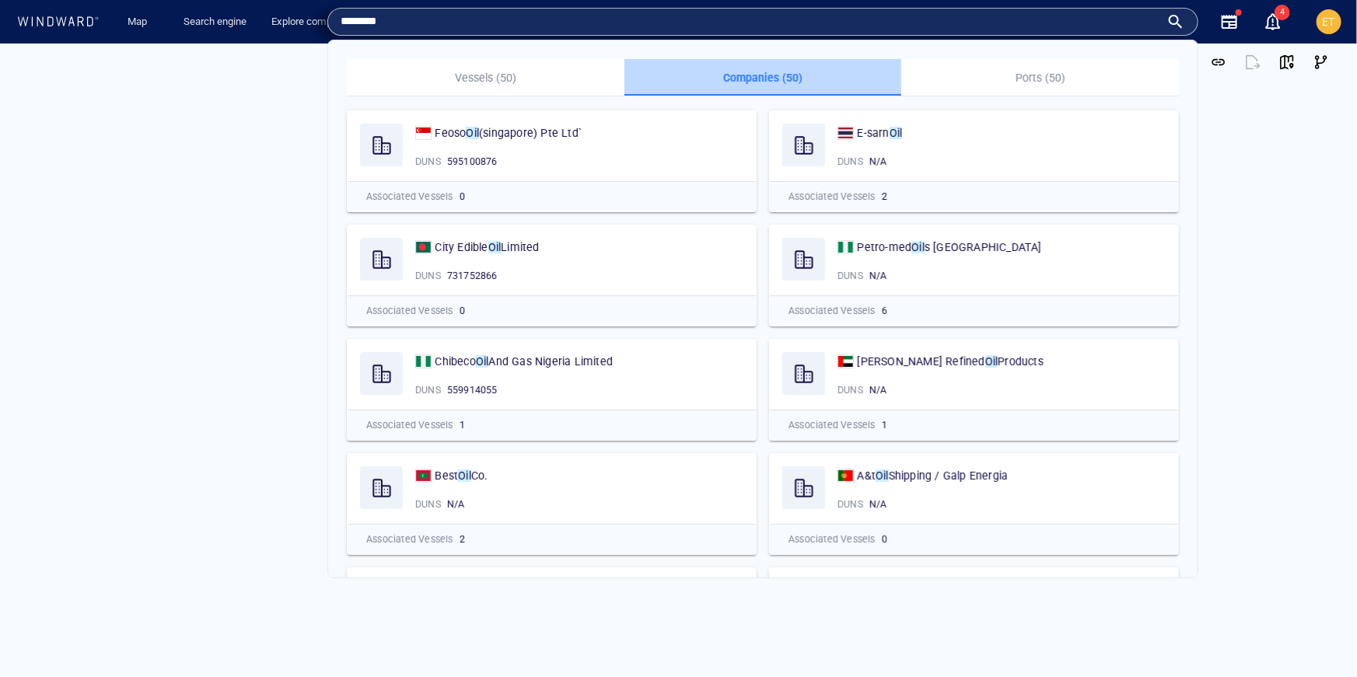
click at [756, 89] on button "Companies (50)" at bounding box center [763, 77] width 278 height 37
click at [361, 25] on input "********" at bounding box center [750, 21] width 819 height 23
click at [360, 23] on input "********" at bounding box center [750, 21] width 819 height 23
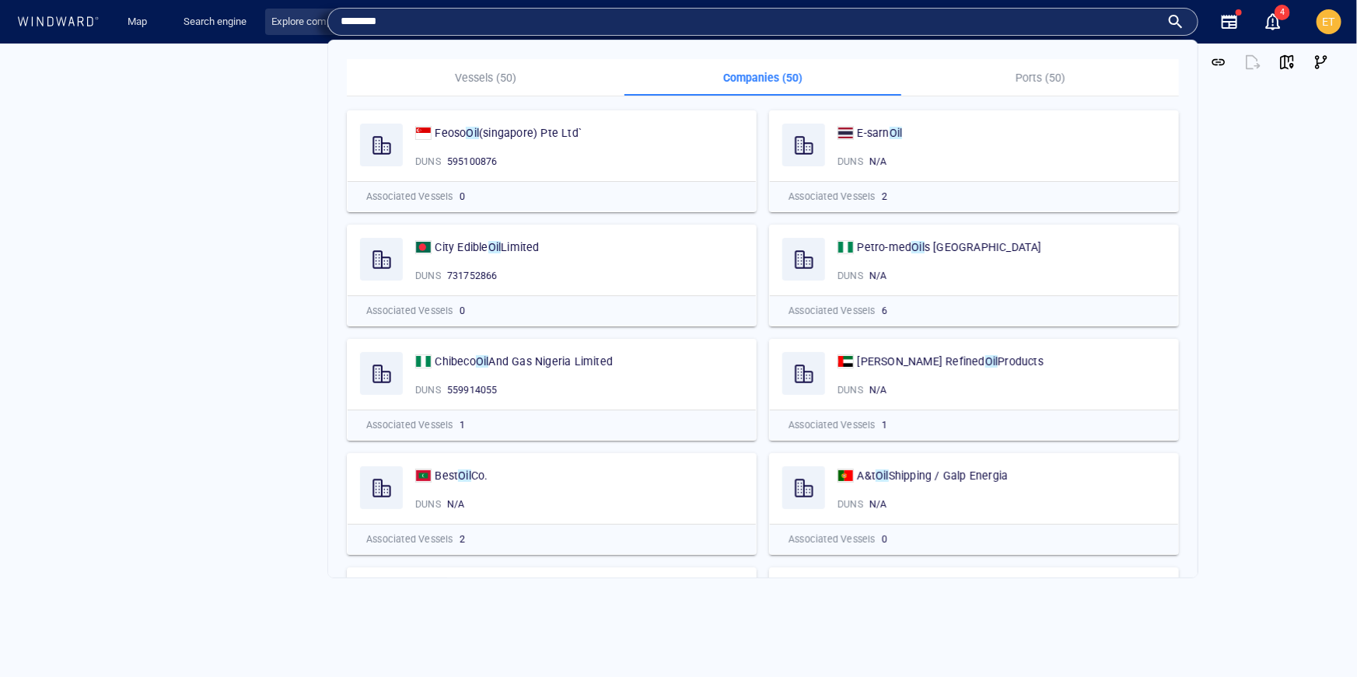
drag, startPoint x: 360, startPoint y: 19, endPoint x: 309, endPoint y: 19, distance: 51.3
click at [309, 19] on div "Map Search engine Explore companies Area analysis Compliance service tool Conta…" at bounding box center [680, 22] width 1334 height 44
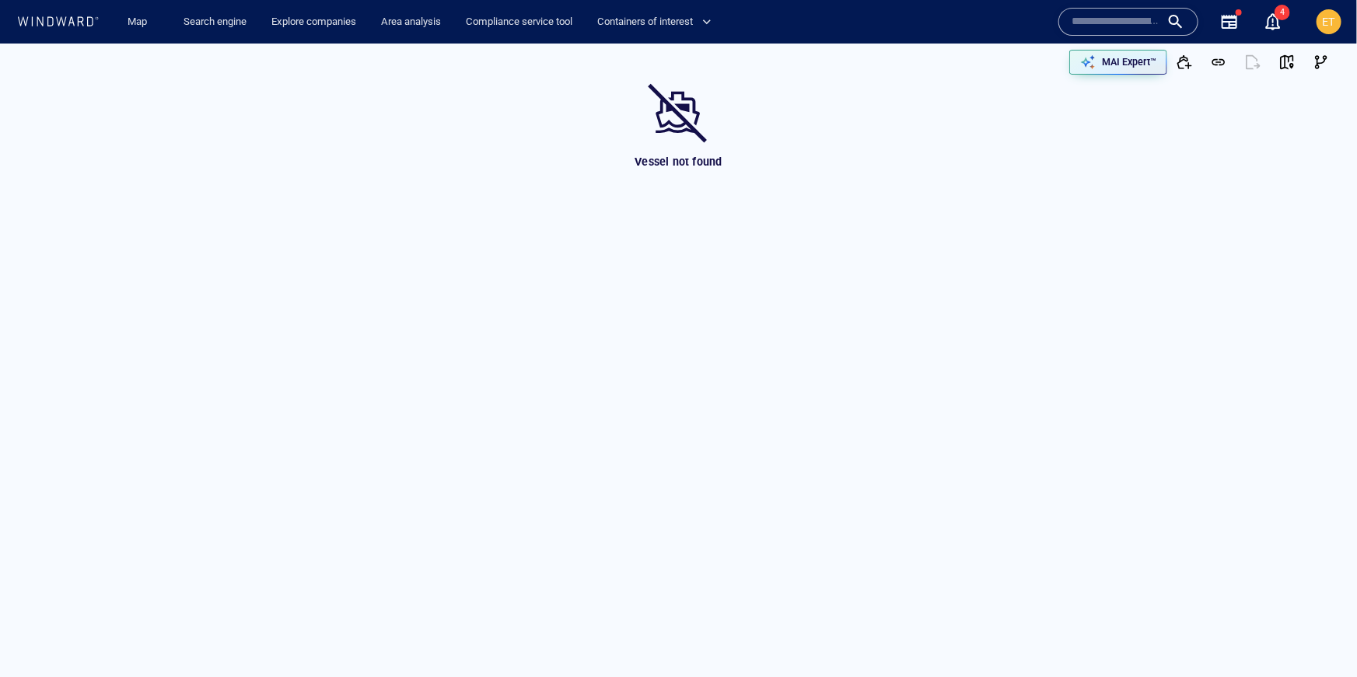
click at [1146, 26] on input "text" at bounding box center [1115, 21] width 89 height 23
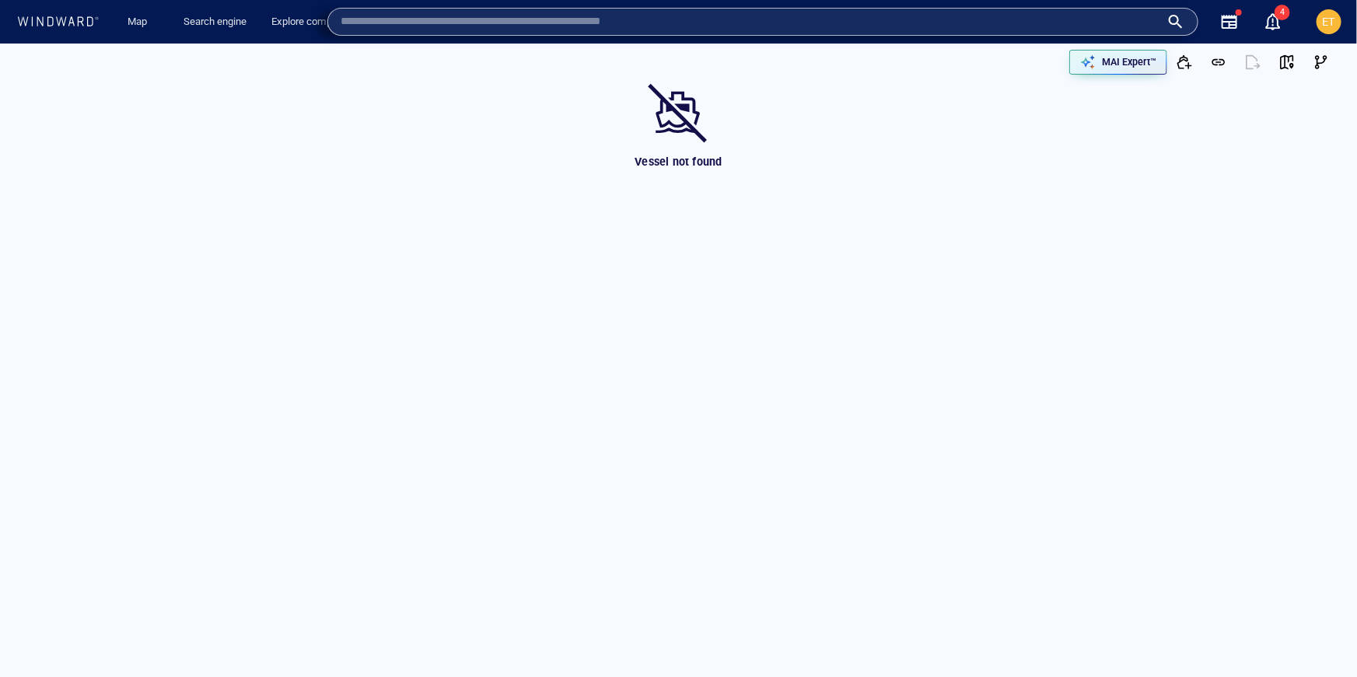
paste input "**********"
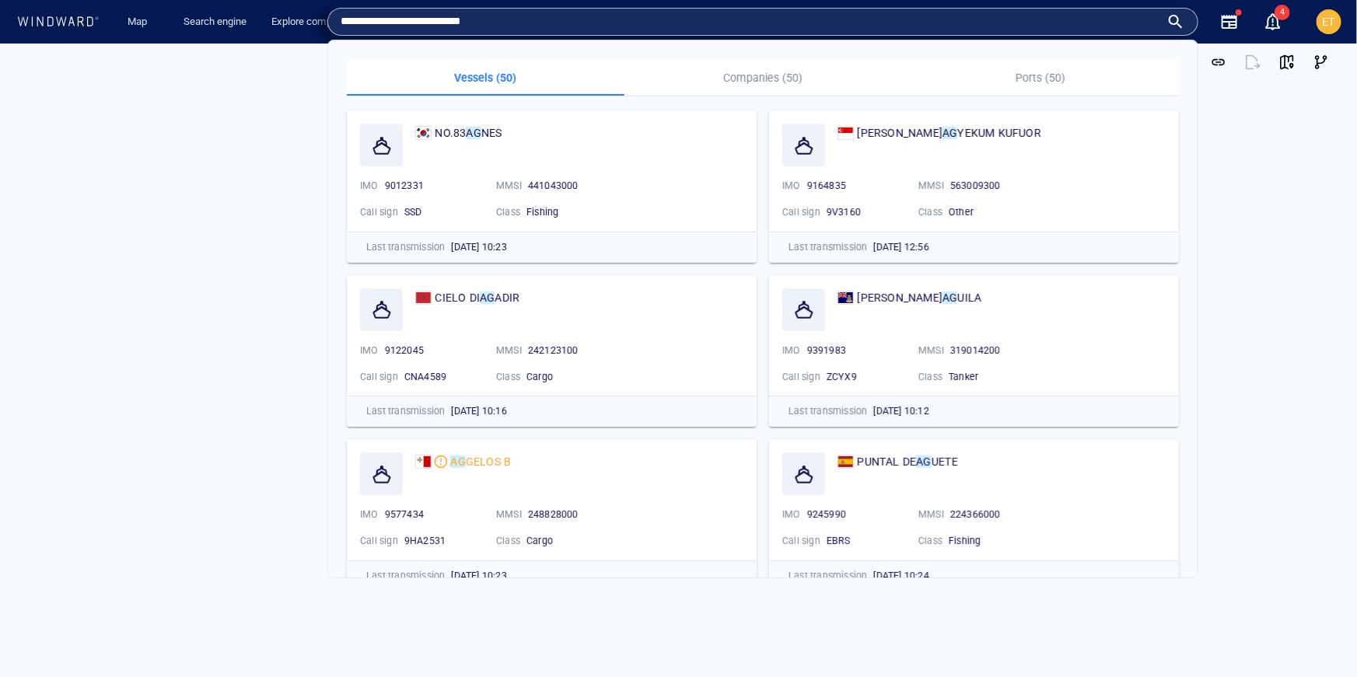
type input "**********"
click at [746, 79] on p "Companies (50)" at bounding box center [763, 77] width 259 height 19
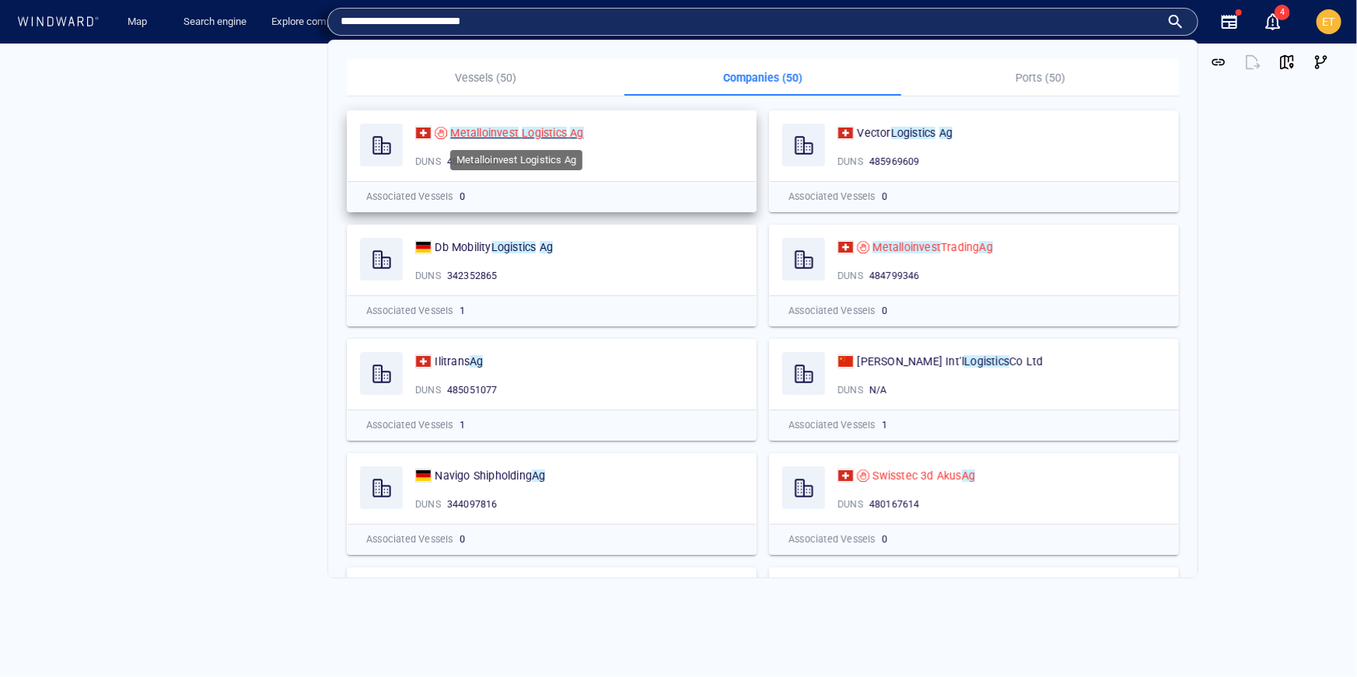
click at [563, 135] on mark "Logistics" at bounding box center [544, 133] width 45 height 12
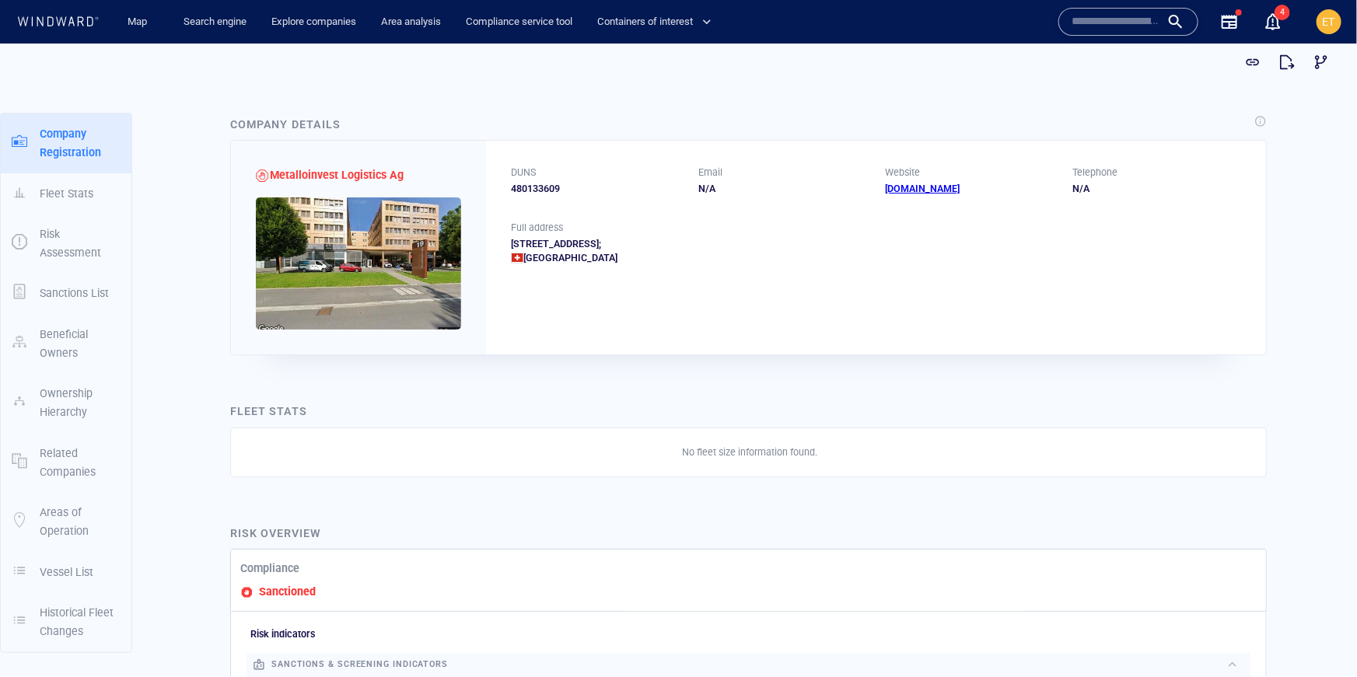
click at [665, 310] on div "DUNS 480133609 Email N/A Website [DOMAIN_NAME] Telephone N/A Full address [STRE…" at bounding box center [876, 247] width 780 height 214
